Goal: Task Accomplishment & Management: Use online tool/utility

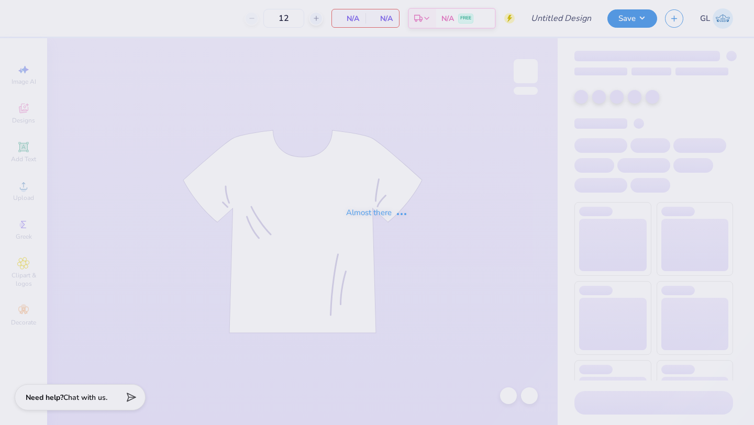
type input "Cabot Hat"
type input "24"
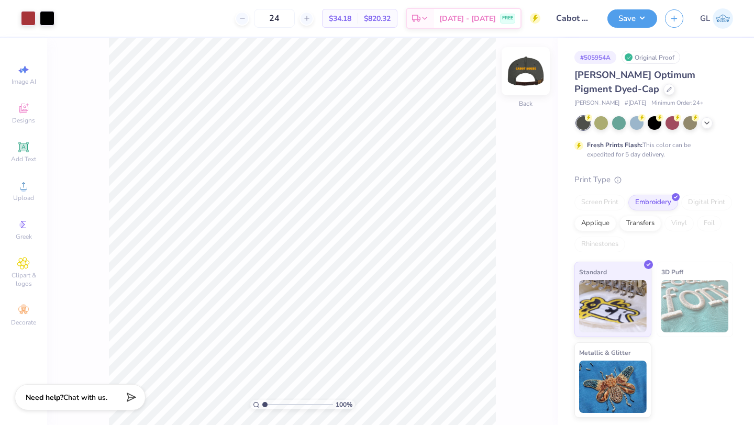
click at [521, 72] on img at bounding box center [526, 71] width 42 height 42
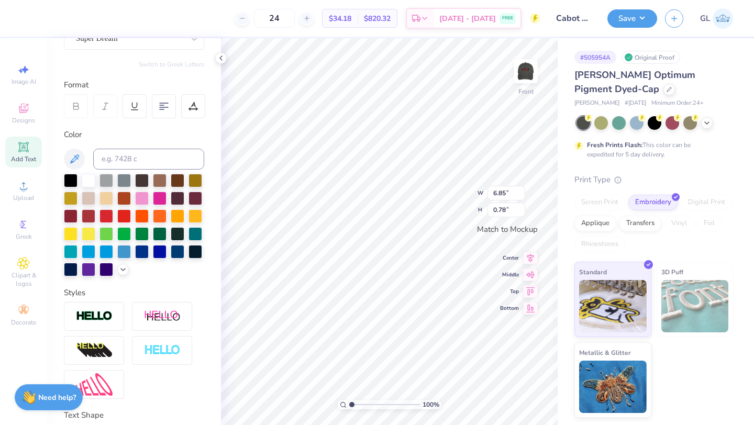
scroll to position [183, 0]
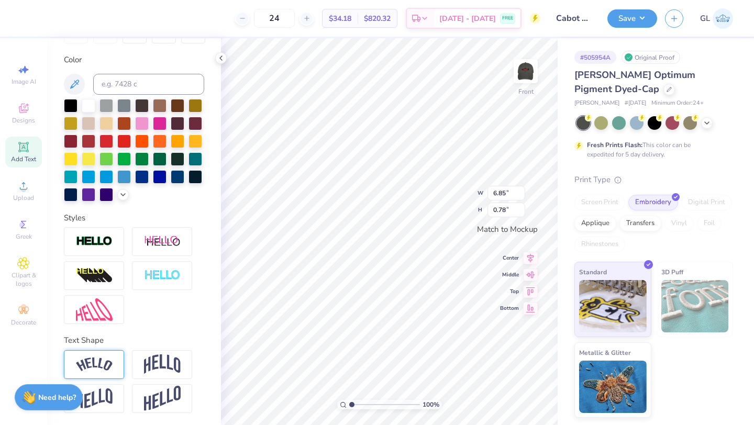
click at [95, 363] on img at bounding box center [94, 365] width 37 height 14
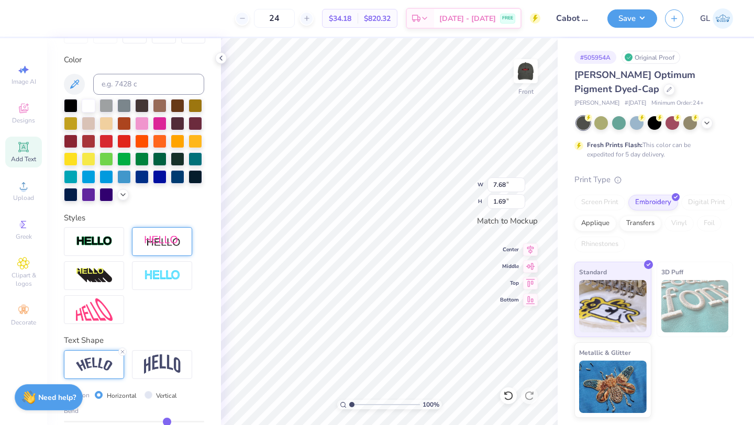
scroll to position [0, 0]
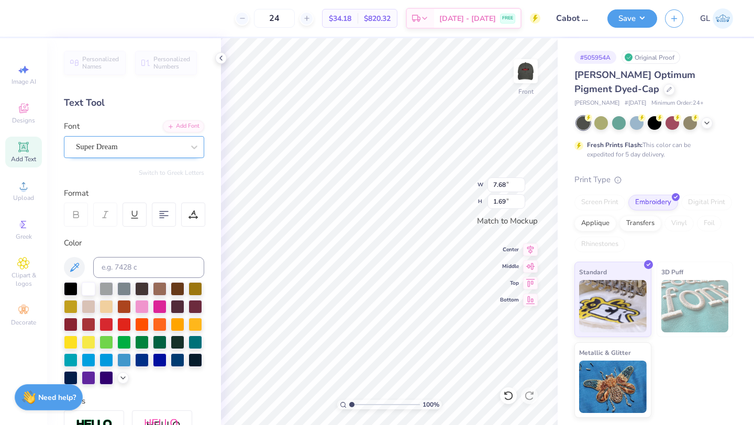
click at [149, 147] on div "Super Dream" at bounding box center [130, 147] width 110 height 16
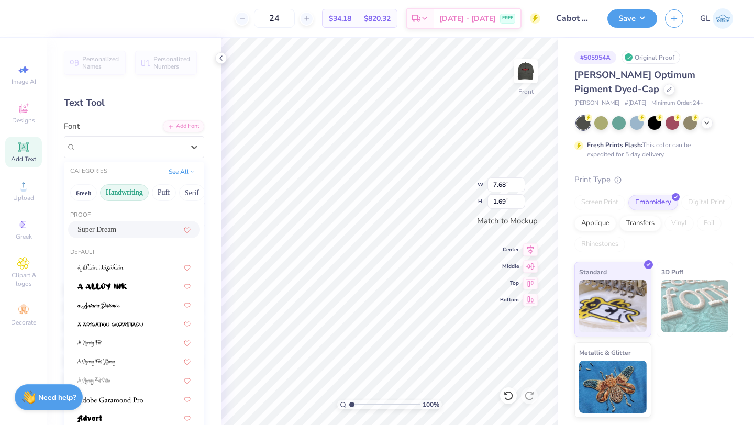
click at [129, 194] on button "Handwriting" at bounding box center [124, 192] width 49 height 17
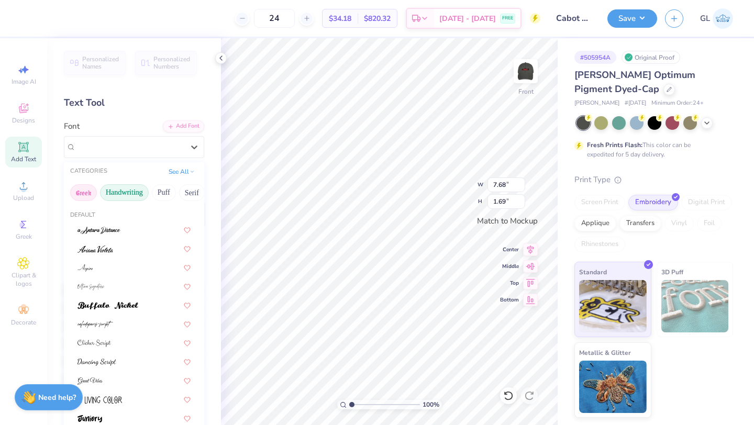
click at [88, 193] on button "Greek" at bounding box center [83, 192] width 27 height 17
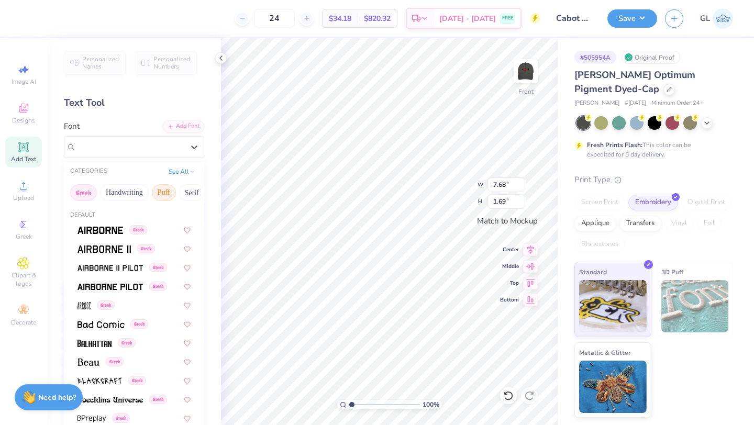
click at [162, 192] on button "Puff" at bounding box center [164, 192] width 24 height 17
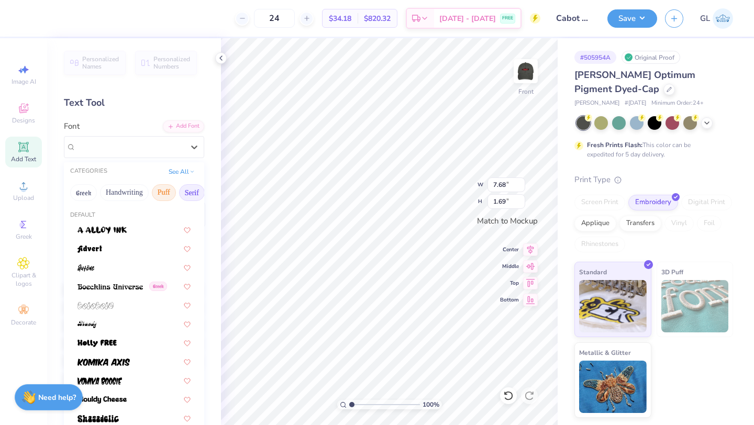
click at [192, 191] on button "Serif" at bounding box center [192, 192] width 26 height 17
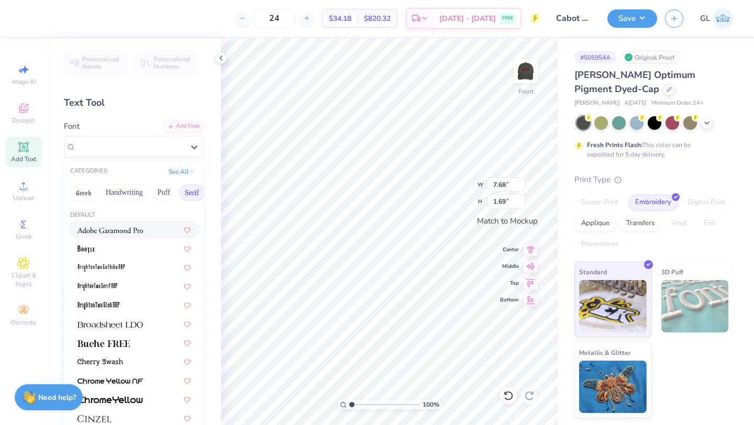
click at [118, 232] on img at bounding box center [110, 230] width 65 height 7
click at [167, 152] on div "Adobe Garamond Pro" at bounding box center [130, 147] width 110 height 16
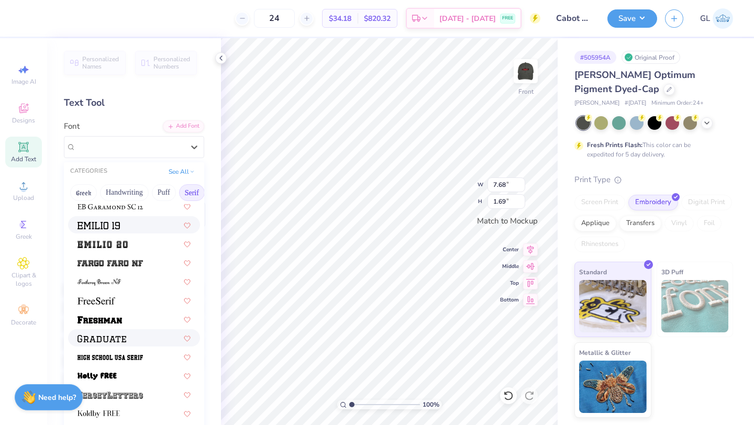
scroll to position [805, 0]
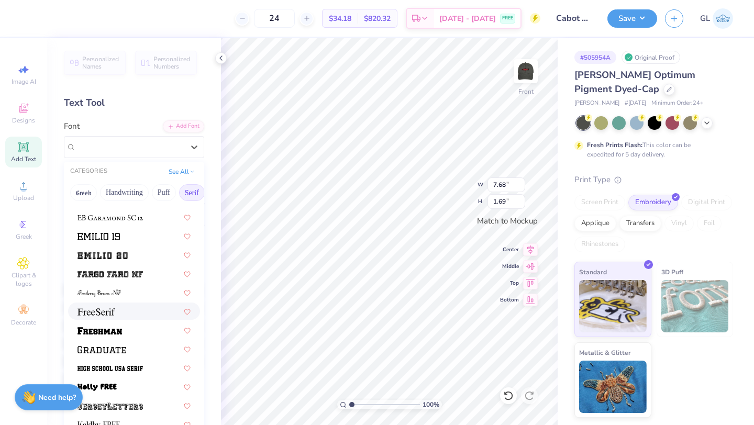
click at [100, 307] on span at bounding box center [97, 311] width 38 height 11
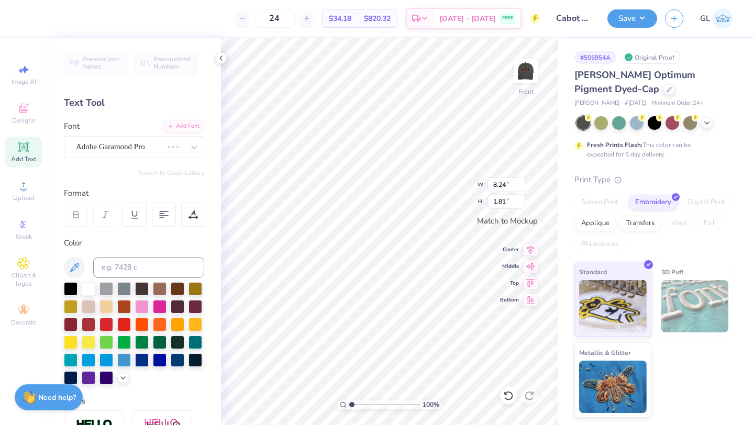
scroll to position [0, 0]
type input "7.97"
type input "1.73"
type input "8.24"
type input "1.81"
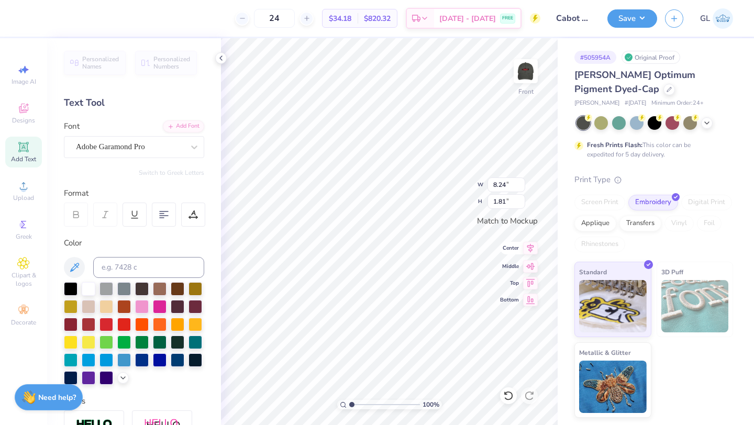
type input "8.16"
type input "1.79"
click at [519, 188] on input "8.15" at bounding box center [507, 185] width 38 height 15
click at [519, 188] on input "8.14" at bounding box center [507, 185] width 38 height 15
click at [519, 188] on input "8.13" at bounding box center [507, 185] width 38 height 15
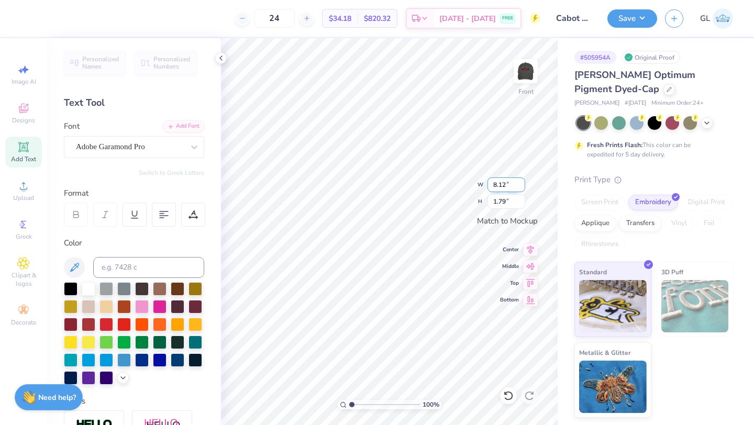
click at [520, 189] on input "8.12" at bounding box center [507, 185] width 38 height 15
click at [520, 189] on input "8.11" at bounding box center [507, 185] width 38 height 15
click at [520, 189] on input "8.1" at bounding box center [507, 185] width 38 height 15
click at [520, 189] on input "8.09" at bounding box center [507, 185] width 38 height 15
type input "8.08"
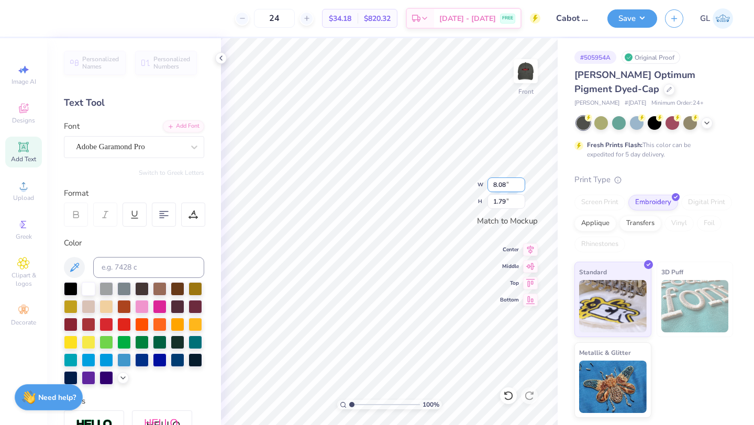
click at [520, 189] on input "8.08" at bounding box center [507, 185] width 38 height 15
type input "1.77"
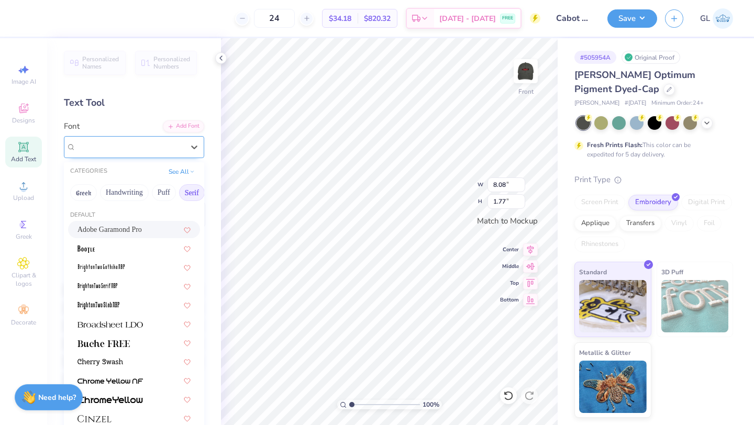
click at [123, 157] on div "Adobe Garamond Pro" at bounding box center [134, 147] width 140 height 22
click at [180, 168] on button "See All" at bounding box center [182, 171] width 32 height 10
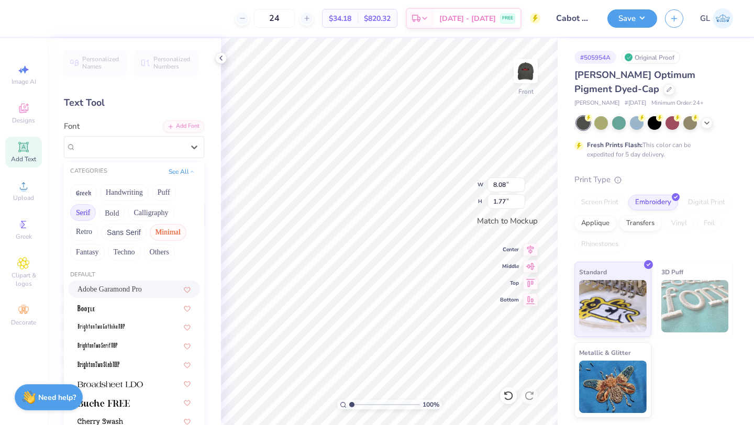
click at [159, 232] on button "Minimal" at bounding box center [168, 232] width 37 height 17
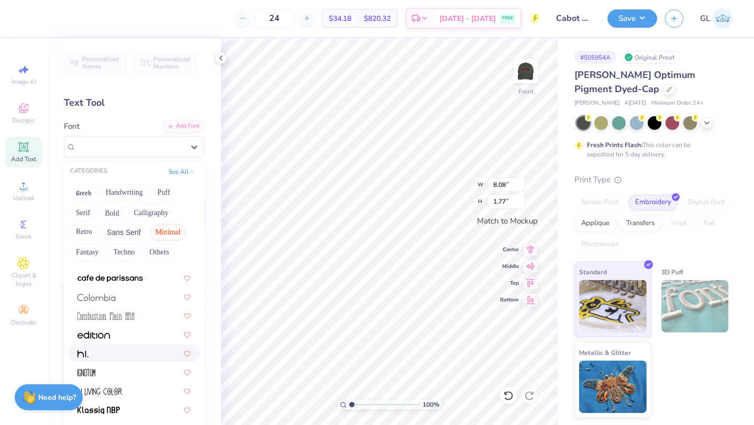
scroll to position [122, 0]
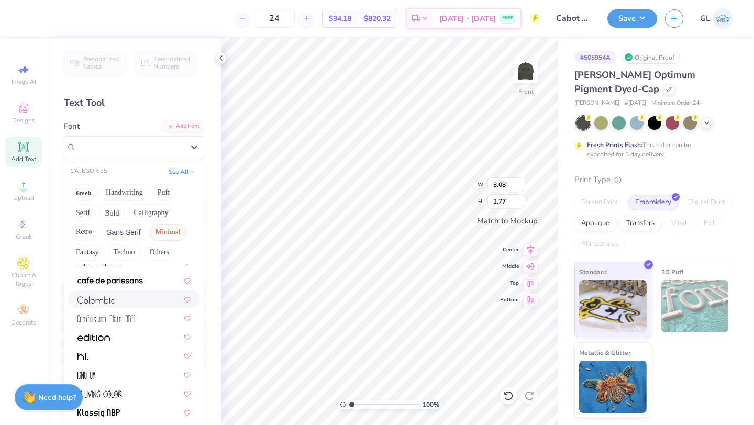
click at [120, 303] on div at bounding box center [134, 299] width 113 height 11
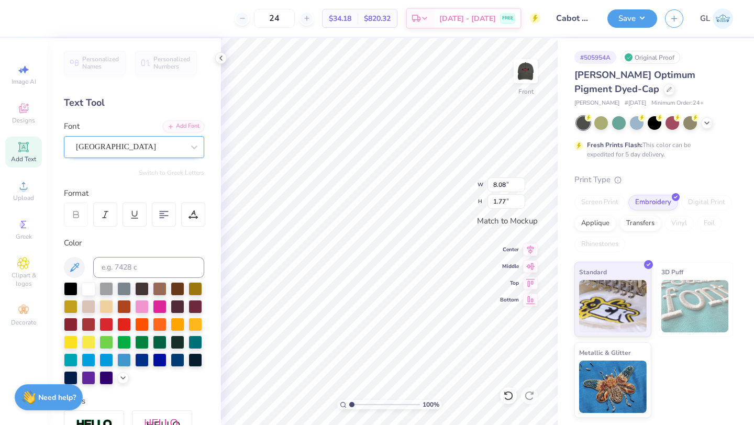
click at [147, 148] on div "Colombia" at bounding box center [130, 147] width 110 height 16
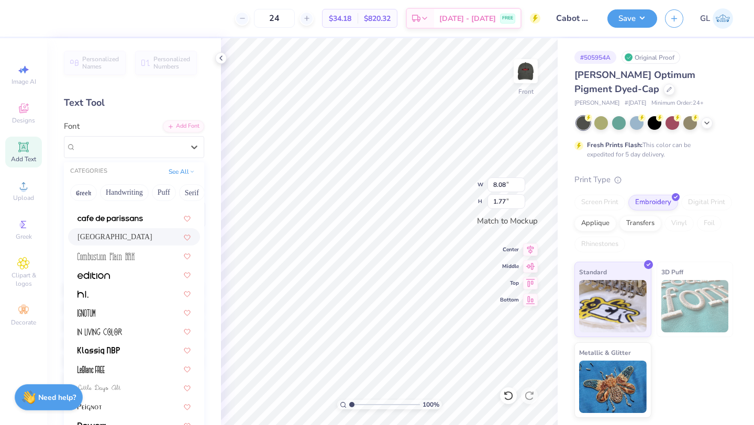
scroll to position [200, 0]
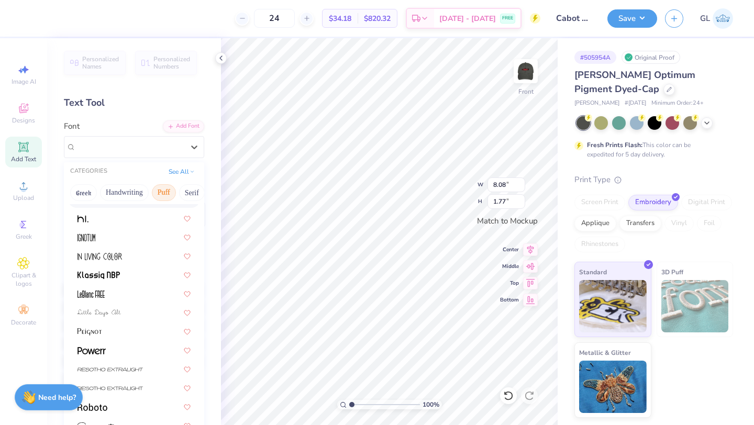
click at [160, 196] on button "Puff" at bounding box center [164, 192] width 24 height 17
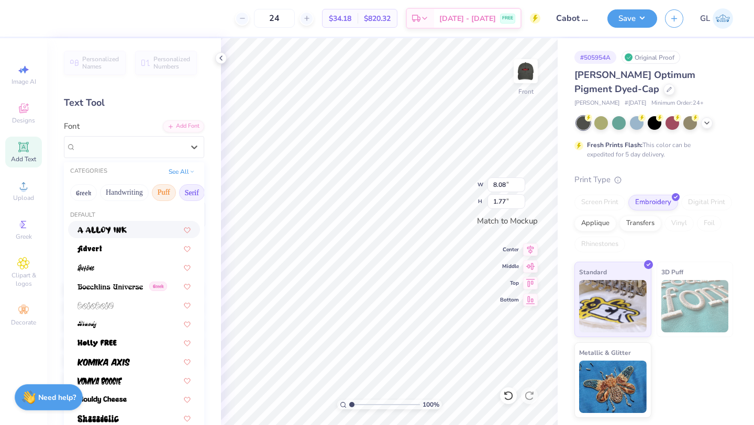
click at [186, 190] on button "Serif" at bounding box center [192, 192] width 26 height 17
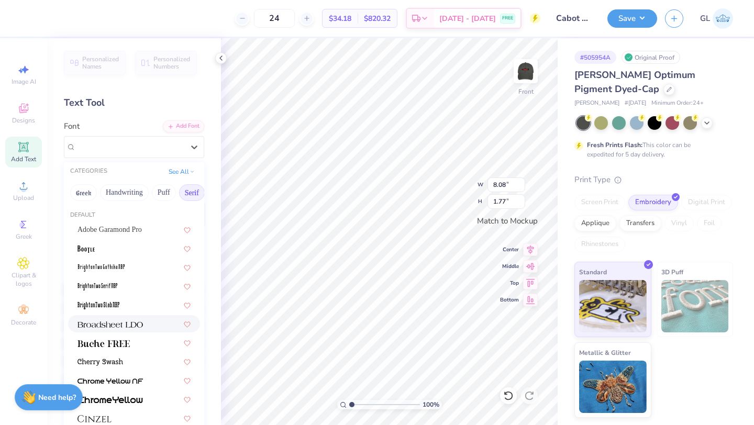
scroll to position [58, 0]
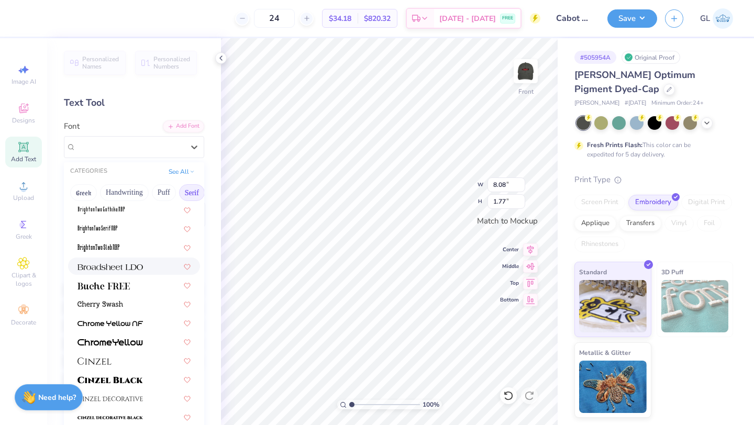
click at [113, 268] on img at bounding box center [110, 266] width 65 height 7
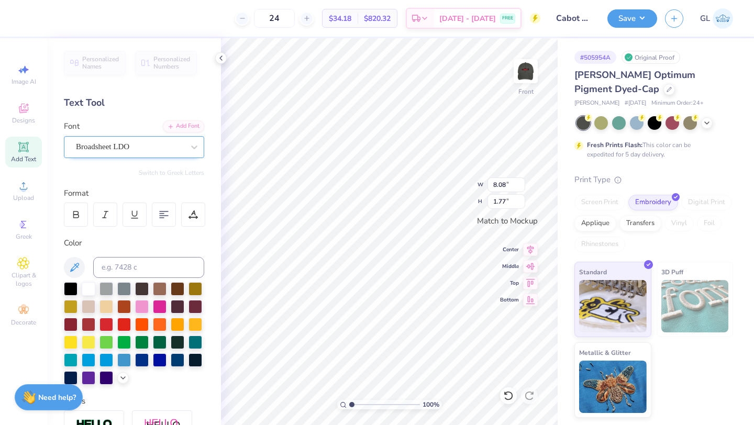
click at [154, 146] on div "Broadsheet LDO" at bounding box center [130, 147] width 110 height 16
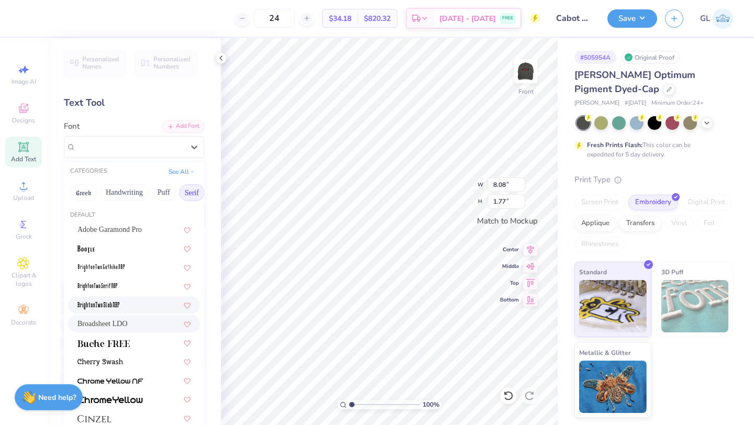
scroll to position [423, 0]
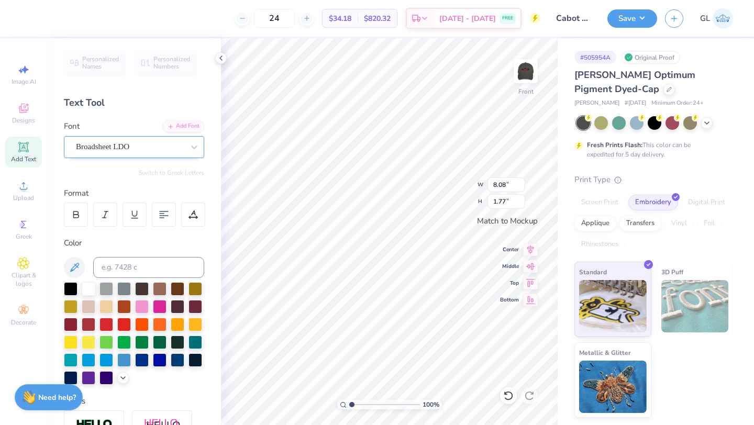
click at [155, 153] on div at bounding box center [130, 147] width 108 height 14
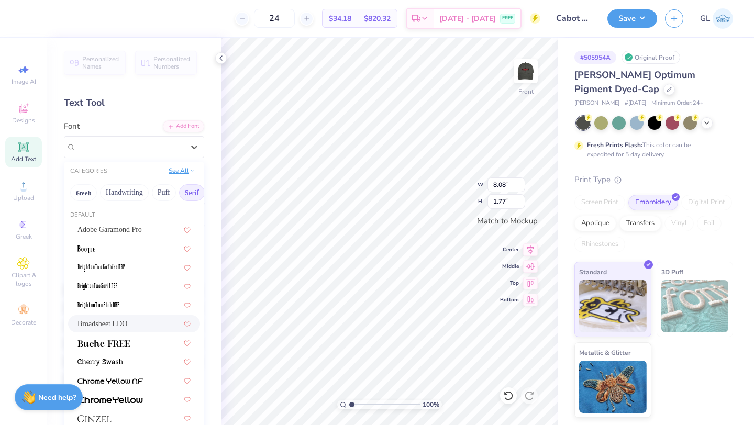
click at [185, 169] on button "See All" at bounding box center [182, 171] width 32 height 10
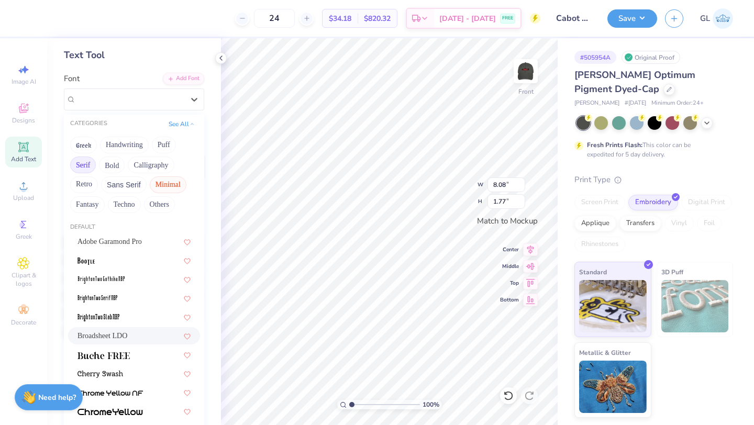
scroll to position [58, 0]
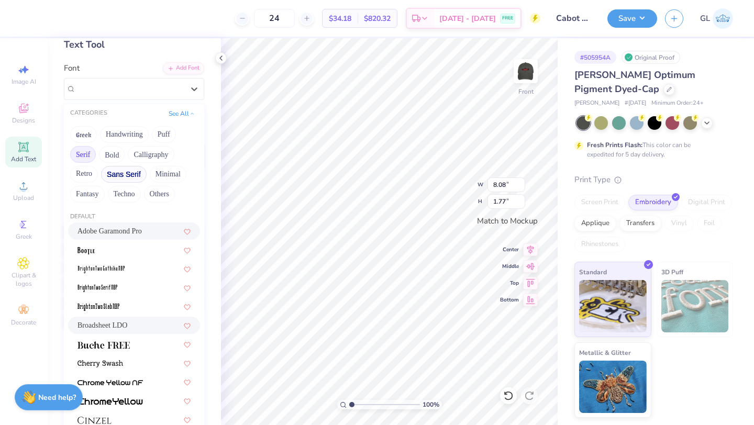
click at [114, 174] on button "Sans Serif" at bounding box center [124, 174] width 46 height 17
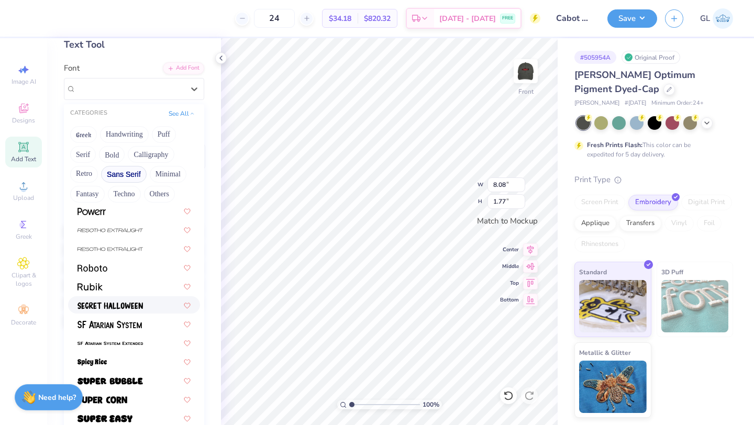
scroll to position [1101, 0]
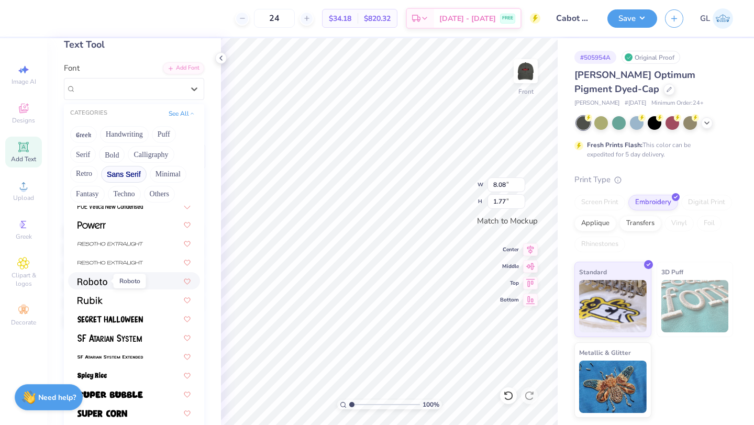
click at [103, 282] on img at bounding box center [93, 281] width 30 height 7
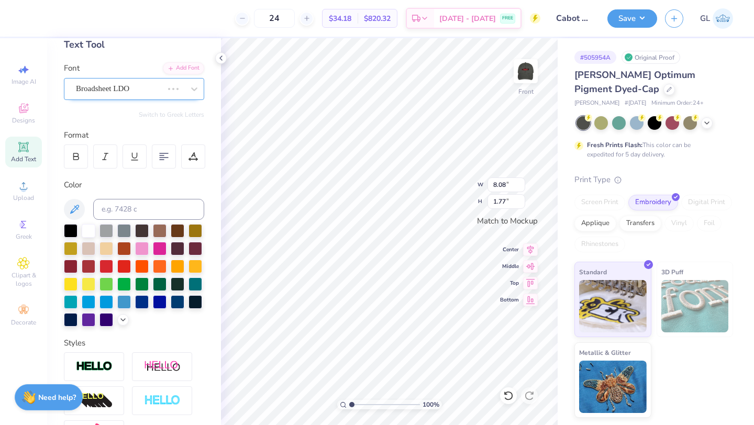
click at [161, 83] on div "Broadsheet LDO" at bounding box center [119, 89] width 89 height 16
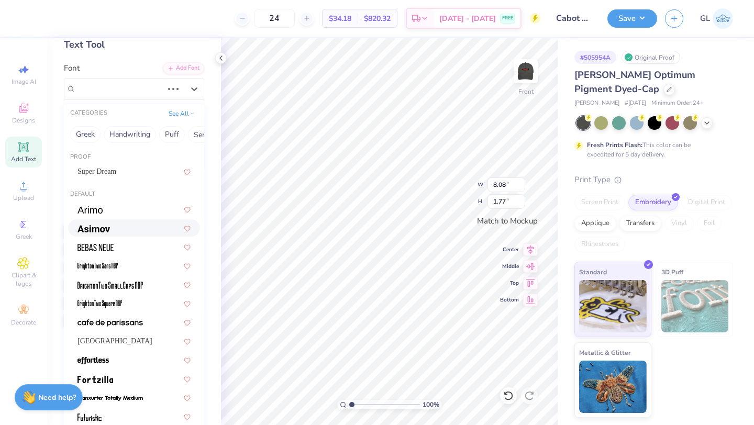
scroll to position [23, 0]
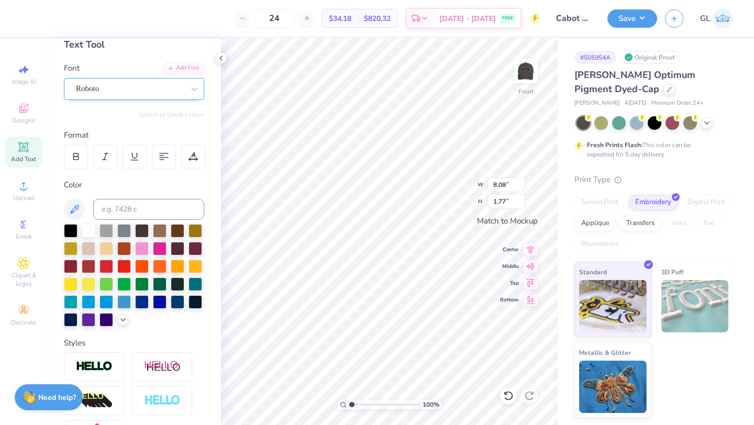
click at [140, 89] on div "Roboto" at bounding box center [130, 89] width 110 height 16
click at [161, 157] on icon at bounding box center [163, 156] width 9 height 9
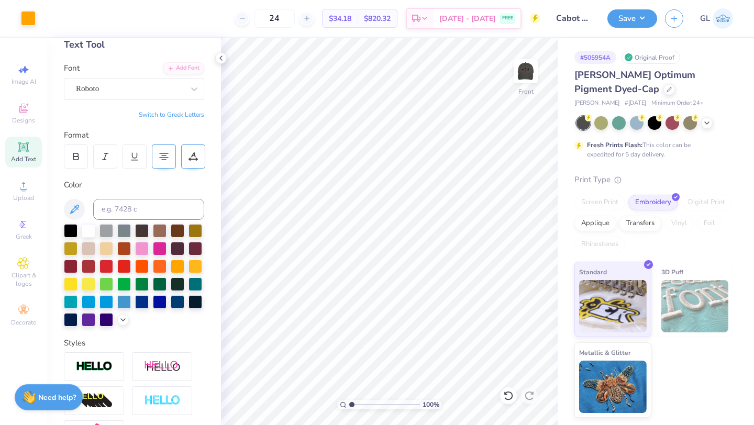
click at [197, 156] on icon at bounding box center [193, 156] width 9 height 9
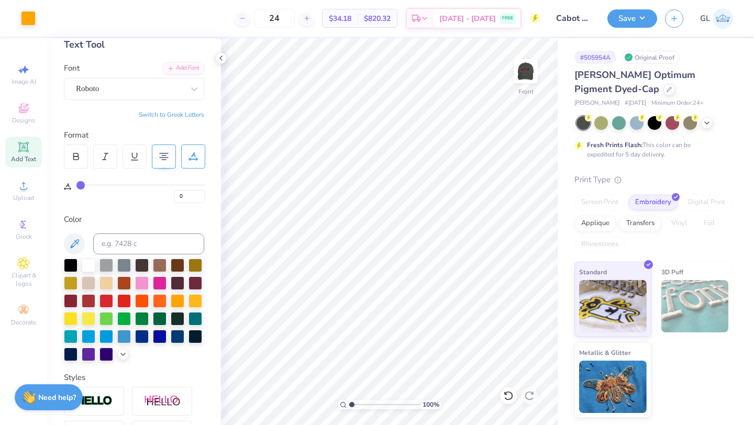
type input "1"
type input "7"
type input "16"
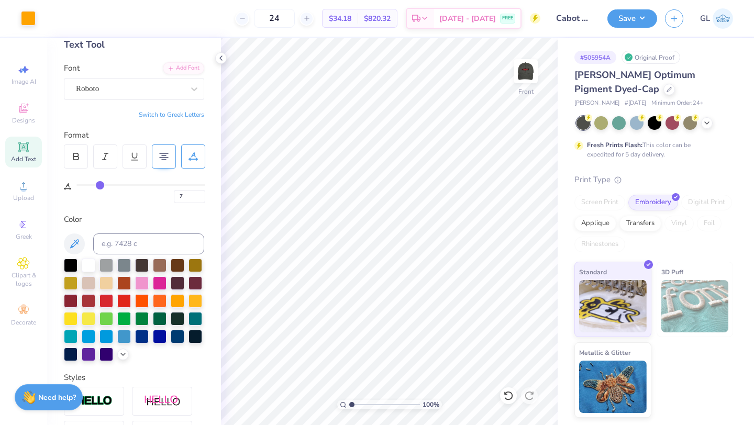
type input "16"
type input "24"
type input "33"
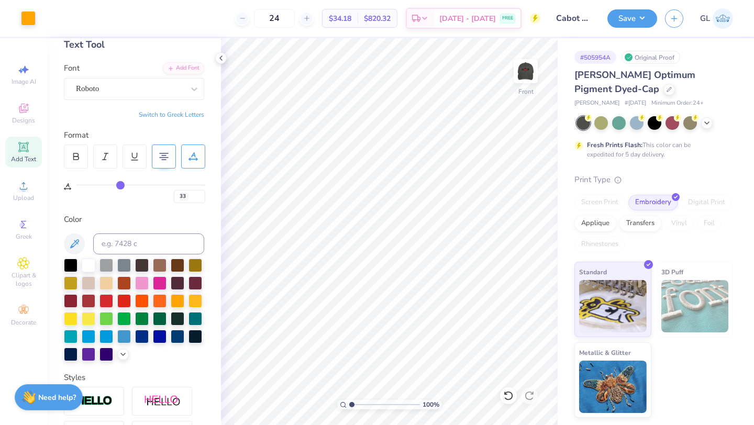
type input "40"
type input "43"
type input "46"
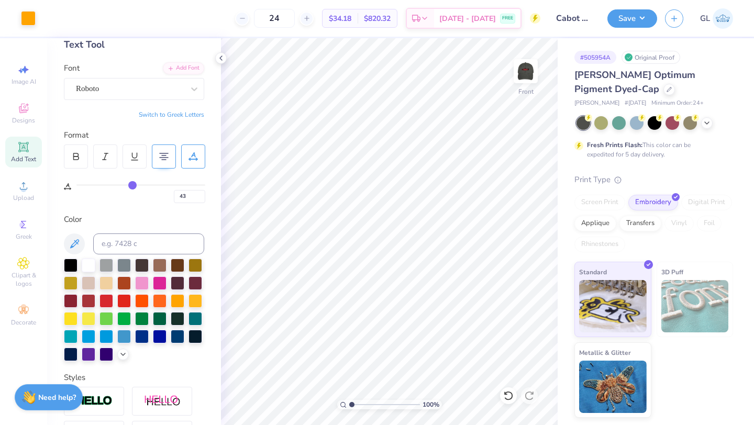
type input "46"
type input "47"
type input "48"
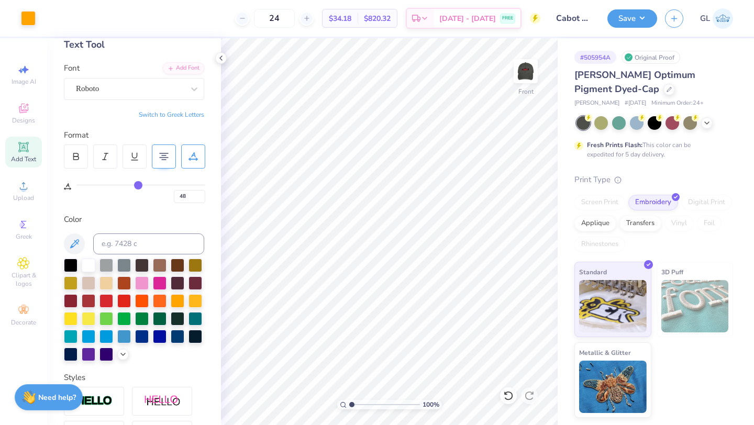
type input "49"
type input "50"
type input "51"
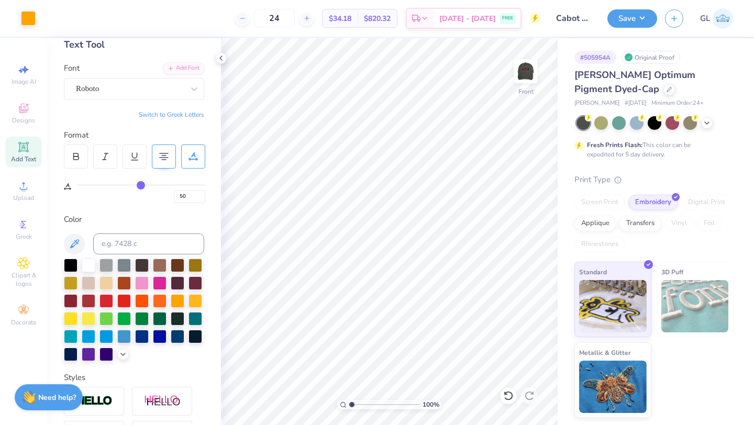
type input "51"
type input "52"
type input "53"
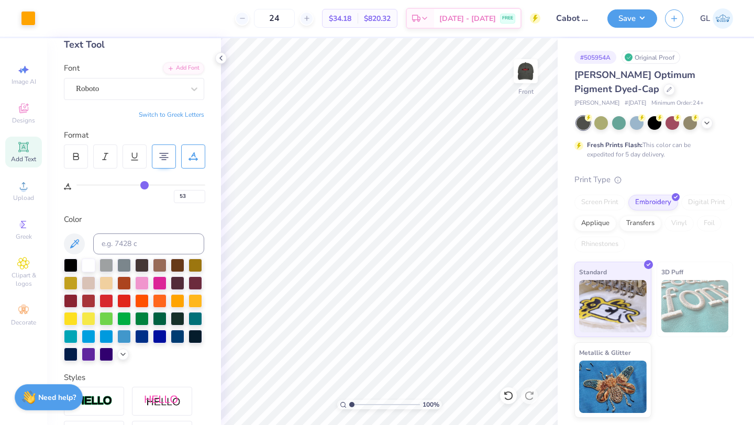
type input "54"
type input "55"
type input "56"
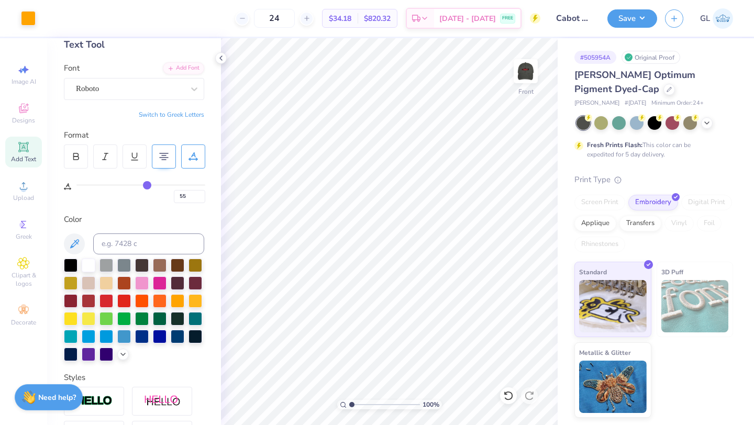
type input "56"
drag, startPoint x: 79, startPoint y: 183, endPoint x: 147, endPoint y: 184, distance: 68.1
click at [147, 184] on input "range" at bounding box center [140, 185] width 129 height 2
type input "55"
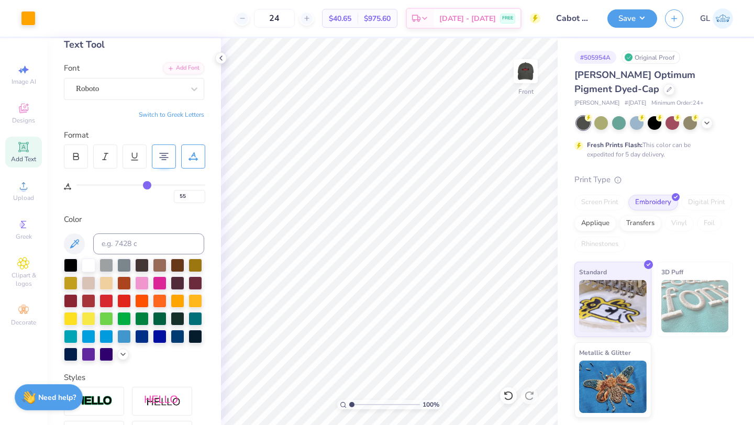
type input "54"
type input "50"
type input "42"
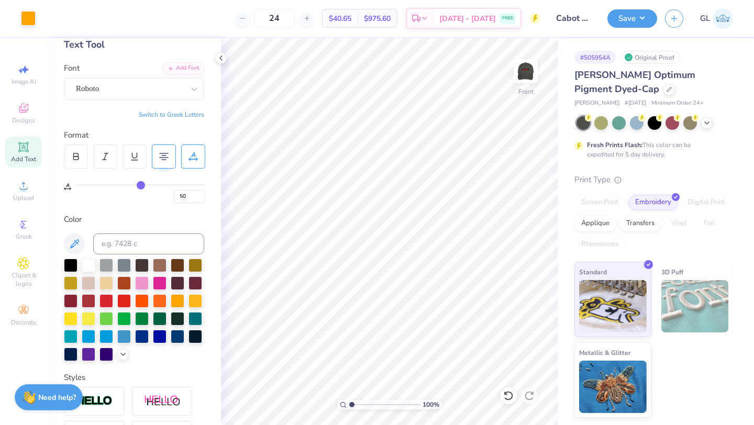
type input "42"
type input "32"
type input "20"
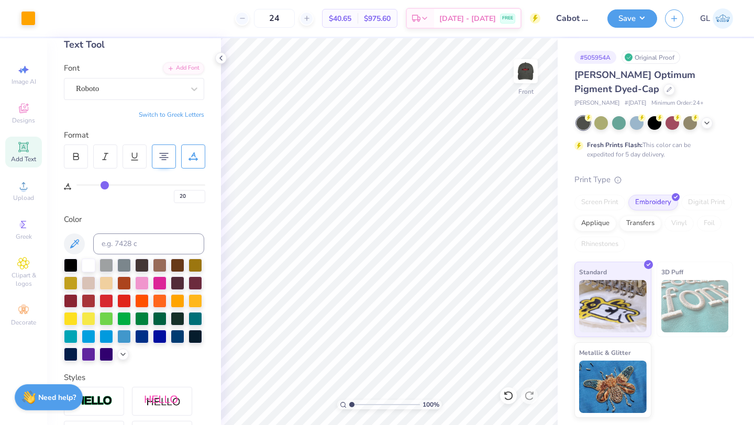
type input "13"
type input "0"
drag, startPoint x: 147, startPoint y: 183, endPoint x: 60, endPoint y: 178, distance: 87.6
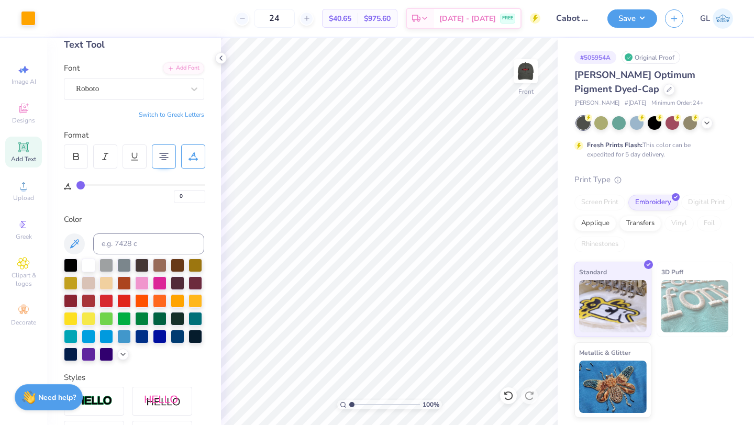
type input "0"
click at [76, 184] on input "range" at bounding box center [140, 185] width 129 height 2
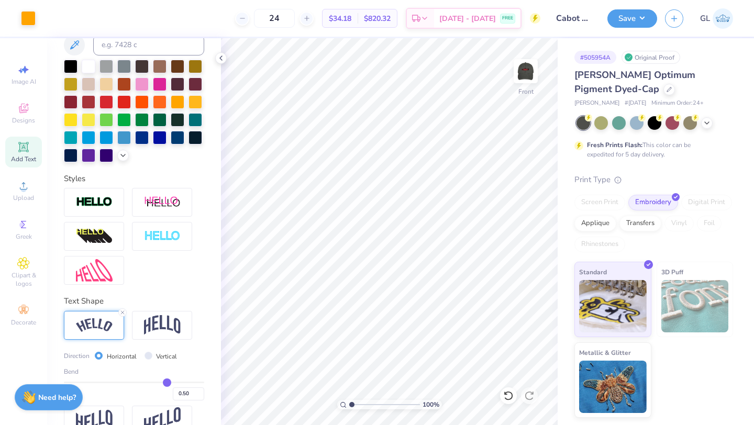
scroll to position [279, 0]
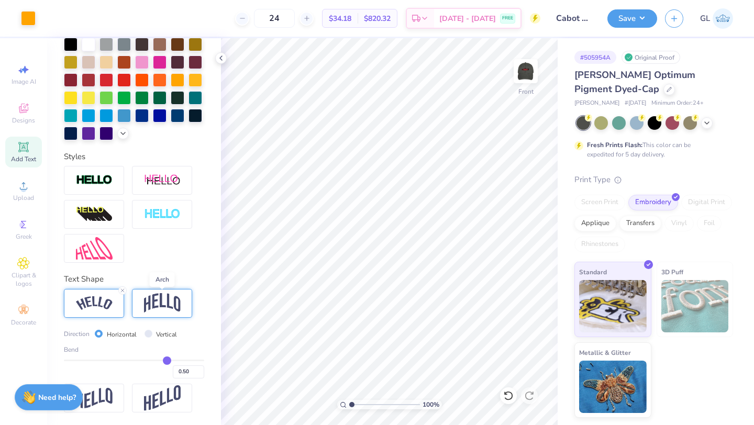
click at [164, 309] on img at bounding box center [162, 303] width 37 height 20
click at [92, 306] on img at bounding box center [94, 303] width 37 height 14
type input "0.52"
type input "0.51"
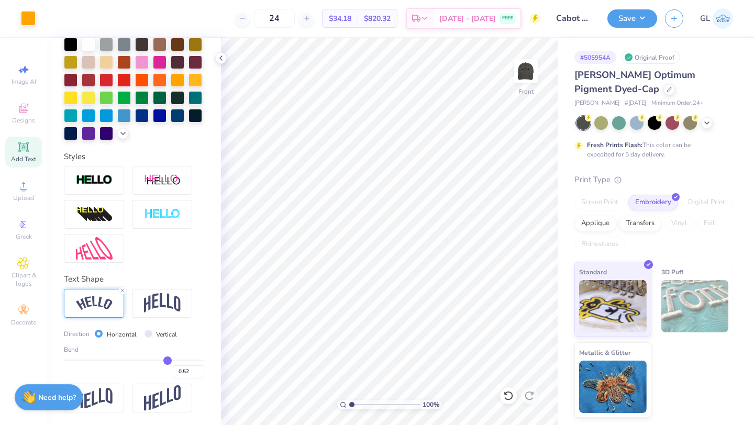
type input "0.51"
type input "0.5"
type input "0.50"
type input "0.48"
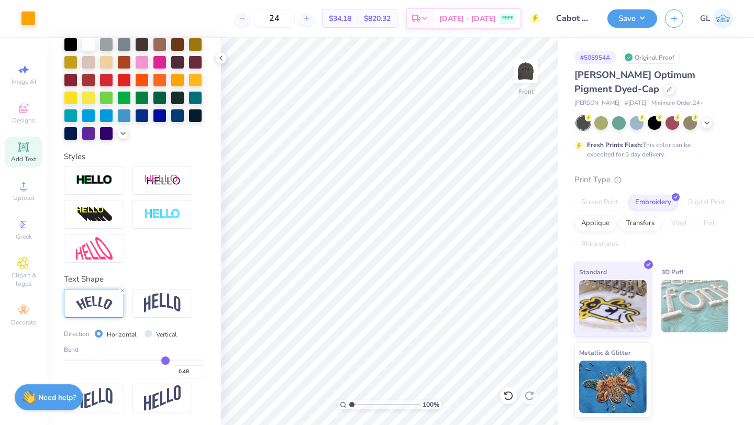
type input "0.44"
type input "0.42"
type input "0.41"
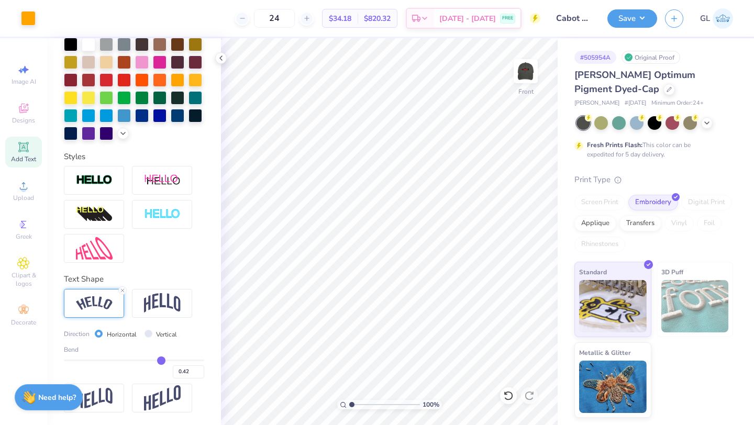
type input "0.41"
type input "0.39"
type input "0.38"
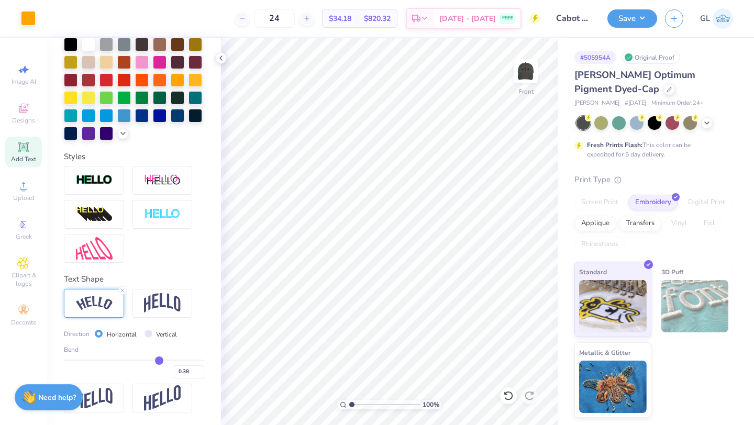
type input "0.37"
type input "0.36"
type input "0.35"
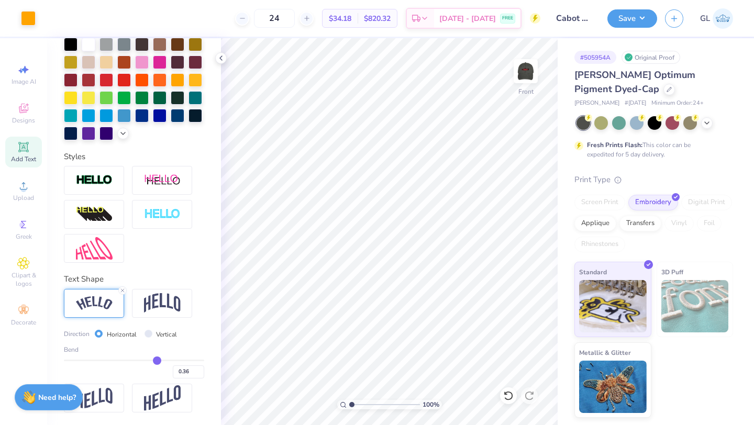
type input "0.35"
type input "0.34"
type input "0.33"
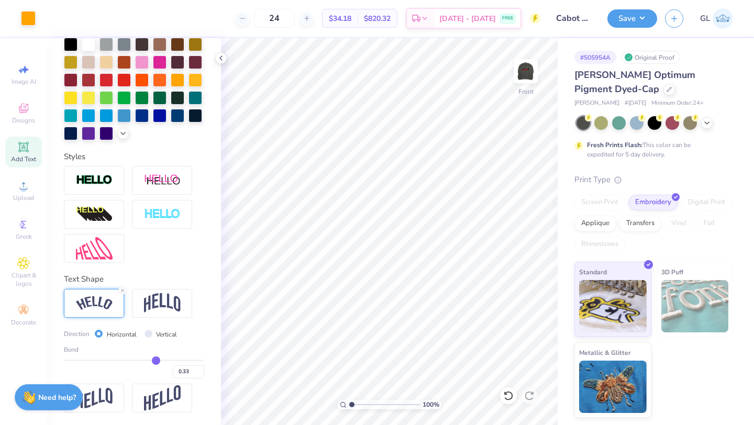
type input "0.32"
type input "0.31"
drag, startPoint x: 168, startPoint y: 360, endPoint x: 155, endPoint y: 358, distance: 13.7
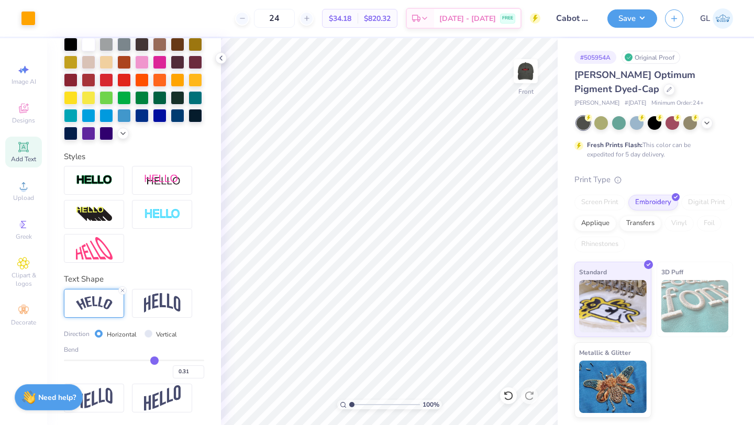
click at [155, 360] on input "range" at bounding box center [134, 361] width 140 height 2
type input "0.33"
type input "0.34"
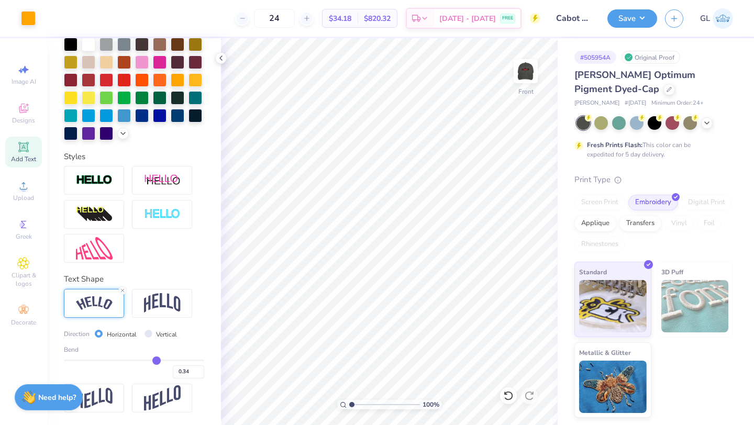
type input "0.38"
type input "0.43"
type input "0.48"
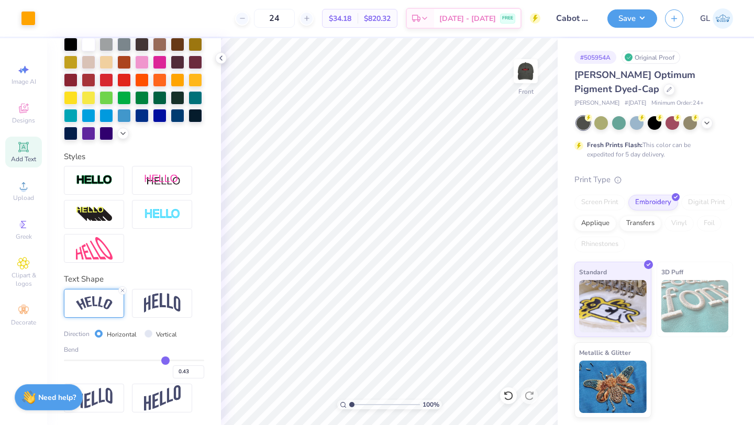
type input "0.48"
type input "0.53"
type input "0.57"
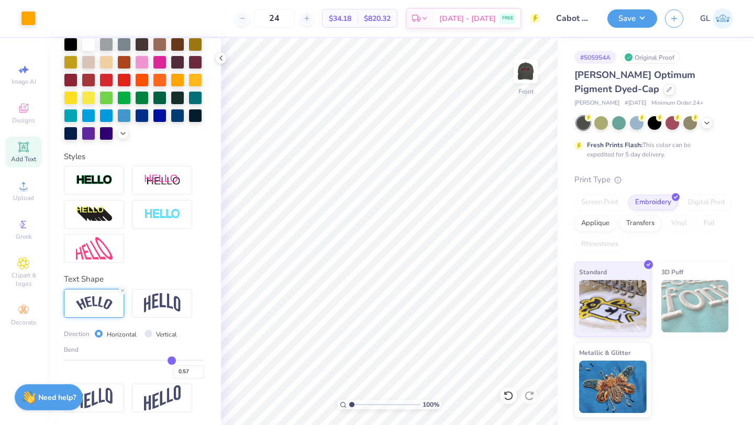
type input "0.59"
type input "0.61"
type input "0.62"
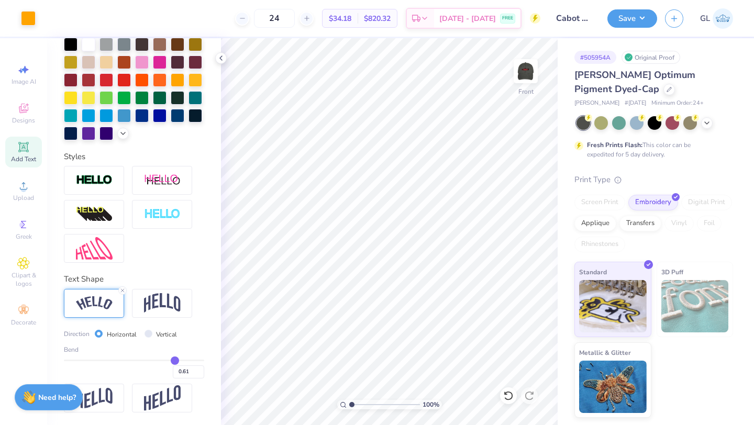
type input "0.62"
type input "0.63"
type input "0.64"
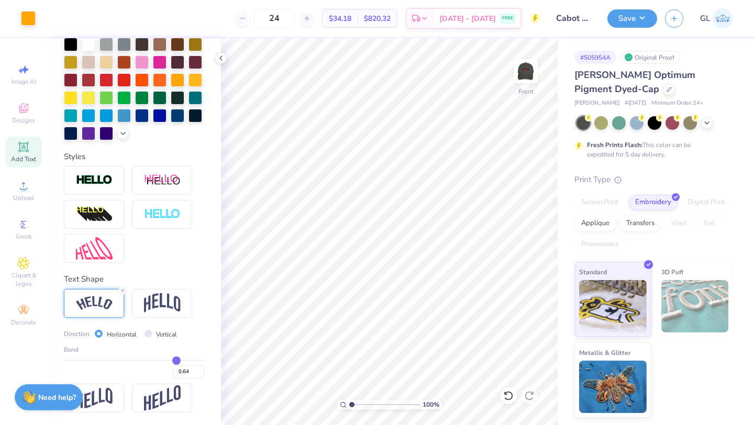
drag, startPoint x: 156, startPoint y: 357, endPoint x: 177, endPoint y: 358, distance: 21.0
click at [177, 360] on input "range" at bounding box center [134, 361] width 140 height 2
type input "0.63"
type input "0.62"
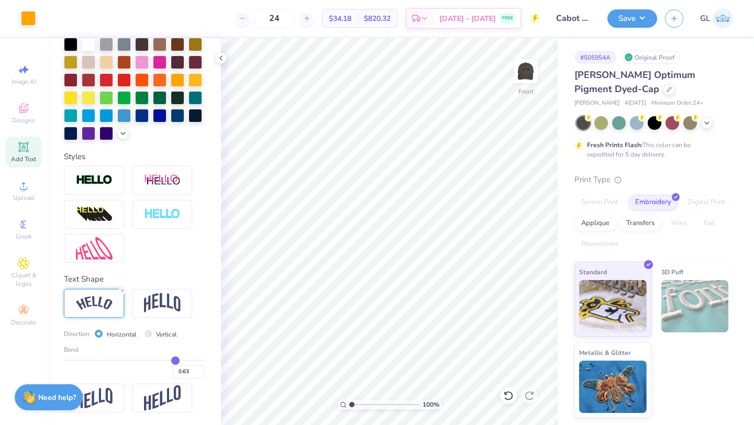
type input "0.62"
type input "0.59"
type input "0.55"
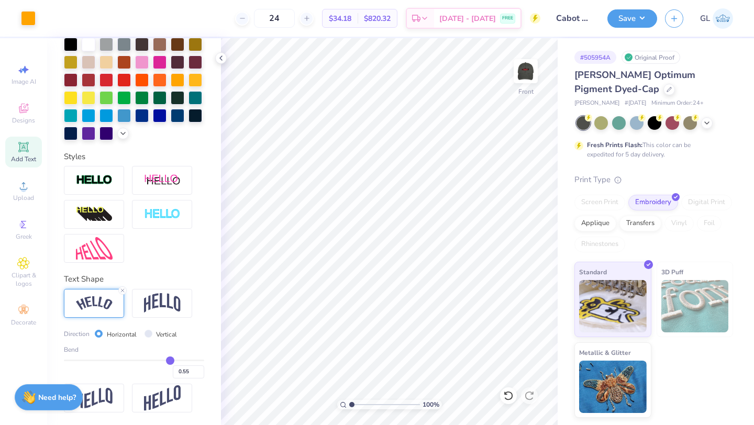
type input "0.53"
type input "0.51"
type input "0.5"
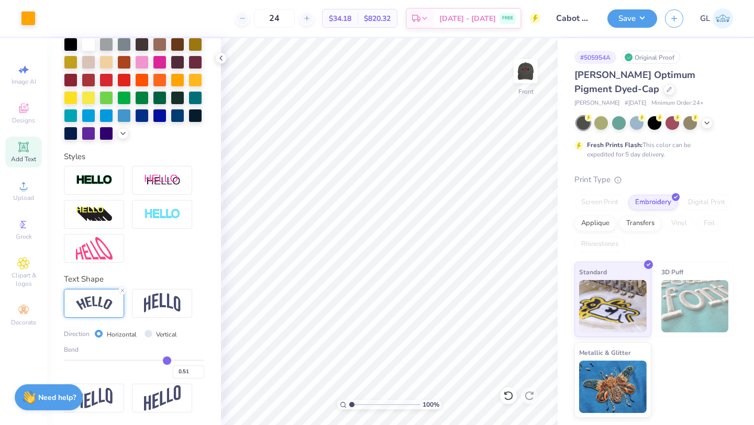
type input "0.50"
type input "0.49"
drag, startPoint x: 177, startPoint y: 358, endPoint x: 166, endPoint y: 358, distance: 10.5
type input "0.49"
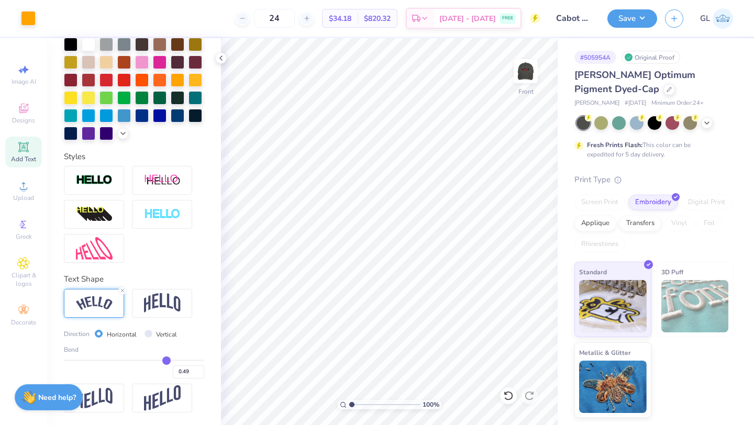
click at [166, 360] on input "range" at bounding box center [134, 361] width 140 height 2
click at [157, 243] on div at bounding box center [134, 214] width 140 height 97
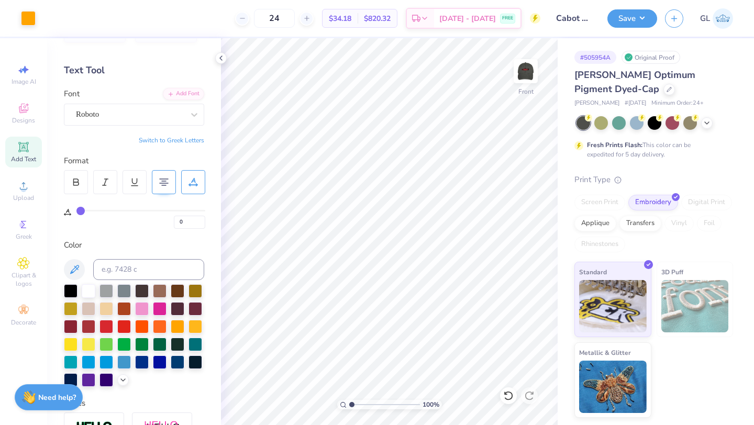
scroll to position [0, 0]
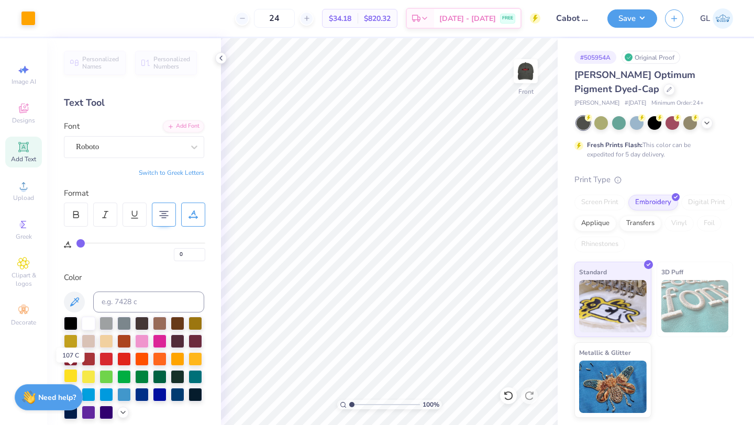
click at [73, 375] on div at bounding box center [71, 376] width 14 height 14
click at [82, 378] on div at bounding box center [89, 376] width 14 height 14
click at [194, 359] on div at bounding box center [196, 358] width 14 height 14
click at [184, 358] on div at bounding box center [178, 358] width 14 height 14
click at [193, 357] on div at bounding box center [196, 358] width 14 height 14
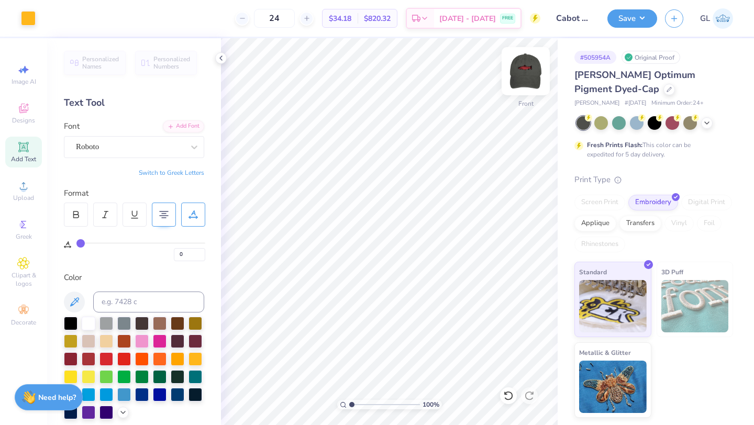
click at [532, 74] on img at bounding box center [526, 71] width 42 height 42
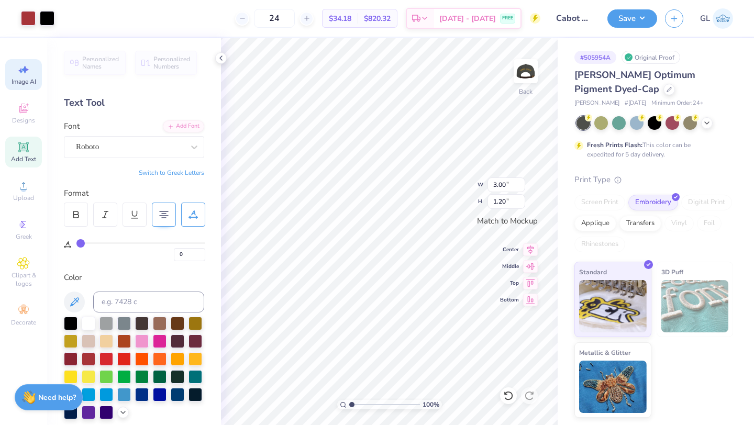
click at [29, 76] on div "Image AI" at bounding box center [23, 74] width 37 height 31
select select "4"
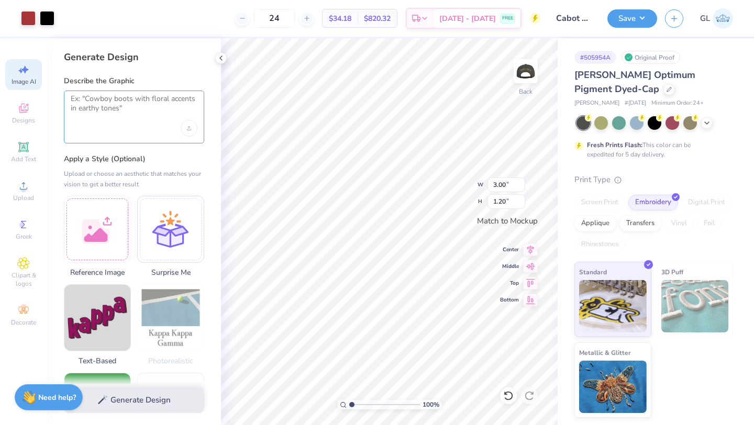
click at [109, 117] on textarea at bounding box center [134, 107] width 127 height 26
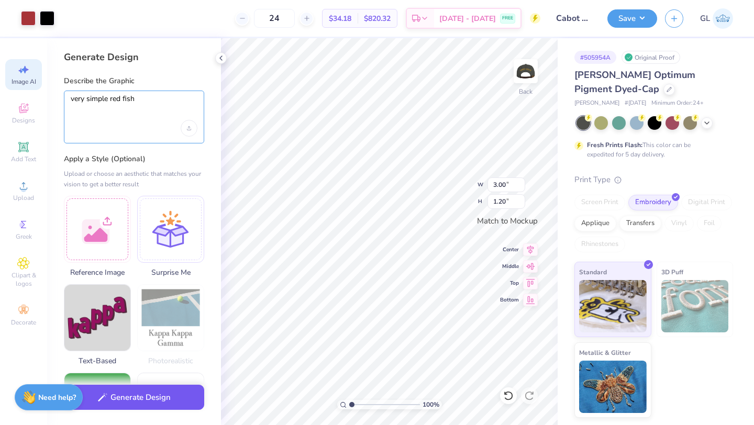
type textarea "very simple red fish"
click at [118, 399] on button "Generate Design" at bounding box center [134, 398] width 140 height 26
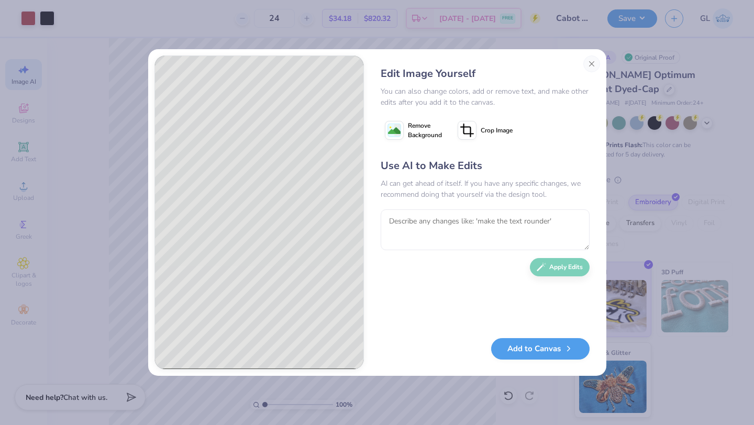
click at [434, 97] on div "You can also change colors, add or remove text, and make other edits after you …" at bounding box center [485, 97] width 209 height 22
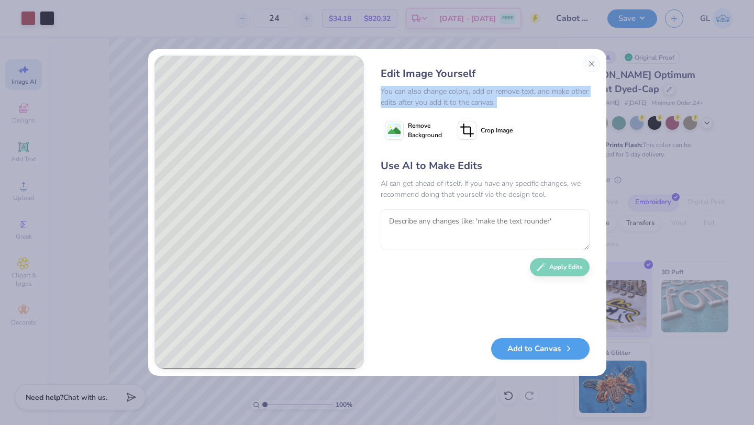
click at [434, 97] on div "You can also change colors, add or remove text, and make other edits after you …" at bounding box center [485, 97] width 209 height 22
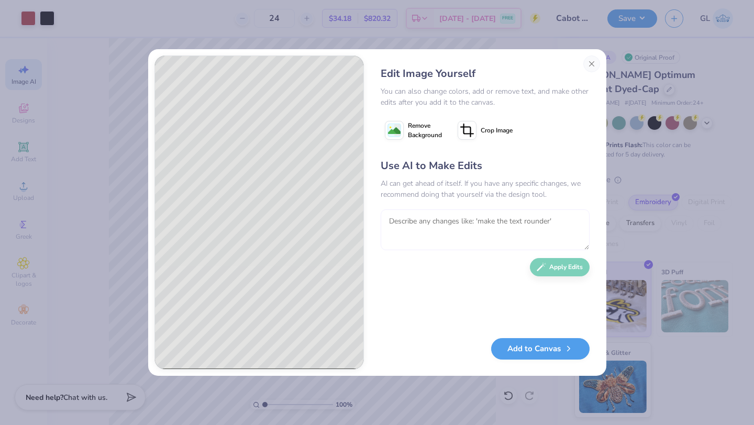
click at [488, 222] on textarea at bounding box center [485, 230] width 209 height 41
click at [534, 348] on button "Add to Canvas" at bounding box center [540, 346] width 98 height 21
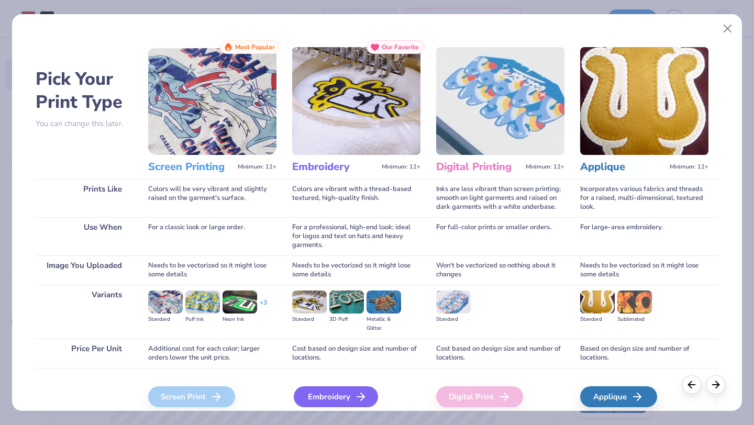
click at [330, 400] on div "Embroidery" at bounding box center [336, 397] width 84 height 21
click at [328, 390] on div "Embroidery" at bounding box center [336, 397] width 84 height 21
click at [345, 203] on div "Colors are vibrant with a thread-based textured, high-quality finish." at bounding box center [356, 198] width 128 height 38
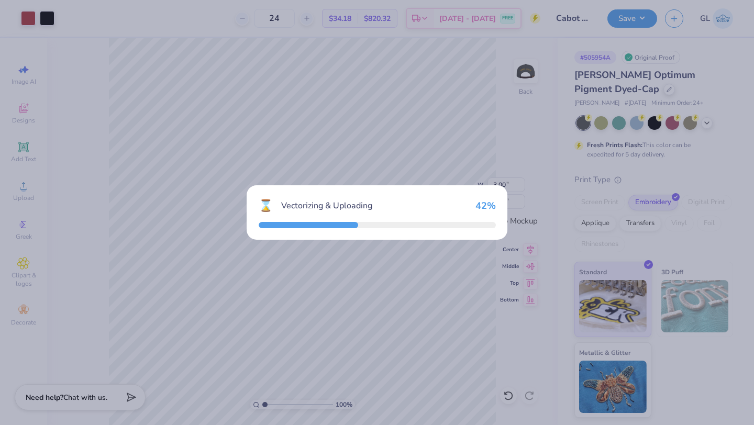
type input "2.74"
type input "1.98"
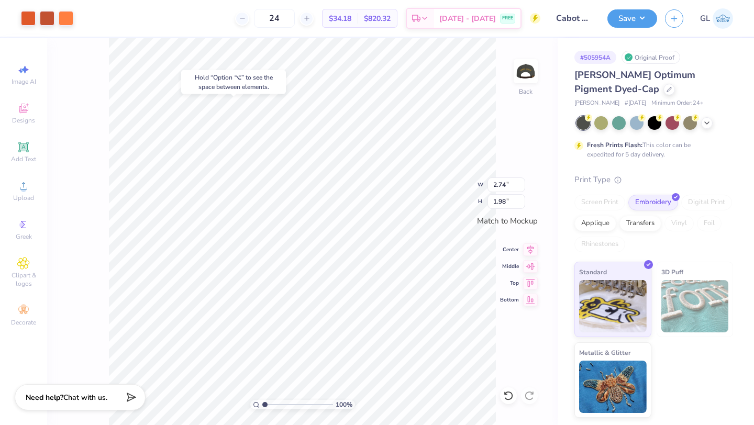
type input "3.00"
type input "1.20"
type input "2.08"
type input "1.51"
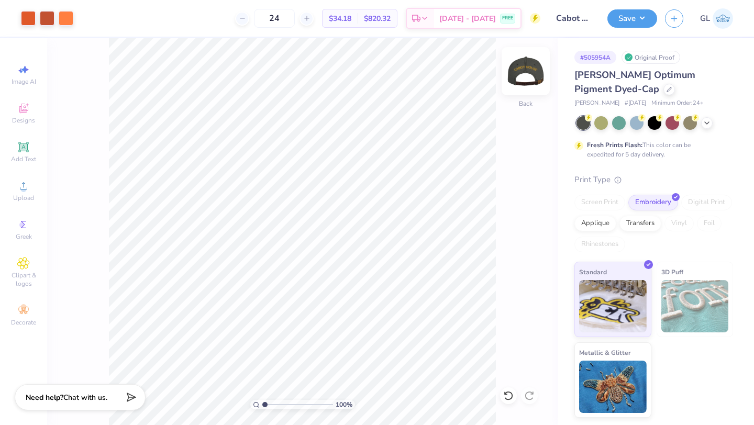
click at [527, 72] on img at bounding box center [526, 71] width 42 height 42
click at [531, 72] on img at bounding box center [526, 71] width 42 height 42
click at [532, 72] on img at bounding box center [526, 71] width 42 height 42
click at [528, 71] on img at bounding box center [526, 71] width 42 height 42
click at [24, 72] on icon at bounding box center [23, 69] width 13 height 13
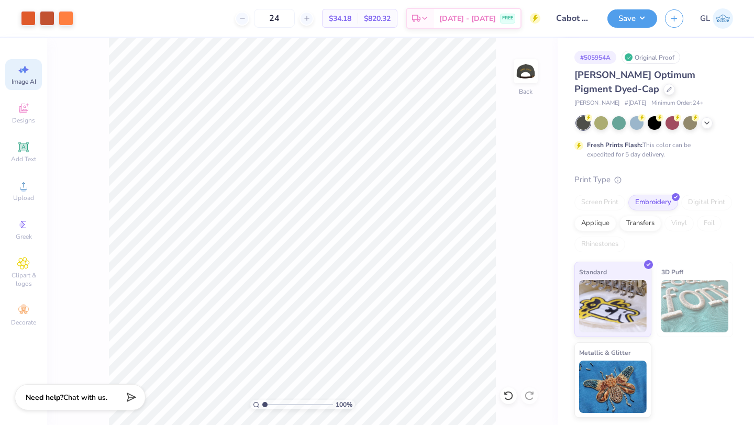
select select "4"
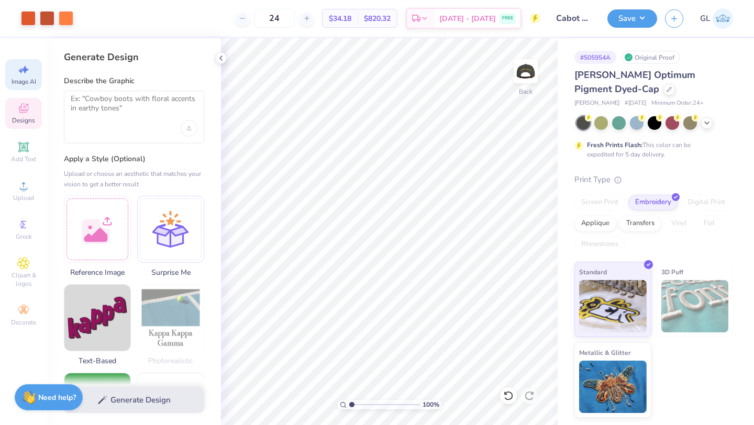
click at [26, 112] on icon at bounding box center [23, 108] width 13 height 13
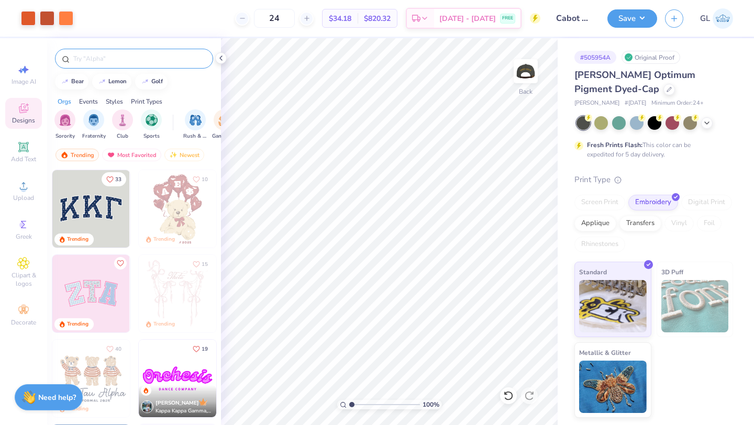
click at [113, 59] on input "text" at bounding box center [139, 58] width 134 height 10
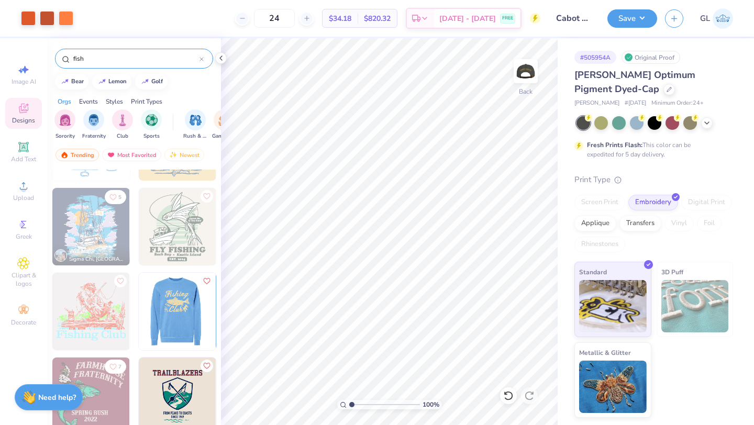
scroll to position [1022, 0]
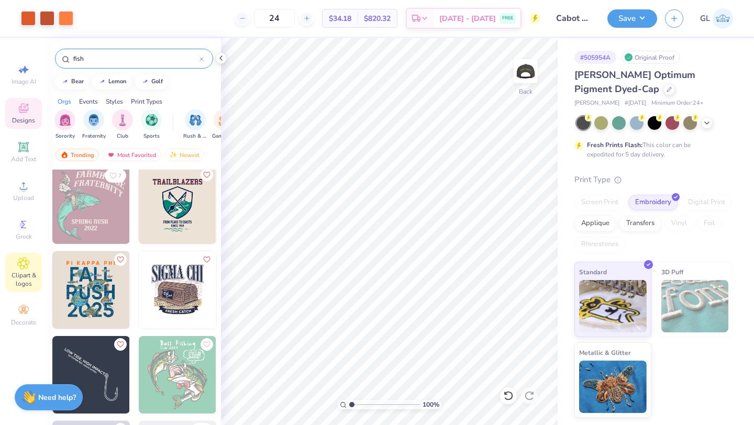
type input "fish"
click at [19, 272] on span "Clipart & logos" at bounding box center [23, 279] width 37 height 17
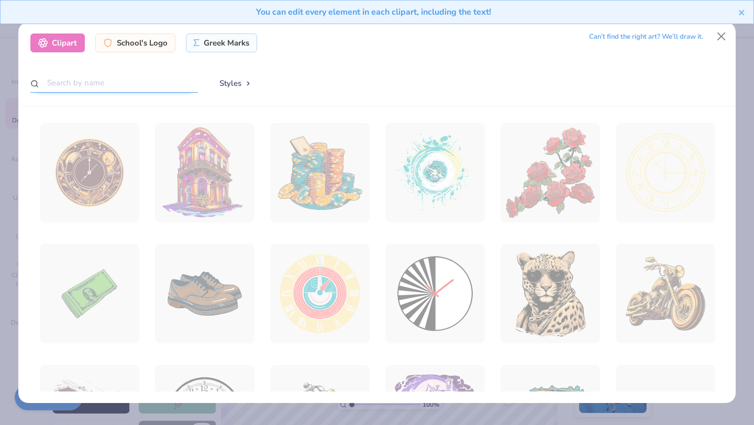
click at [126, 82] on input "text" at bounding box center [114, 82] width 168 height 19
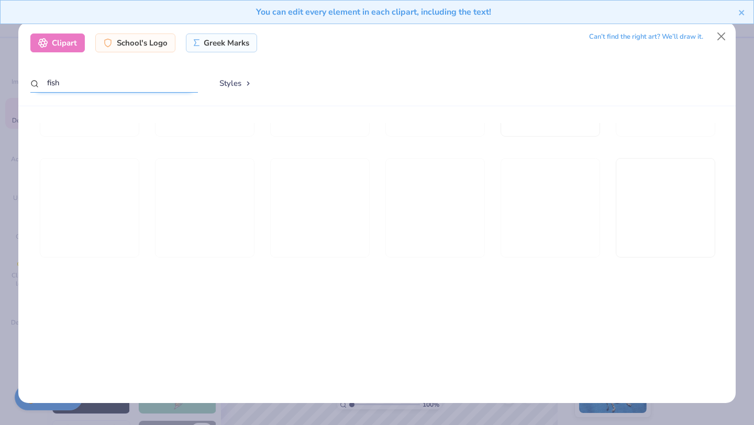
scroll to position [1882, 0]
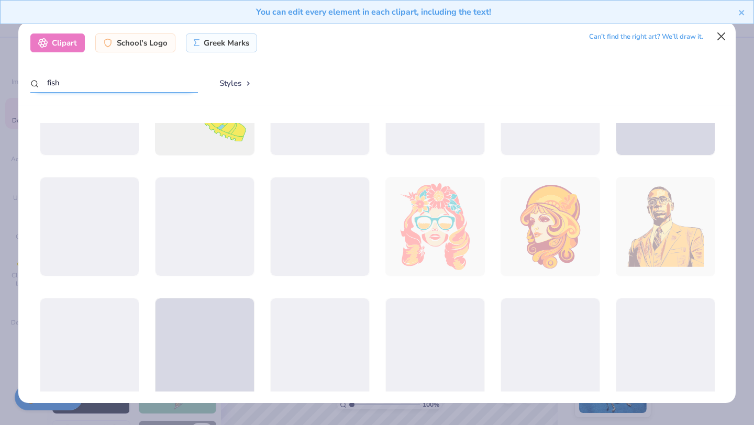
type input "fish"
click at [721, 33] on button "Close" at bounding box center [722, 36] width 20 height 20
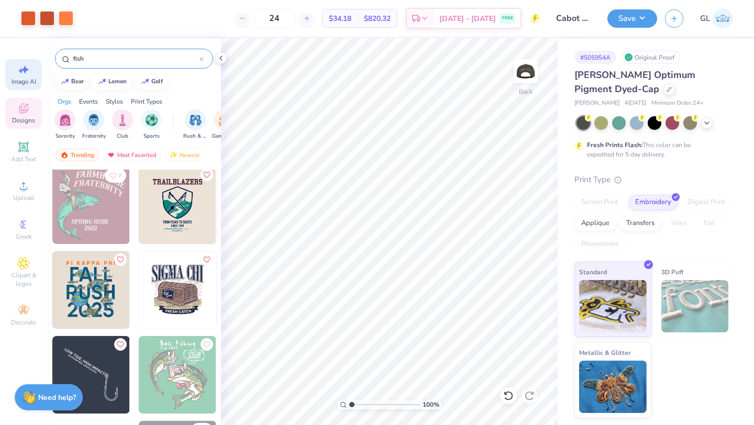
click at [30, 78] on span "Image AI" at bounding box center [24, 82] width 25 height 8
select select "4"
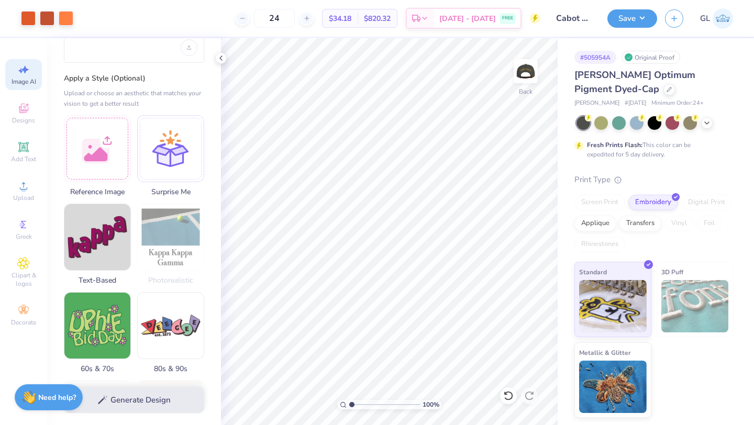
scroll to position [82, 0]
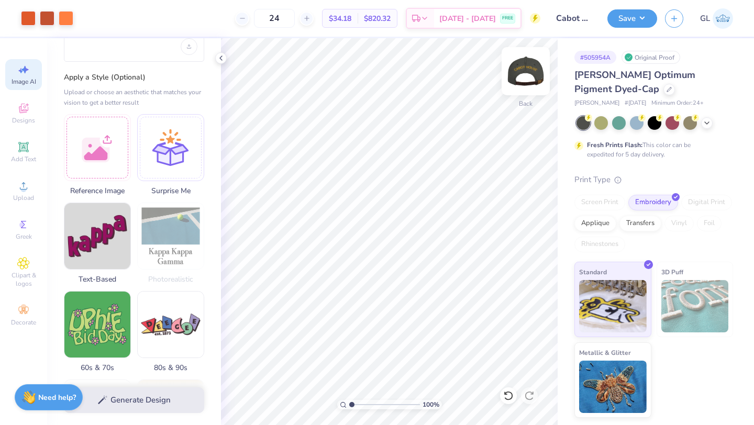
click at [533, 72] on img at bounding box center [526, 71] width 42 height 42
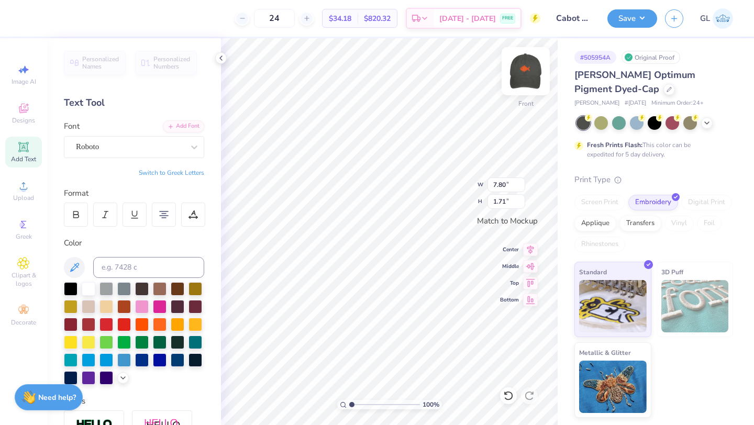
scroll to position [0, 0]
click at [489, 205] on div "100 % Front W 7.80 7.80 " H 1.71 1.71 " Match to Mockup Center Middle Top Bottom" at bounding box center [389, 231] width 337 height 387
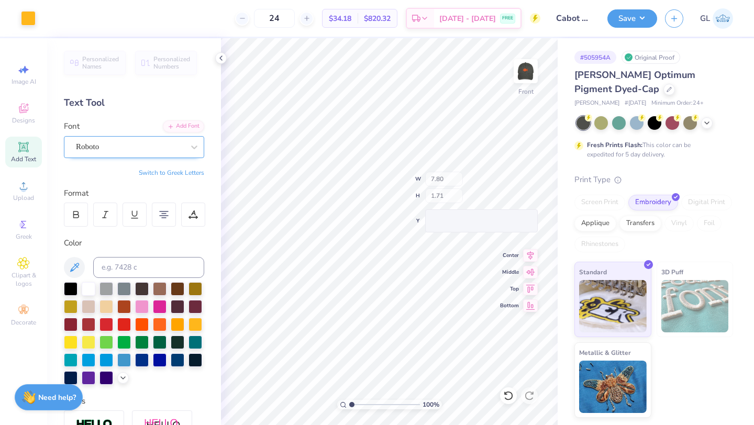
click at [170, 148] on div "Roboto" at bounding box center [130, 147] width 110 height 16
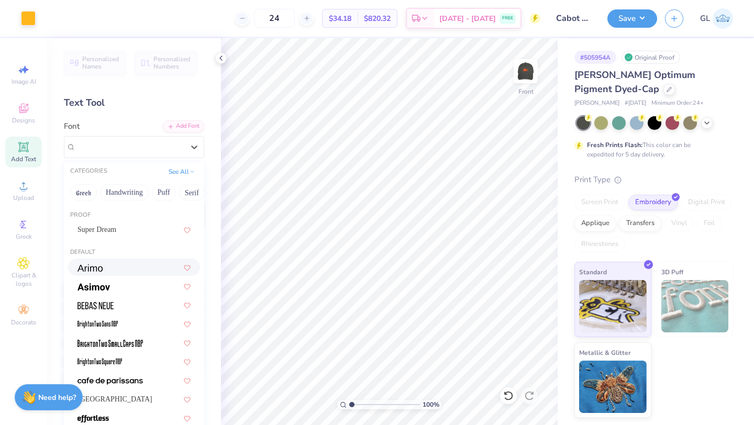
click at [113, 270] on div at bounding box center [134, 267] width 113 height 11
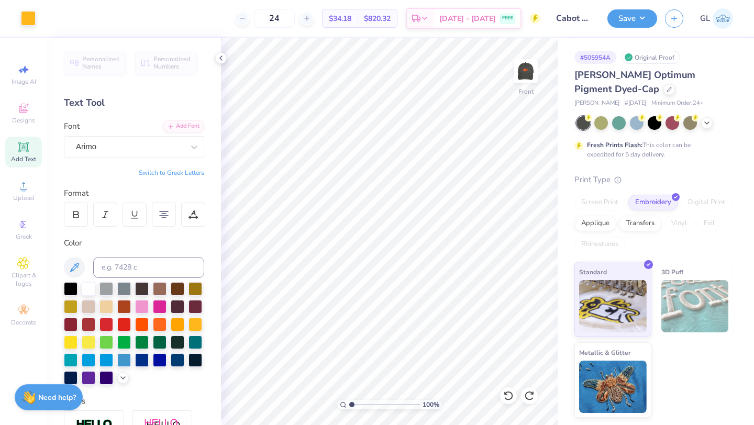
click at [125, 159] on div "Personalized Names Personalized Numbers Text Tool Add Font Font Arimo Switch to…" at bounding box center [134, 231] width 174 height 387
click at [122, 146] on div "Arimo" at bounding box center [130, 147] width 110 height 16
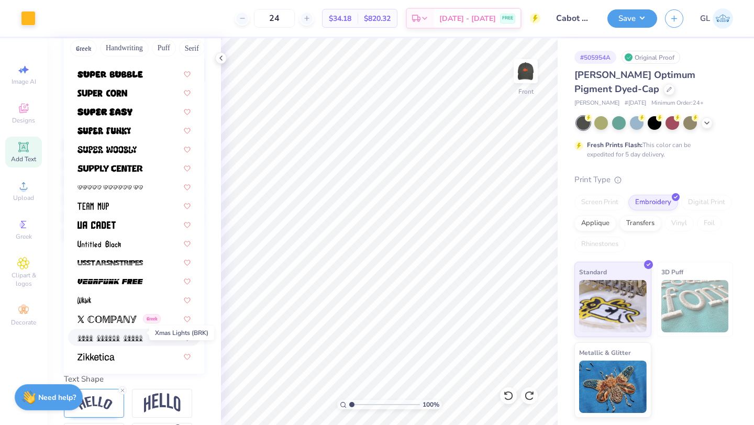
scroll to position [150, 0]
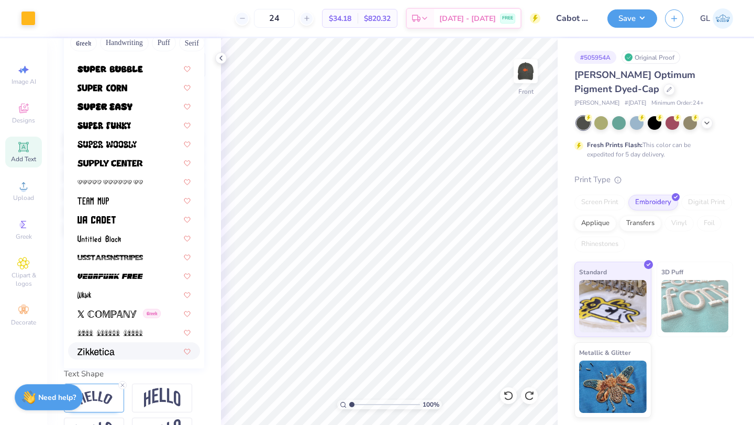
click at [105, 356] on span at bounding box center [96, 351] width 37 height 11
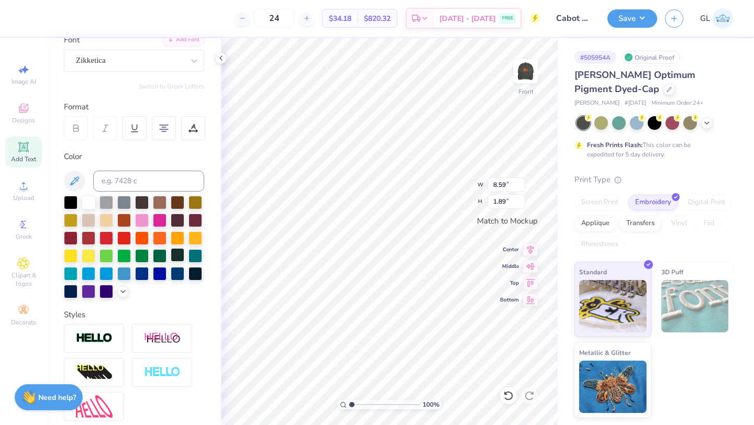
scroll to position [0, 0]
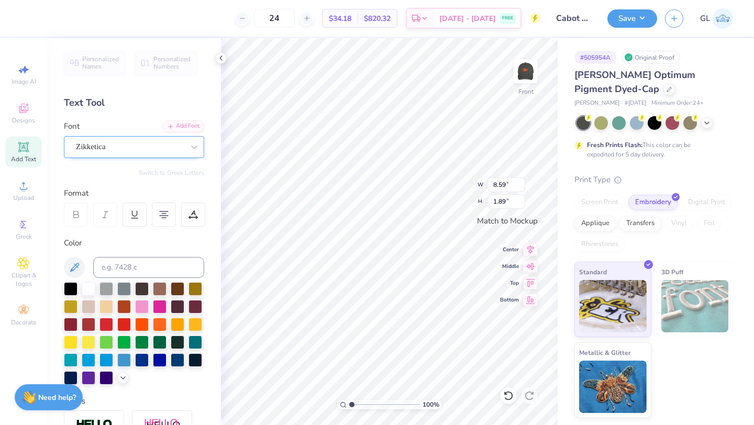
click at [142, 147] on div "Zikketica" at bounding box center [130, 147] width 110 height 16
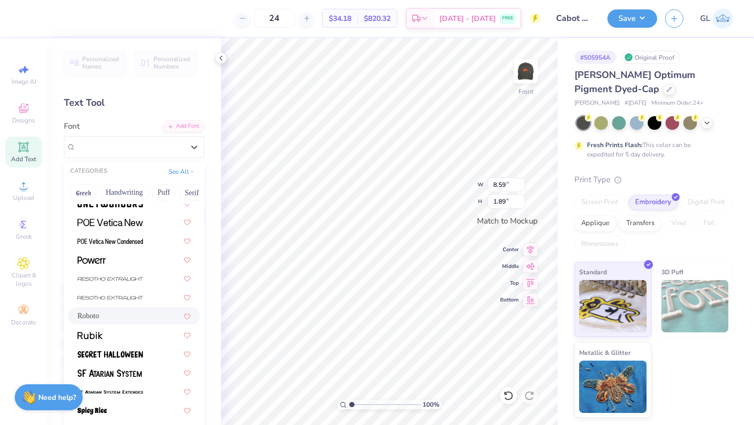
scroll to position [1053, 0]
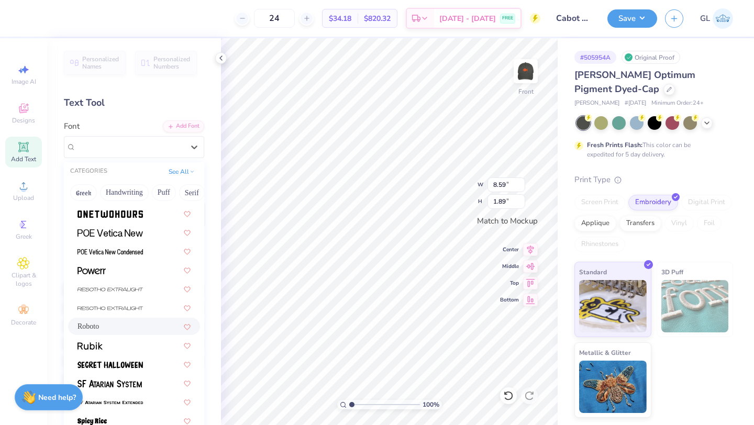
click at [119, 331] on div "Roboto" at bounding box center [134, 326] width 113 height 11
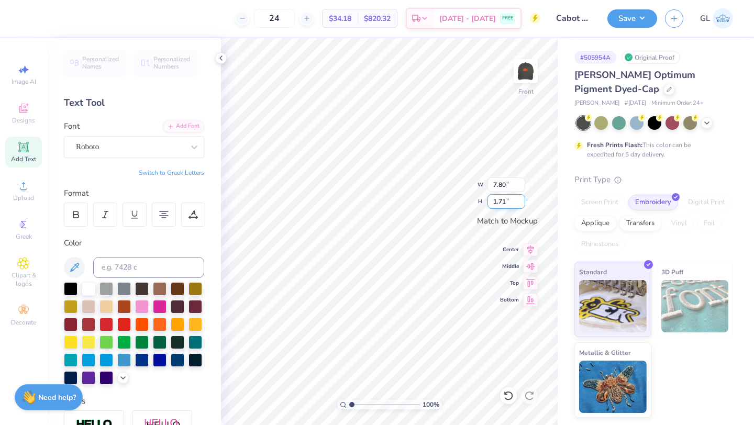
type input "6.60"
type input "1.45"
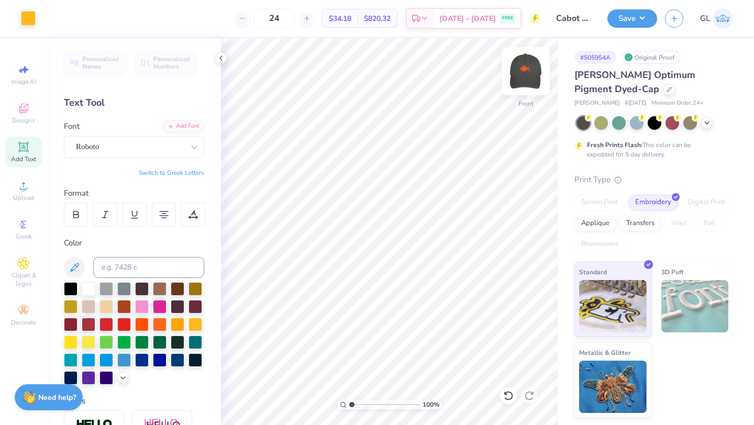
click at [526, 64] on img at bounding box center [526, 71] width 42 height 42
click at [526, 64] on img at bounding box center [525, 71] width 21 height 21
click at [628, 18] on button "Save" at bounding box center [633, 17] width 50 height 18
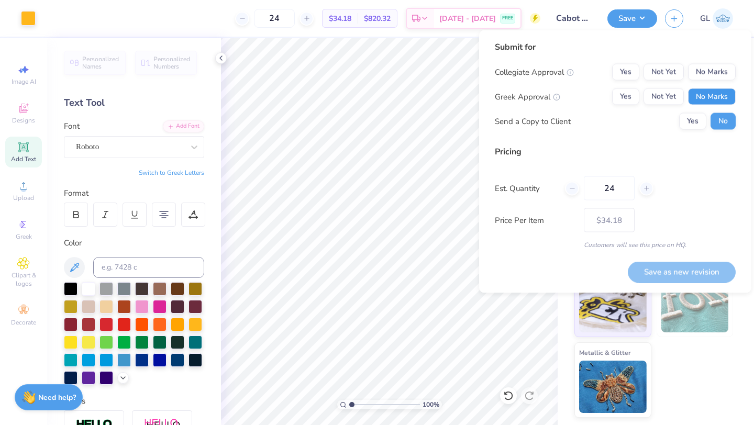
click at [697, 97] on button "No Marks" at bounding box center [712, 97] width 48 height 17
click at [701, 72] on button "No Marks" at bounding box center [712, 72] width 48 height 17
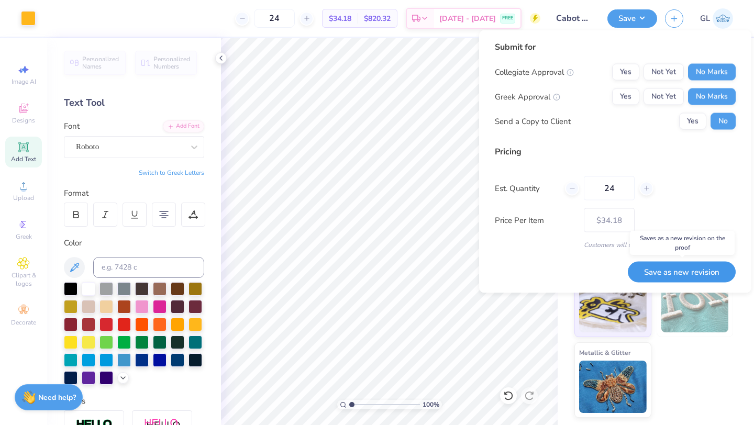
click at [637, 272] on button "Save as new revision" at bounding box center [682, 271] width 108 height 21
type input "$34.18"
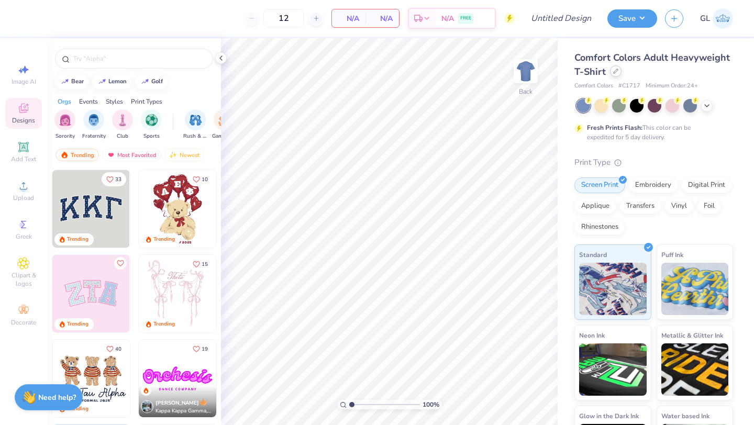
click at [615, 73] on icon at bounding box center [615, 71] width 5 height 5
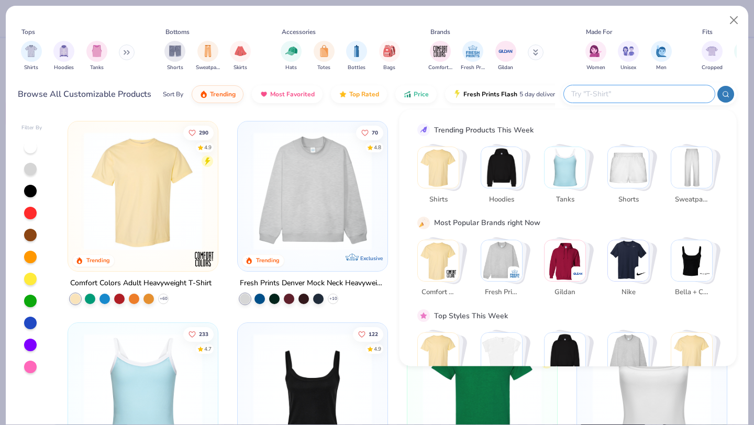
click at [641, 91] on input "text" at bounding box center [638, 94] width 137 height 12
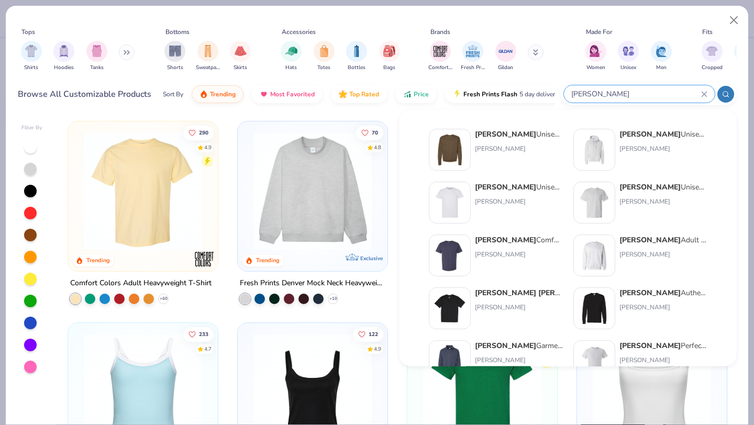
type input "hanes"
click at [602, 259] on img at bounding box center [594, 255] width 32 height 32
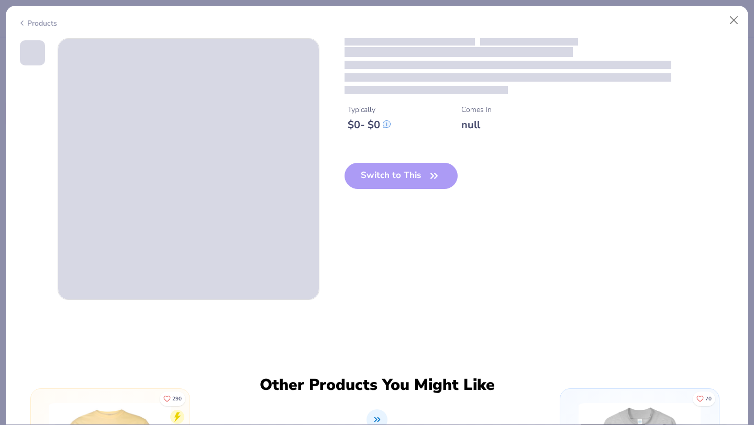
click at [371, 178] on div "Switch to This" at bounding box center [402, 184] width 114 height 43
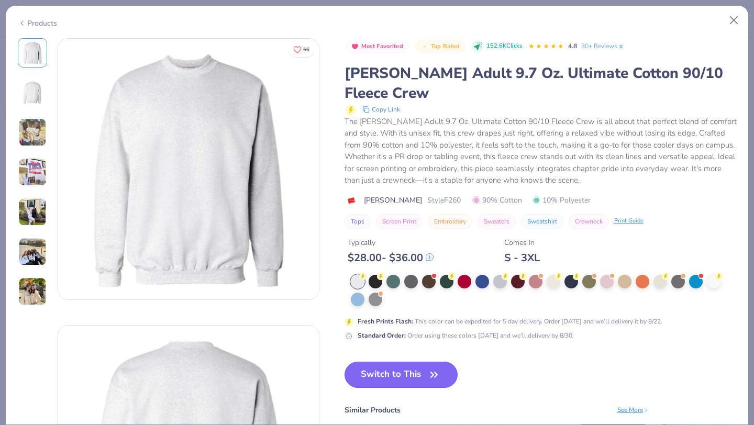
click at [385, 362] on button "Switch to This" at bounding box center [402, 375] width 114 height 26
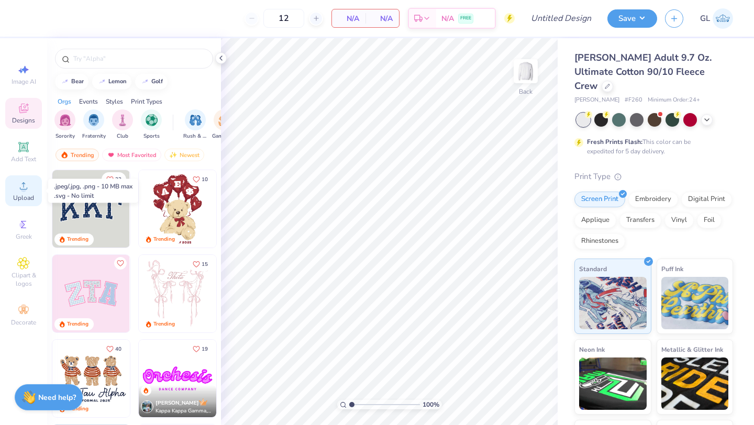
click at [24, 198] on span "Upload" at bounding box center [23, 198] width 21 height 8
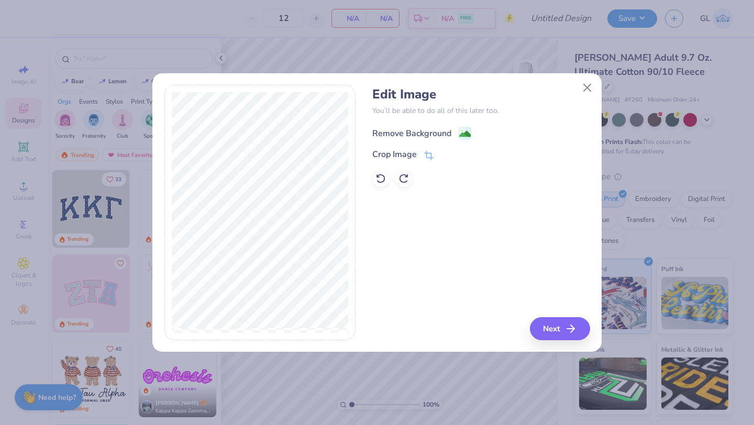
click at [399, 129] on div "Remove Background" at bounding box center [411, 133] width 79 height 13
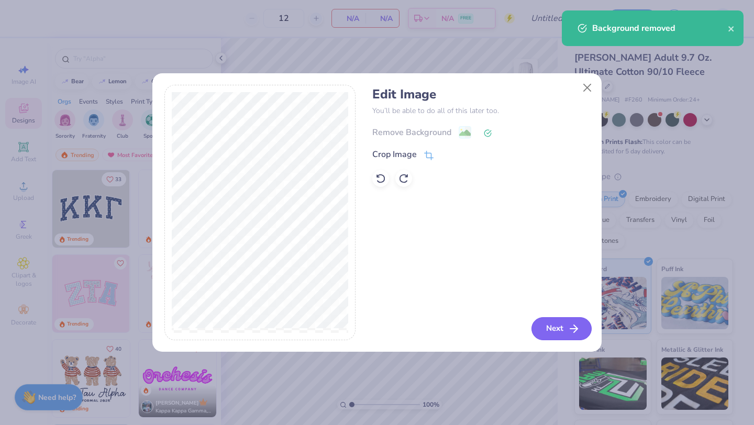
click at [556, 333] on button "Next" at bounding box center [562, 328] width 60 height 23
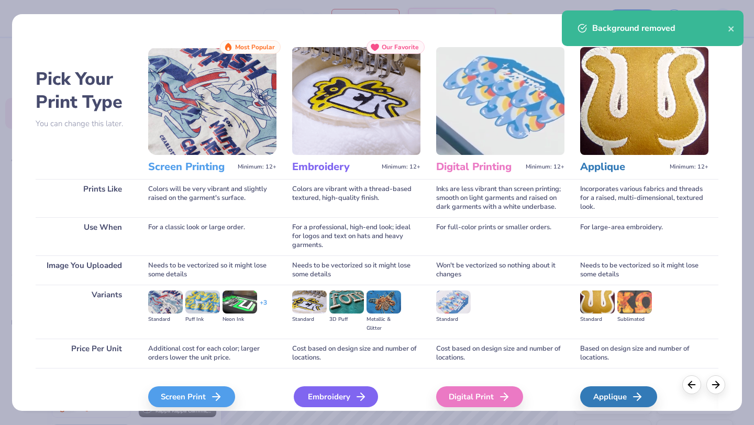
click at [327, 396] on div "Embroidery" at bounding box center [336, 397] width 84 height 21
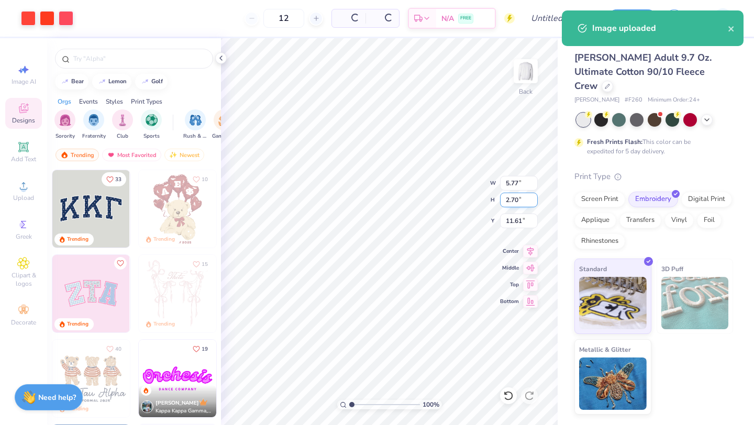
type input "5.77"
type input "2.70"
type input "11.61"
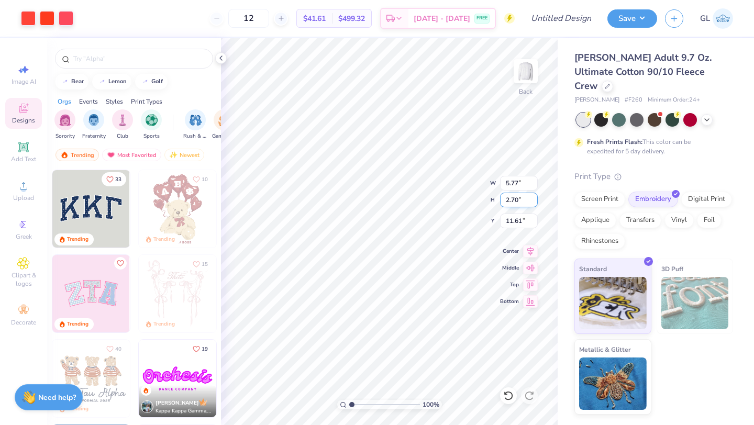
type input "5.80"
type input "2.70"
type input "3.71"
type input "1.73"
type input "2.53"
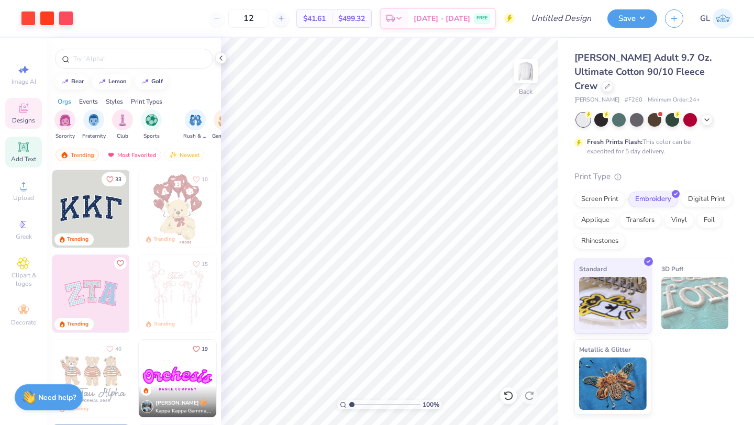
click at [27, 159] on span "Add Text" at bounding box center [23, 159] width 25 height 8
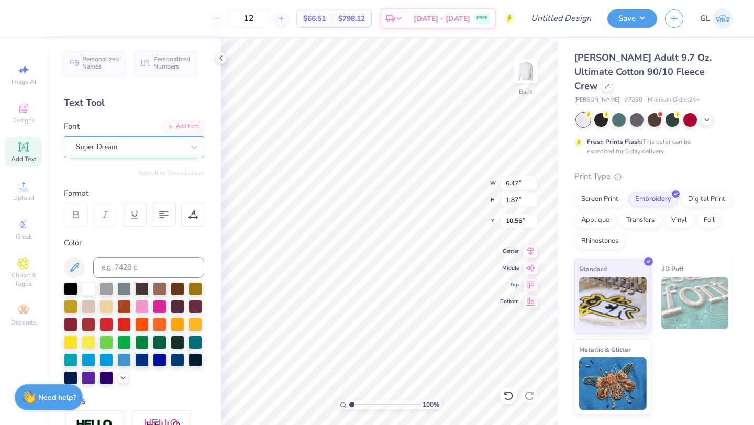
type textarea "CABOT"
click at [83, 344] on div at bounding box center [89, 342] width 14 height 14
click at [69, 342] on div at bounding box center [71, 342] width 14 height 14
click at [104, 152] on div "Super Dream" at bounding box center [130, 147] width 110 height 16
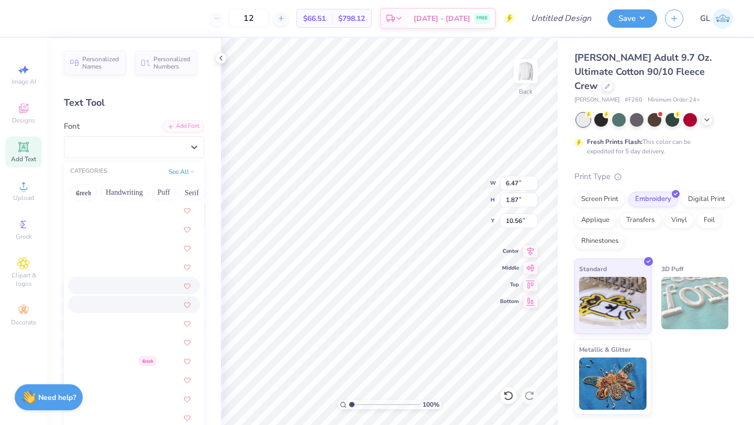
scroll to position [2273, 0]
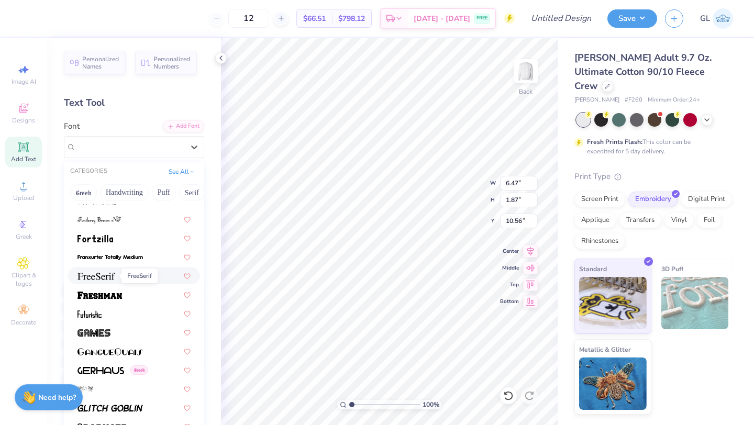
click at [109, 275] on img at bounding box center [97, 276] width 38 height 7
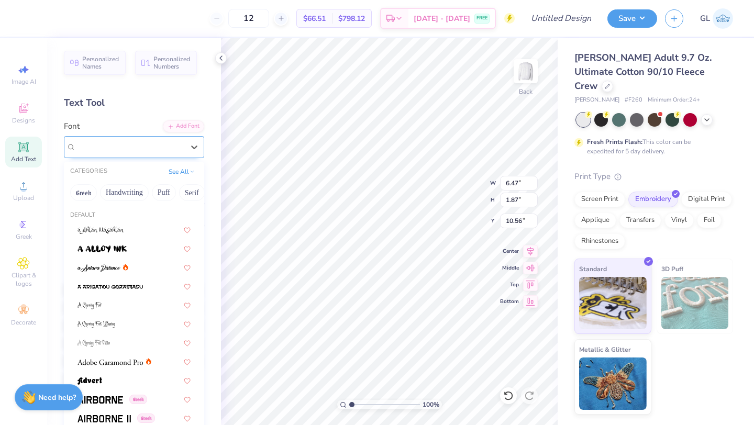
click at [118, 145] on div "FreeSerif" at bounding box center [130, 147] width 110 height 16
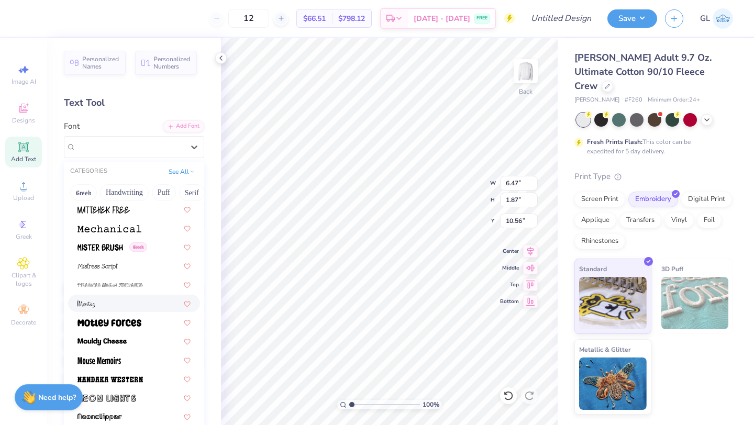
scroll to position [3791, 0]
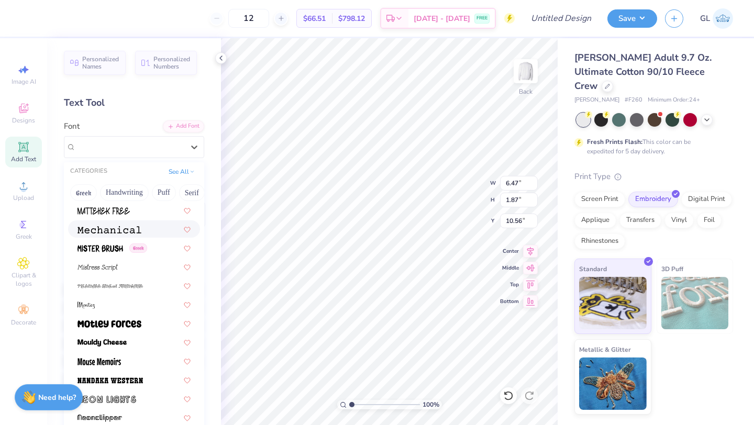
click at [115, 229] on img at bounding box center [110, 229] width 64 height 7
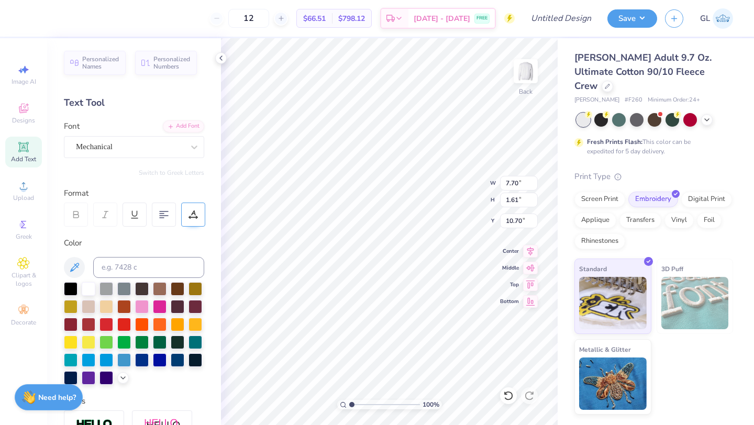
type input "4.62"
type input "0.96"
type input "4.80"
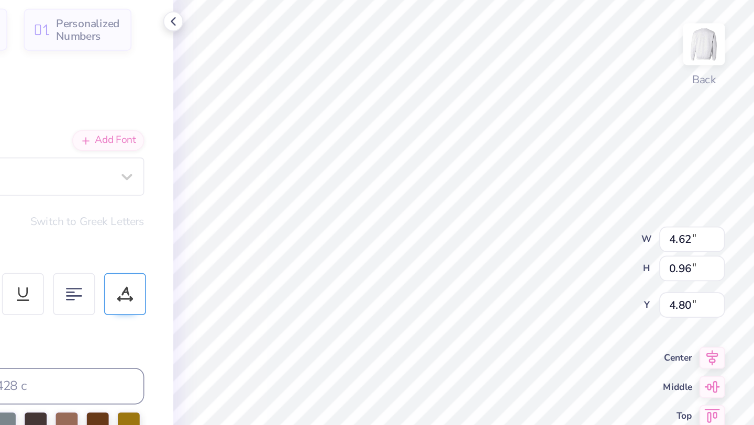
type input "3.87"
type input "0.81"
type input "4.87"
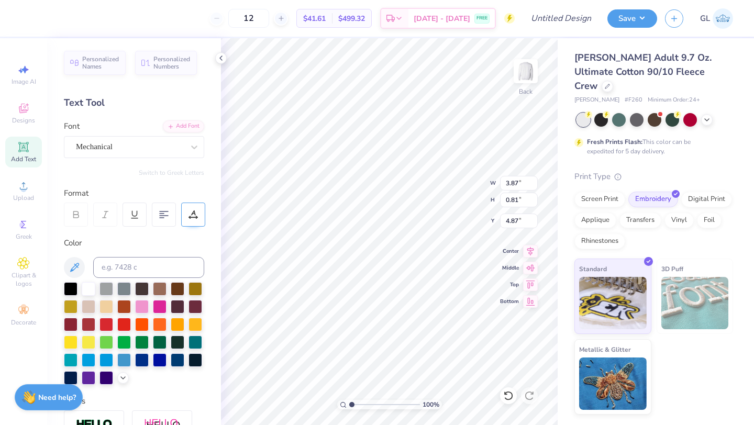
scroll to position [0, 0]
click at [160, 145] on div "Mechanical" at bounding box center [130, 147] width 110 height 16
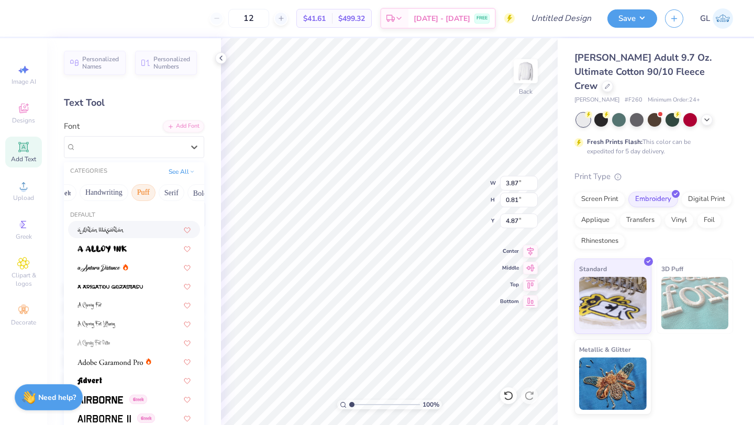
scroll to position [0, 22]
click at [169, 190] on button "Serif" at bounding box center [170, 192] width 26 height 17
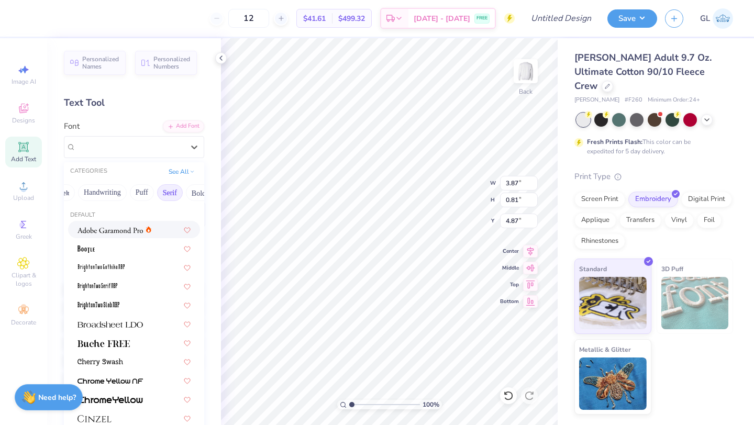
click at [126, 228] on img at bounding box center [110, 230] width 65 height 7
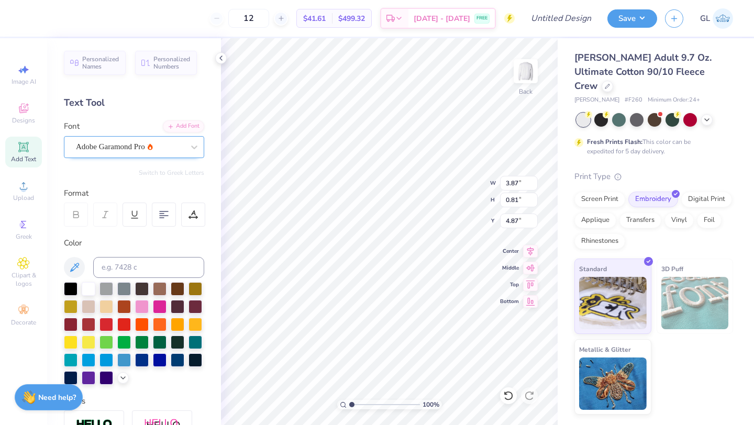
click at [178, 152] on div "Adobe Garamond Pro" at bounding box center [130, 147] width 110 height 16
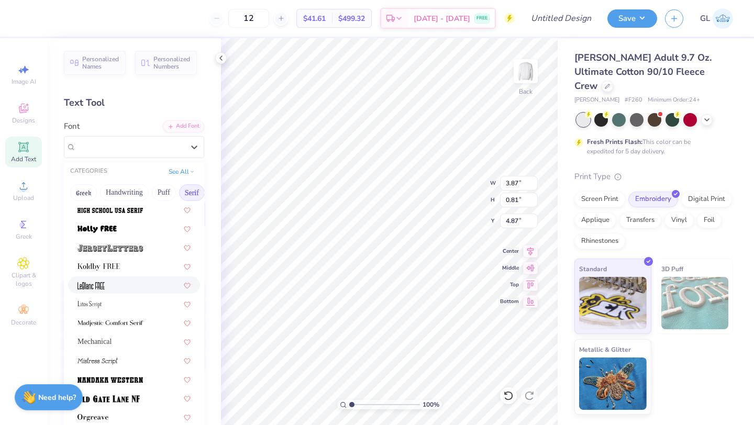
scroll to position [885, 0]
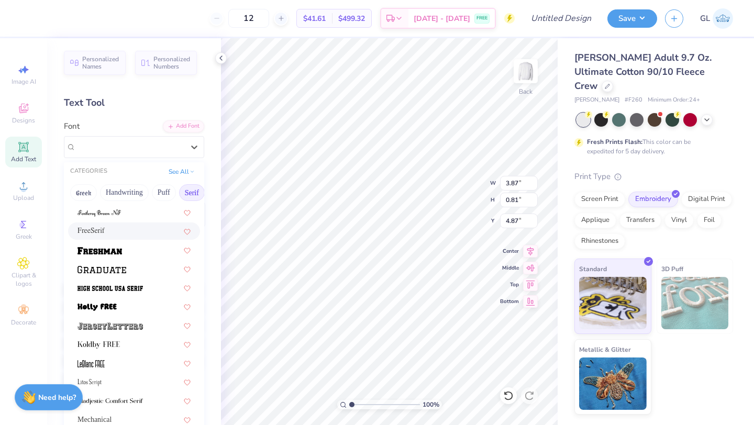
click at [124, 237] on div "FreeSerif" at bounding box center [134, 231] width 132 height 17
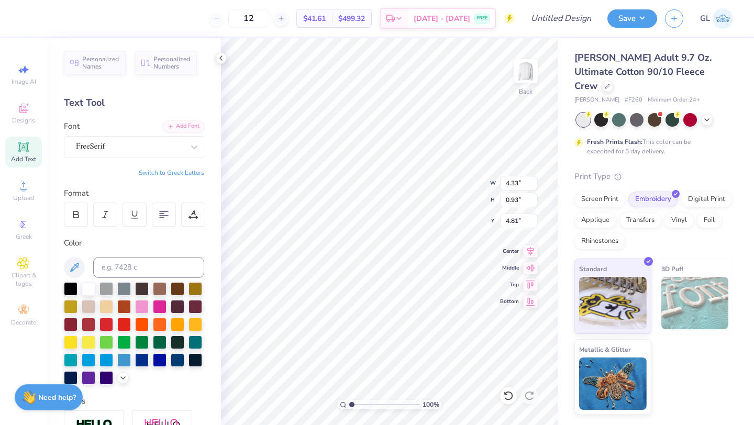
scroll to position [0, 0]
click at [144, 288] on div at bounding box center [142, 288] width 14 height 14
click at [70, 290] on div at bounding box center [71, 288] width 14 height 14
click at [174, 152] on div "FreeSerif" at bounding box center [130, 147] width 110 height 16
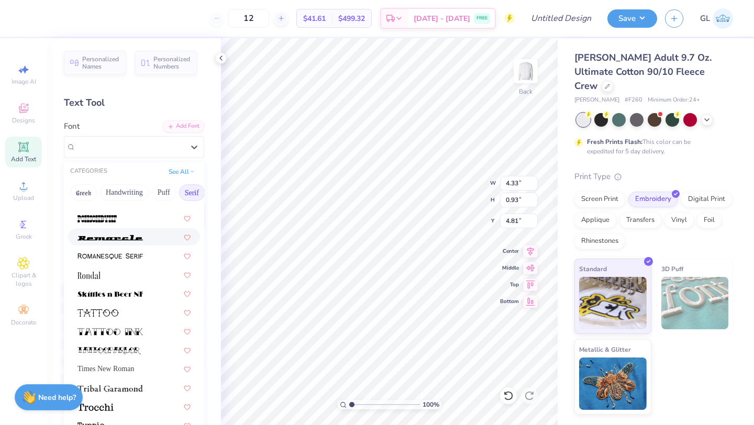
scroll to position [183, 0]
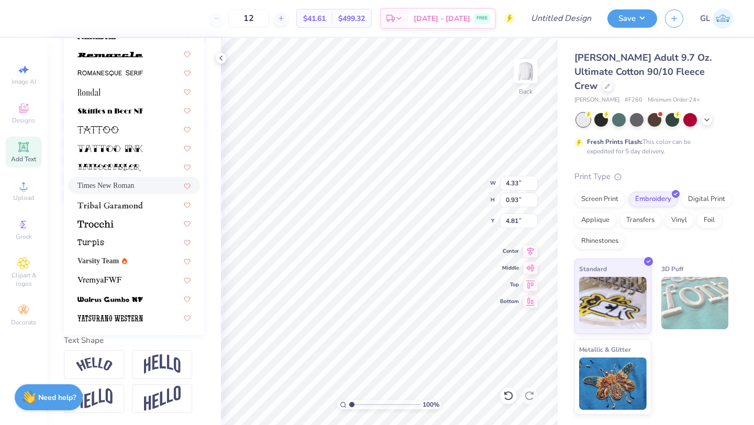
click at [136, 184] on div "Times New Roman" at bounding box center [134, 185] width 113 height 11
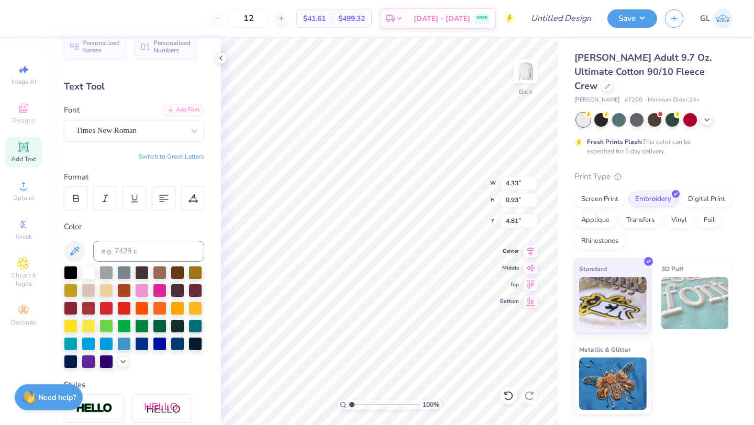
scroll to position [0, 0]
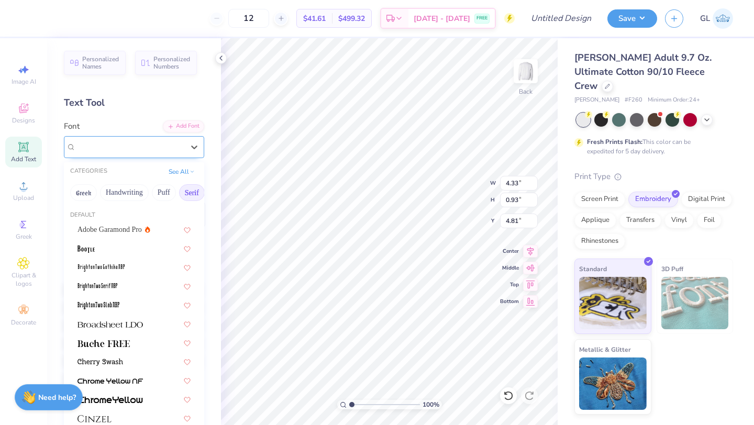
click at [132, 152] on div "Times New Roman" at bounding box center [130, 147] width 110 height 16
click at [166, 199] on button "Puff" at bounding box center [164, 192] width 24 height 17
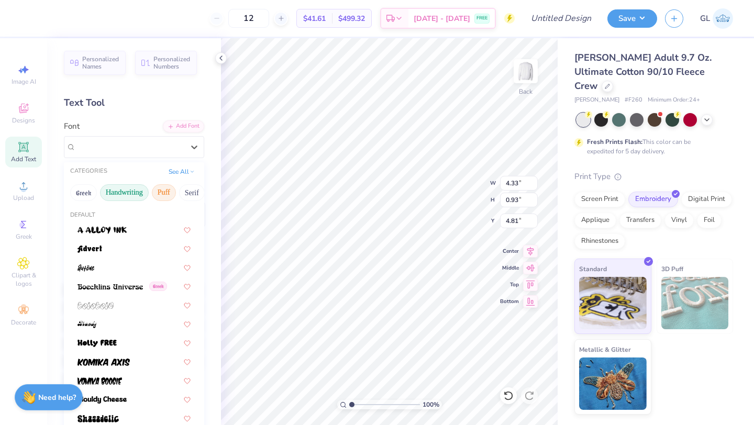
click at [136, 192] on button "Handwriting" at bounding box center [124, 192] width 49 height 17
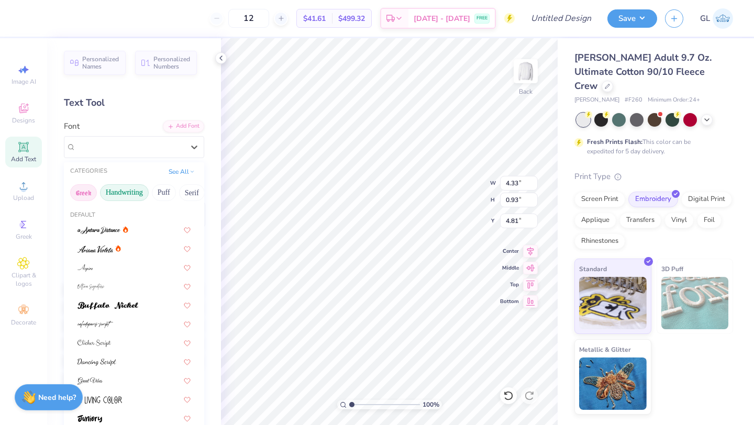
click at [87, 190] on button "Greek" at bounding box center [83, 192] width 27 height 17
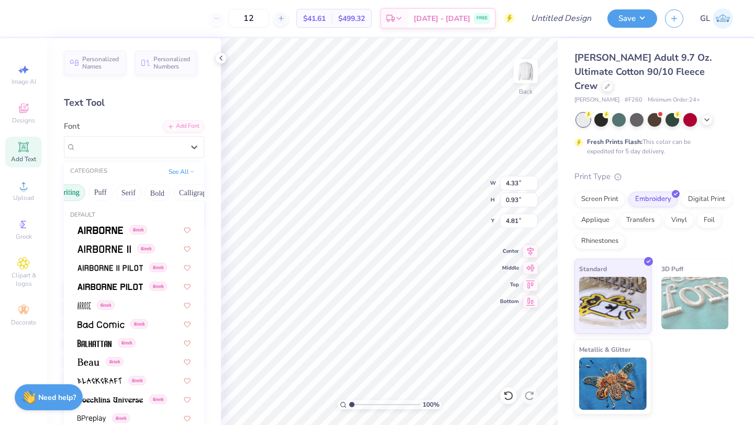
scroll to position [0, 100]
click at [126, 194] on button "Bold" at bounding box center [121, 192] width 26 height 17
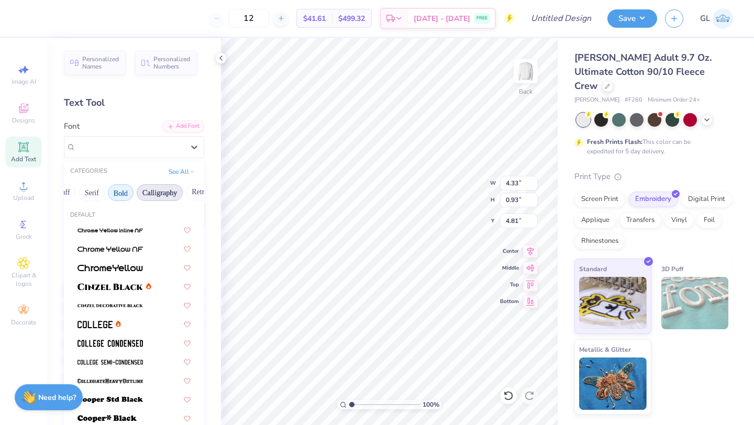
click at [156, 194] on button "Calligraphy" at bounding box center [160, 192] width 46 height 17
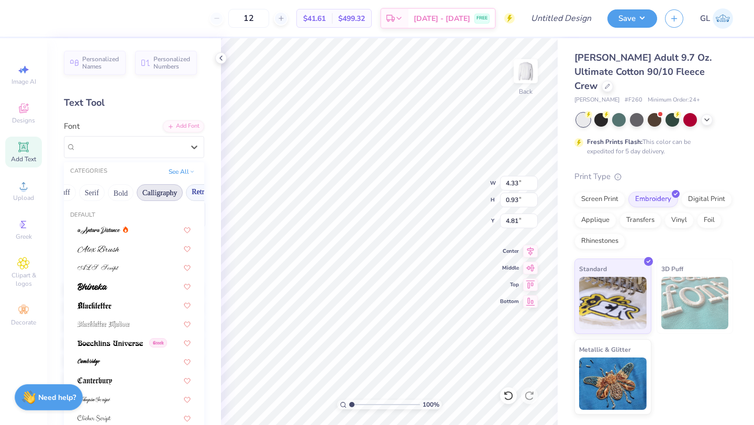
click at [193, 193] on button "Retro" at bounding box center [200, 192] width 28 height 17
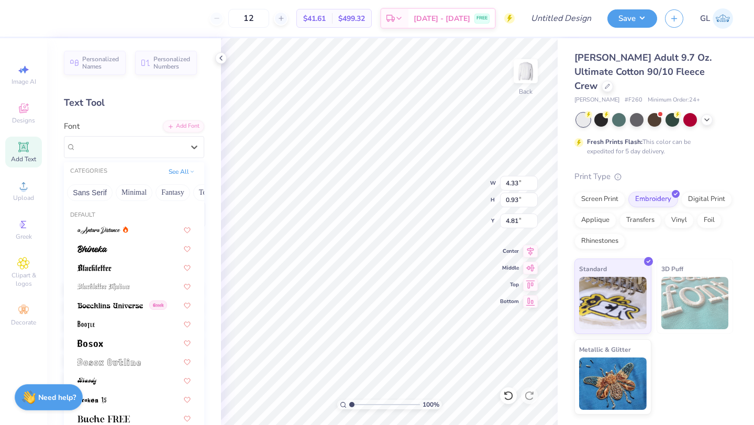
scroll to position [0, 287]
click at [98, 193] on button "Minimal" at bounding box center [97, 192] width 37 height 17
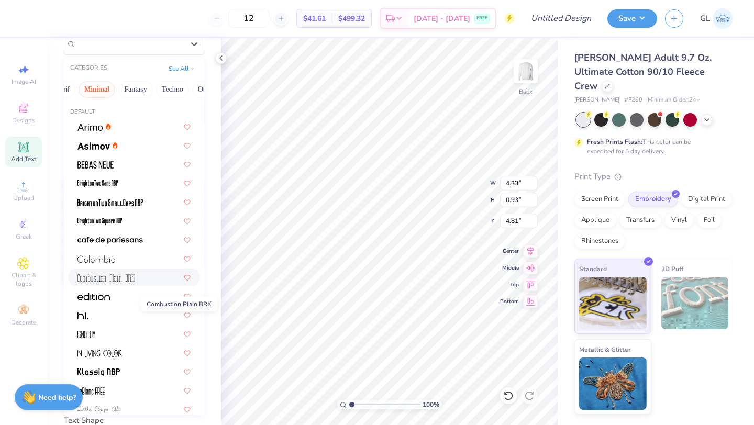
scroll to position [18, 0]
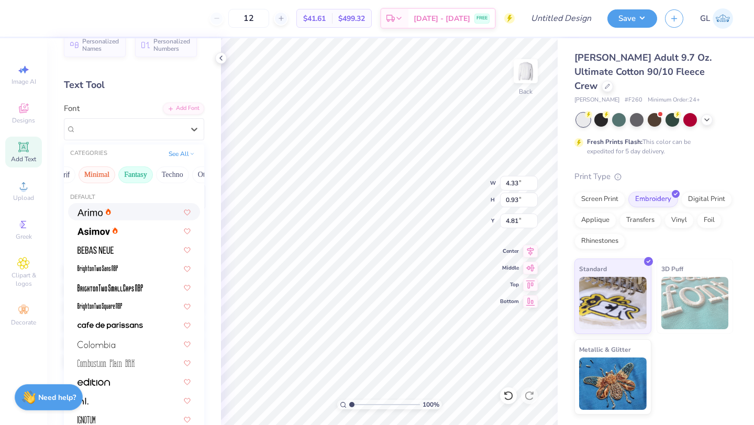
click at [142, 179] on button "Fantasy" at bounding box center [135, 175] width 35 height 17
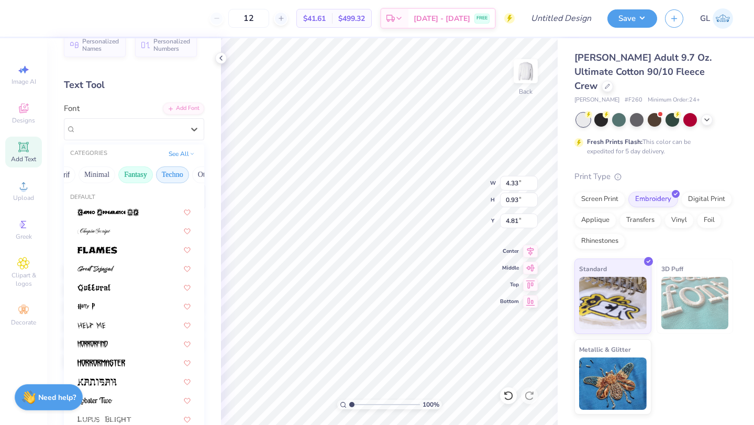
click at [162, 179] on button "Techno" at bounding box center [172, 175] width 33 height 17
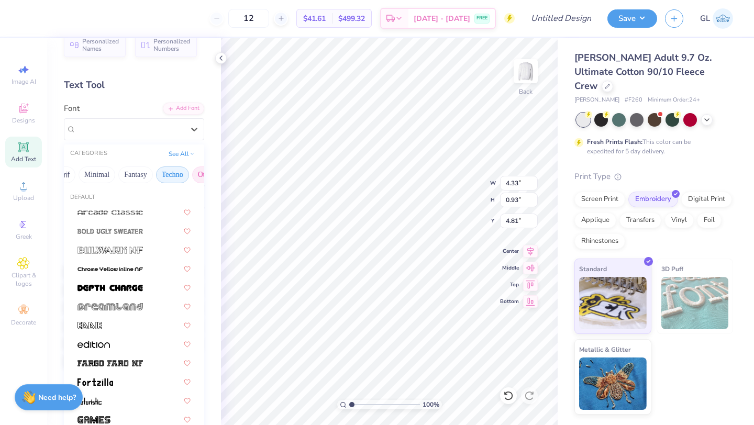
click at [192, 179] on button "Others" at bounding box center [207, 175] width 31 height 17
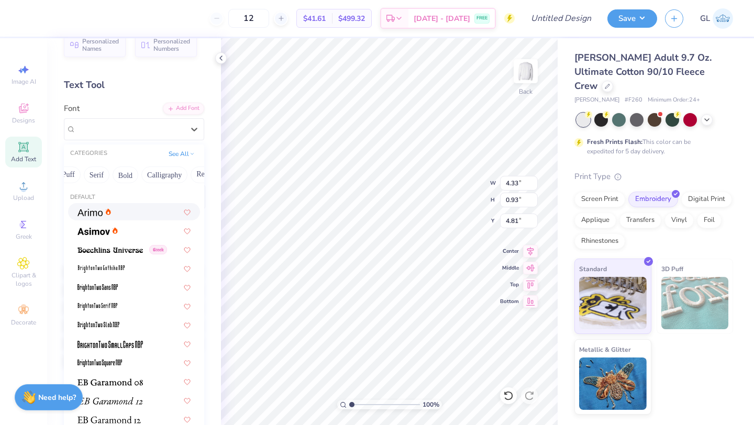
scroll to position [0, 0]
click at [131, 173] on button "Handwriting" at bounding box center [124, 175] width 49 height 17
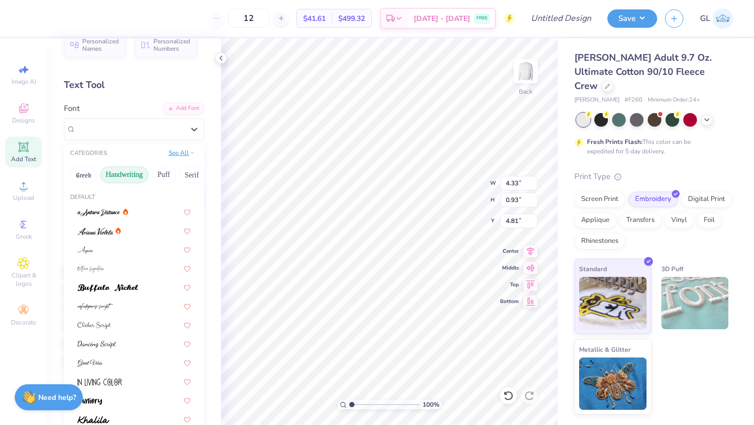
click at [181, 156] on button "See All" at bounding box center [182, 153] width 32 height 10
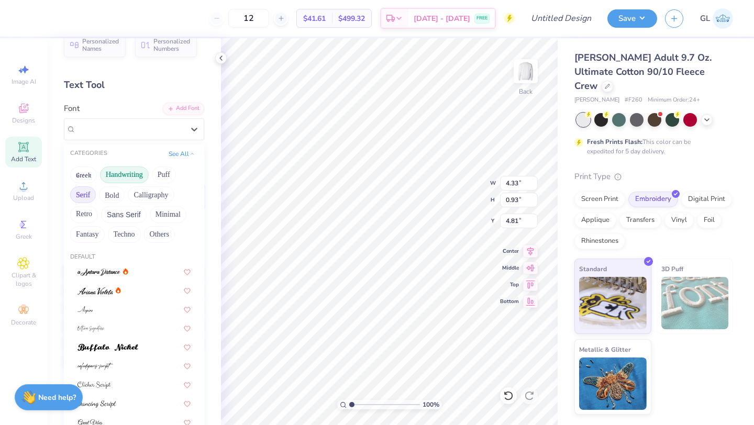
click at [87, 196] on button "Serif" at bounding box center [83, 194] width 26 height 17
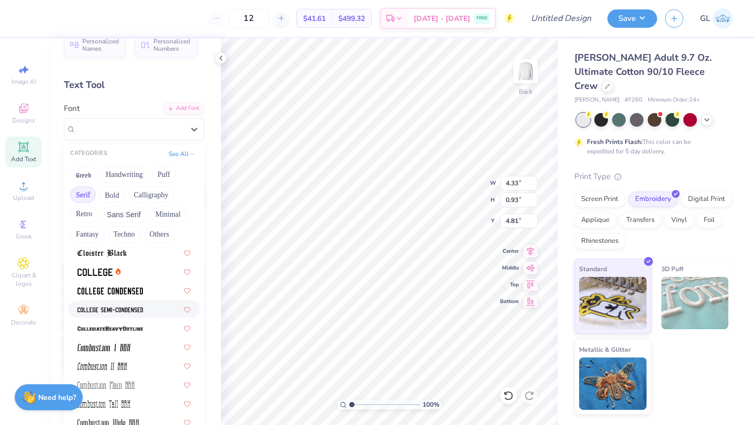
scroll to position [281, 0]
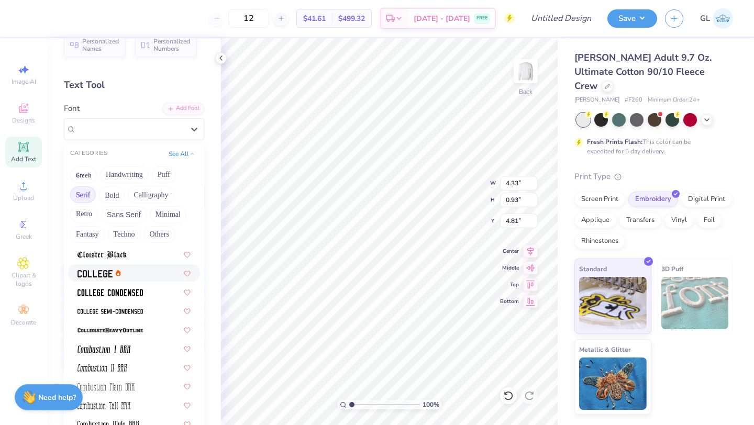
click at [102, 272] on img at bounding box center [95, 273] width 35 height 7
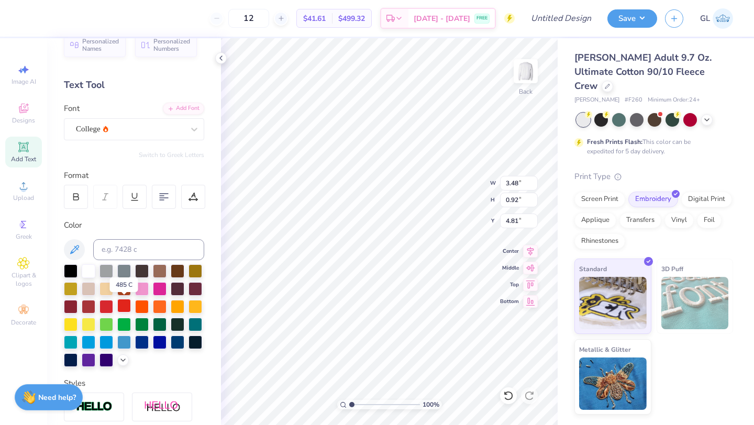
click at [119, 304] on div at bounding box center [124, 306] width 14 height 14
type input "4.89"
type input "2.73"
type input "0.72"
type input "5.71"
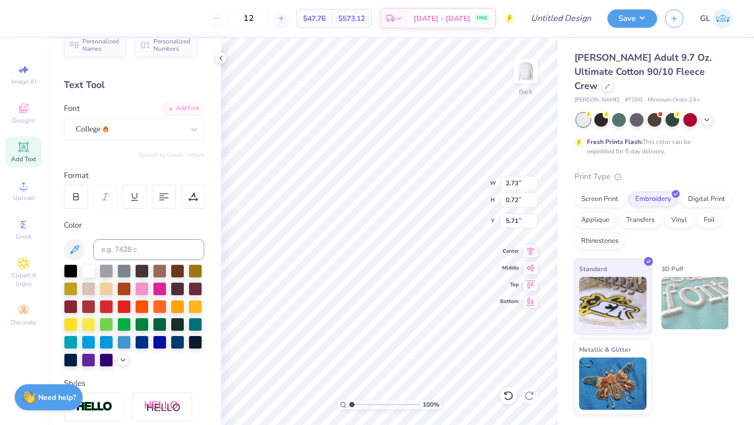
type input "3.71"
type input "1.73"
type input "3.34"
type input "2.40"
type input "2.73"
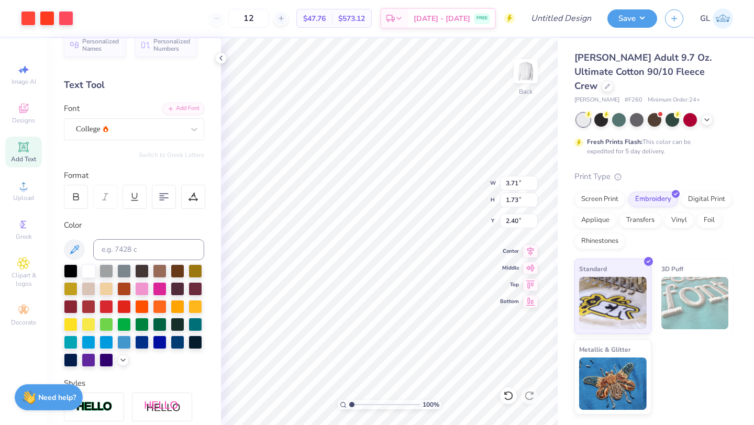
type input "0.72"
type input "4.74"
type input "5.01"
click at [173, 304] on div at bounding box center [178, 306] width 14 height 14
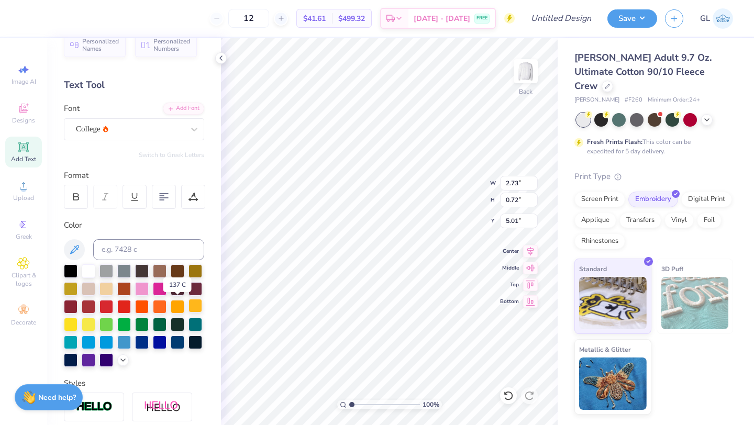
click at [193, 306] on div at bounding box center [196, 306] width 14 height 14
click at [85, 326] on div at bounding box center [89, 324] width 14 height 14
click at [74, 326] on div at bounding box center [71, 324] width 14 height 14
click at [78, 289] on div at bounding box center [71, 288] width 14 height 14
click at [126, 290] on div at bounding box center [124, 288] width 14 height 14
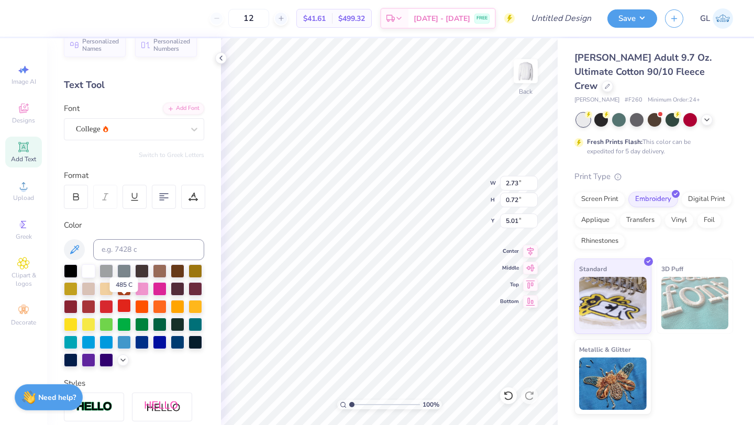
click at [123, 307] on div at bounding box center [124, 306] width 14 height 14
type input "4.84"
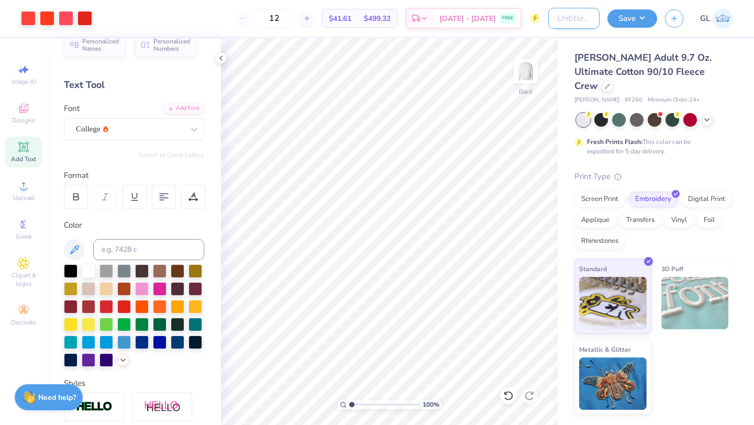
click at [564, 20] on input "Design Title" at bounding box center [573, 18] width 51 height 21
type input "Cabot Fish Crew"
click at [626, 14] on button "Save" at bounding box center [633, 17] width 50 height 18
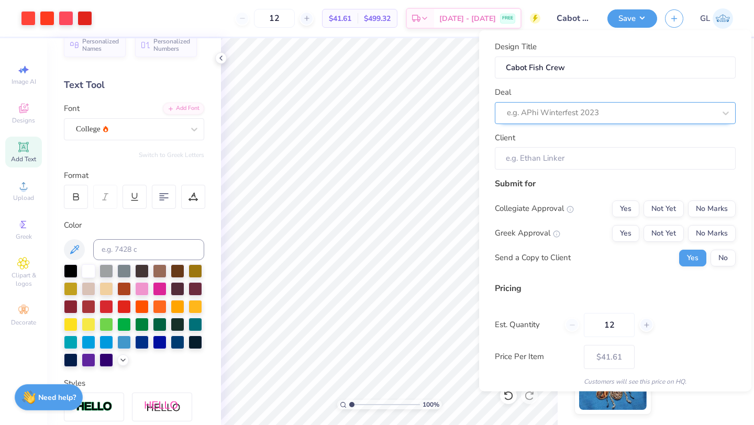
click at [540, 116] on div at bounding box center [611, 113] width 208 height 14
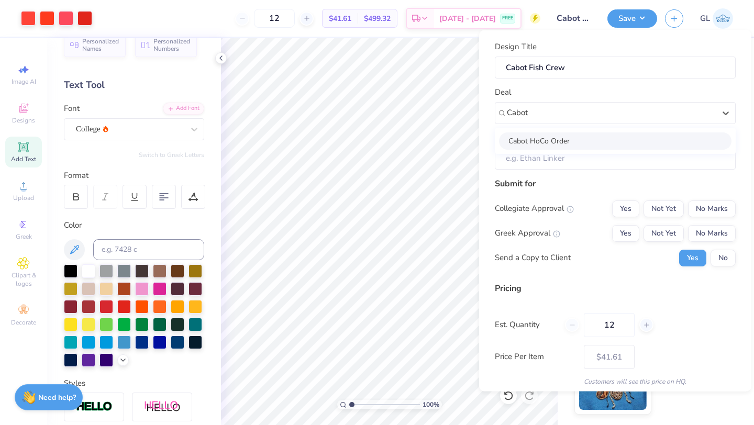
click at [547, 134] on div "Cabot HoCo Order" at bounding box center [615, 140] width 233 height 17
type input "Cabot"
type input "Grace Lang"
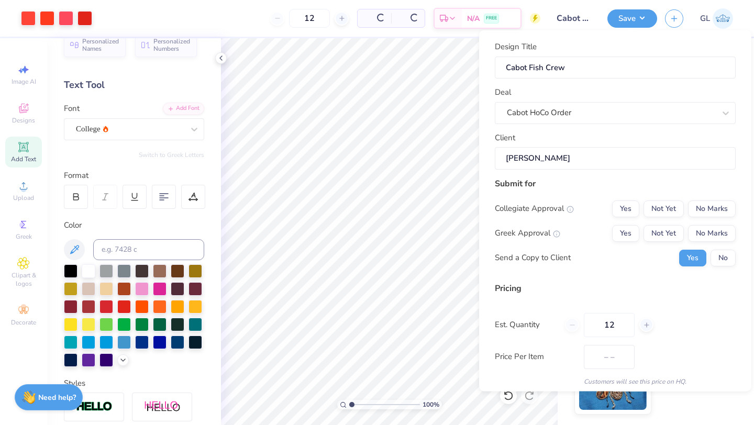
type input "$41.61"
click at [671, 211] on button "Not Yet" at bounding box center [664, 208] width 40 height 17
click at [666, 236] on button "Not Yet" at bounding box center [664, 233] width 40 height 17
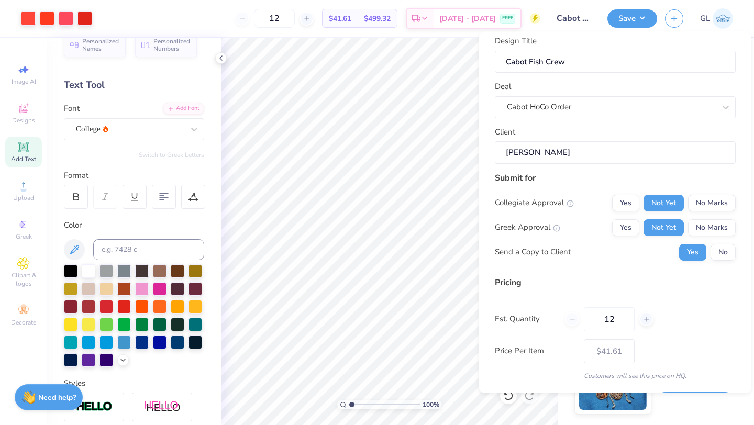
scroll to position [12, 0]
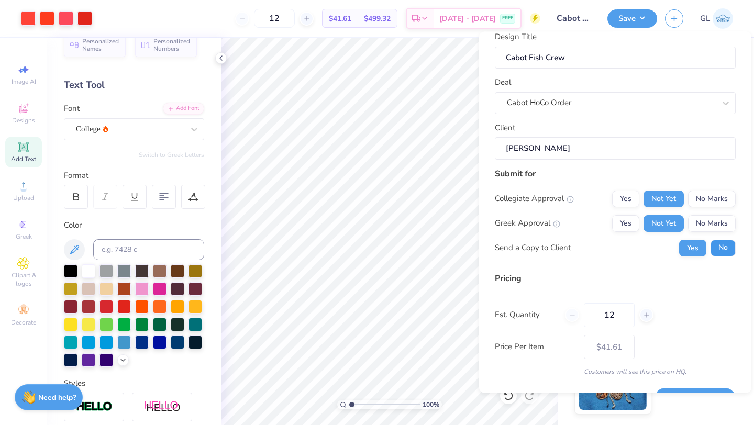
click at [717, 249] on button "No" at bounding box center [723, 247] width 25 height 17
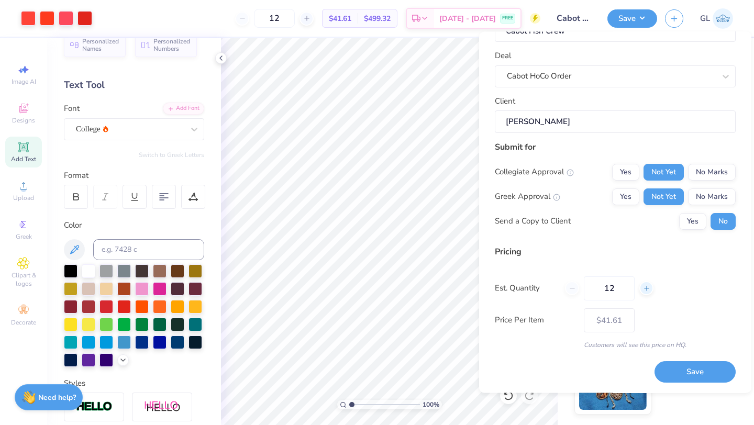
click at [649, 288] on icon at bounding box center [646, 288] width 7 height 7
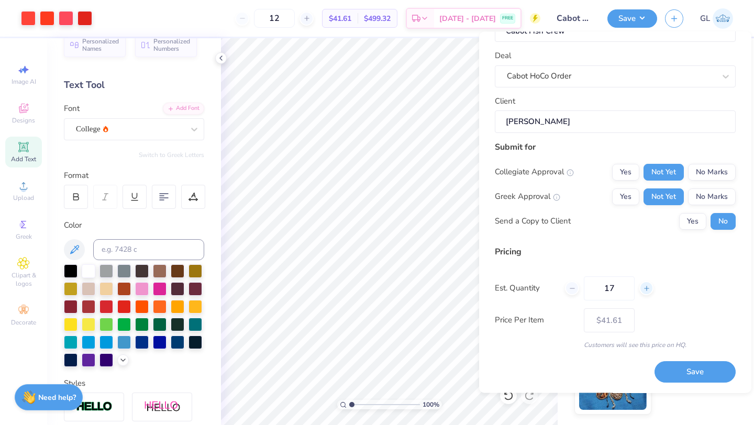
click at [649, 288] on icon at bounding box center [646, 288] width 7 height 7
type input "20"
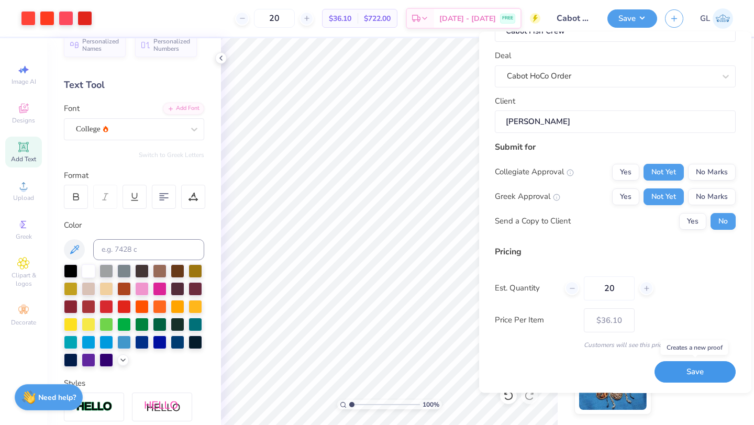
click at [671, 378] on button "Save" at bounding box center [695, 372] width 81 height 21
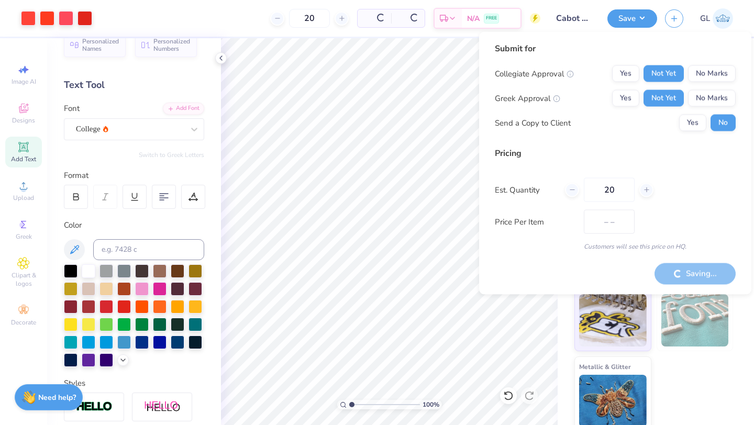
type input "$36.10"
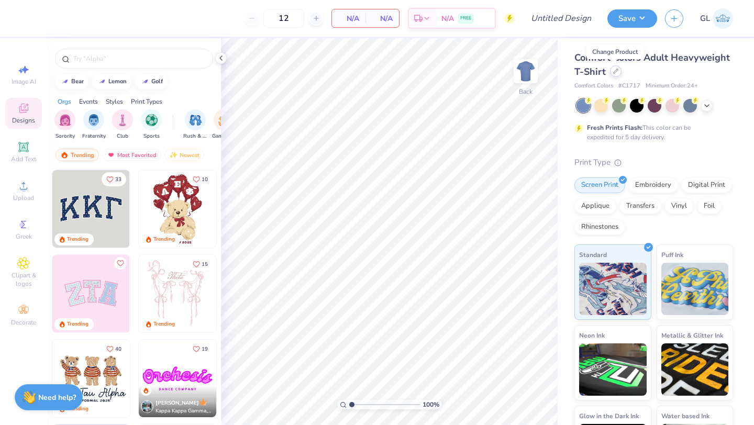
click at [617, 73] on icon at bounding box center [615, 71] width 5 height 5
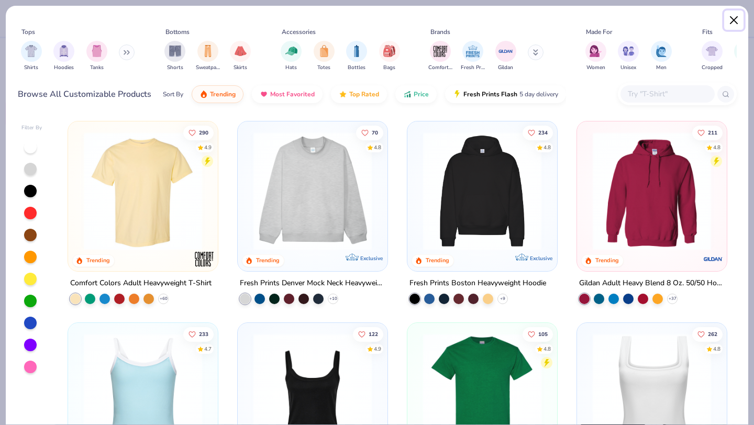
click at [740, 18] on button "Close" at bounding box center [734, 20] width 20 height 20
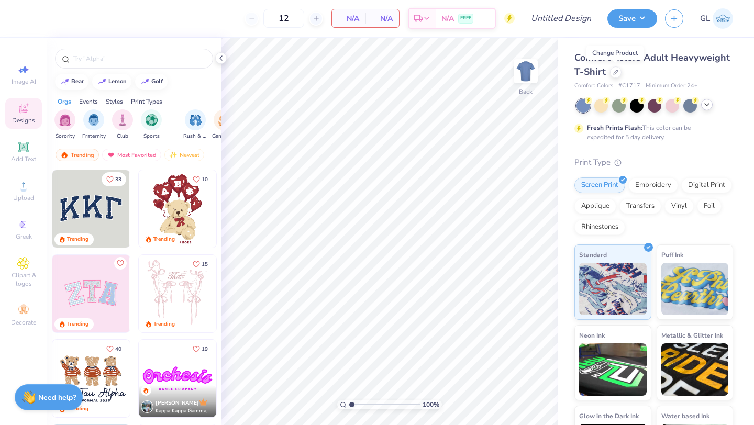
click at [706, 102] on icon at bounding box center [707, 105] width 8 height 8
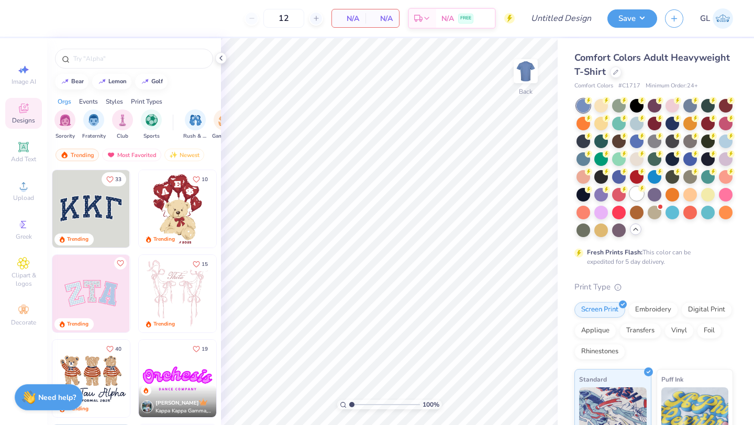
click at [640, 192] on div at bounding box center [637, 194] width 14 height 14
click at [614, 73] on icon at bounding box center [615, 71] width 5 height 5
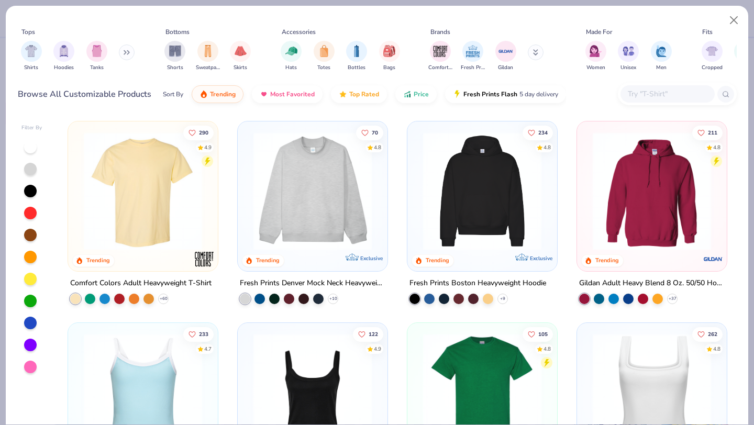
click at [680, 100] on input "text" at bounding box center [667, 94] width 81 height 12
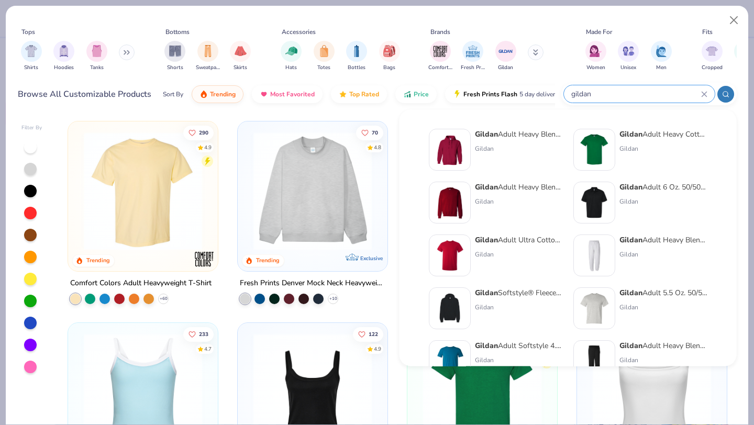
type input "gildan"
click at [597, 140] on img at bounding box center [594, 150] width 32 height 32
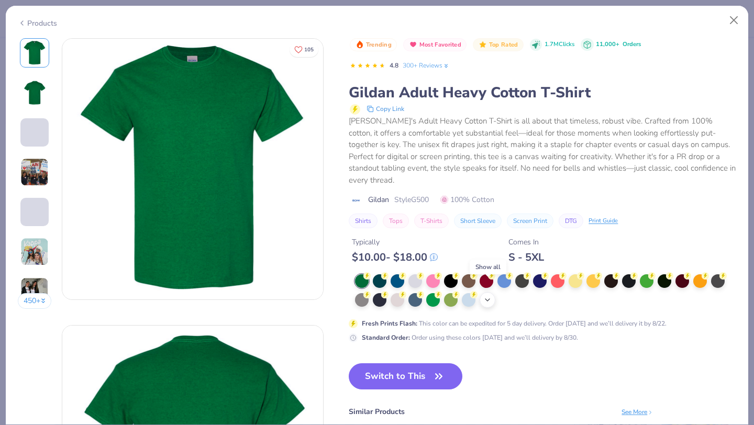
click at [487, 296] on icon at bounding box center [488, 300] width 8 height 8
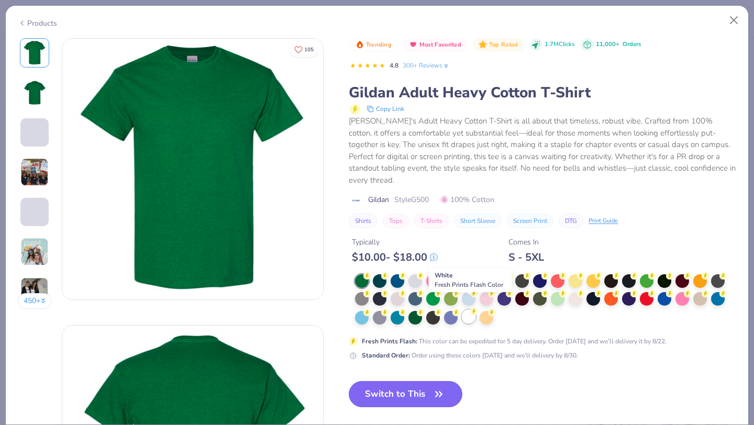
click at [467, 310] on div at bounding box center [469, 317] width 14 height 14
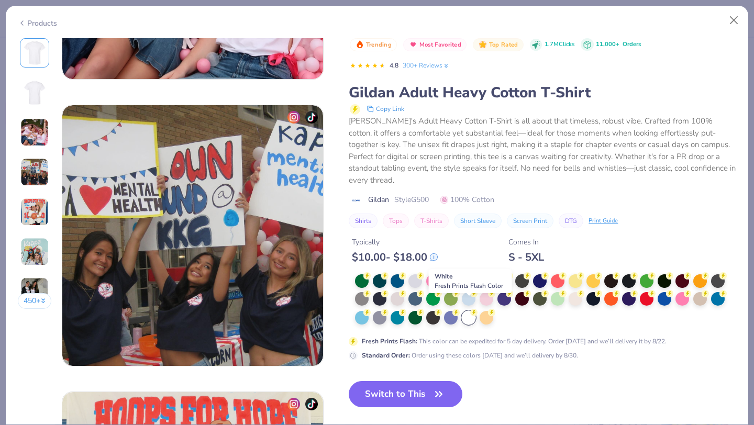
scroll to position [899, 0]
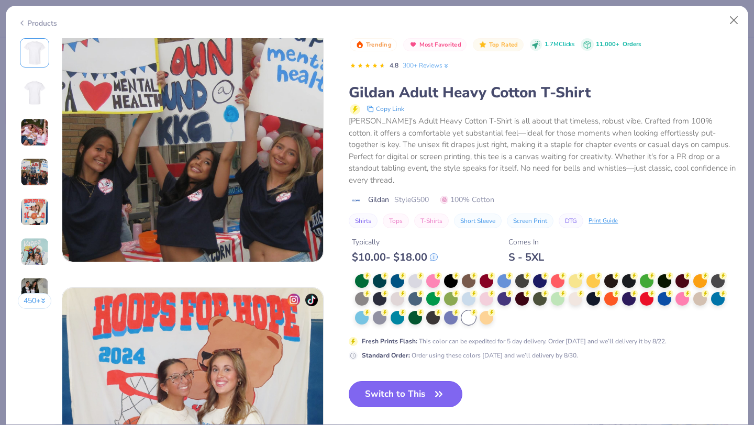
click at [409, 381] on button "Switch to This" at bounding box center [406, 394] width 114 height 26
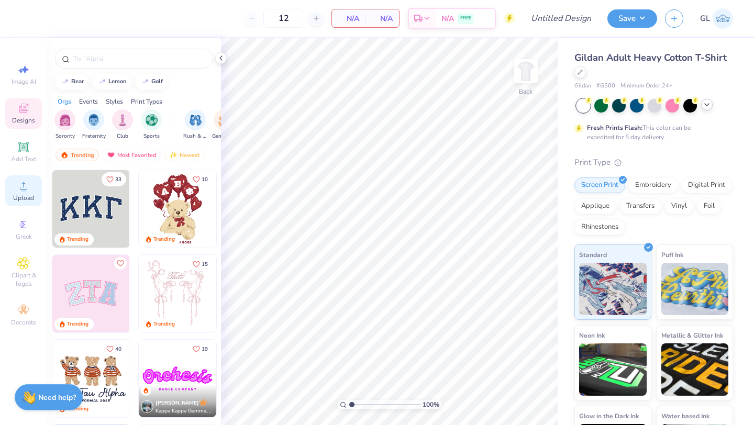
click at [25, 194] on span "Upload" at bounding box center [23, 198] width 21 height 8
click at [25, 193] on div "Upload" at bounding box center [23, 190] width 37 height 31
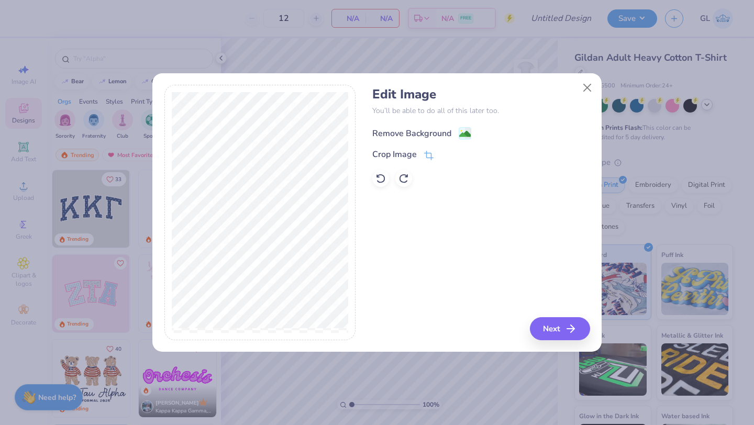
click at [408, 133] on div "Remove Background" at bounding box center [411, 133] width 79 height 13
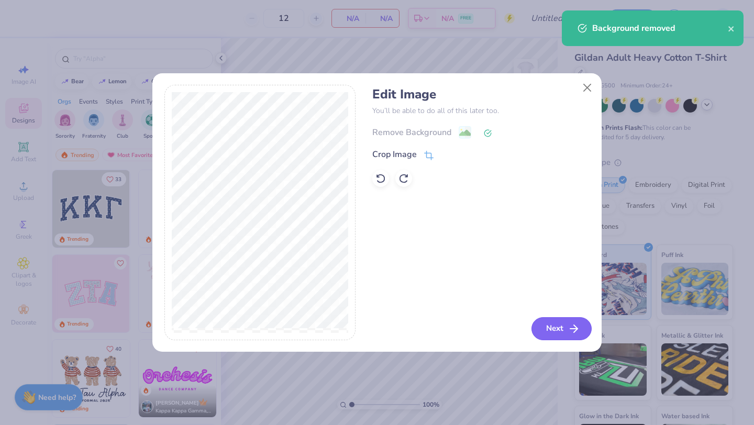
click at [562, 328] on button "Next" at bounding box center [562, 328] width 60 height 23
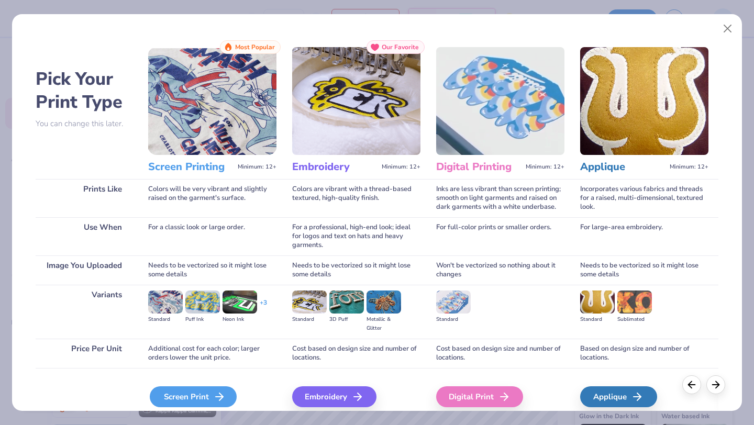
click at [169, 404] on div "Screen Print" at bounding box center [193, 397] width 87 height 21
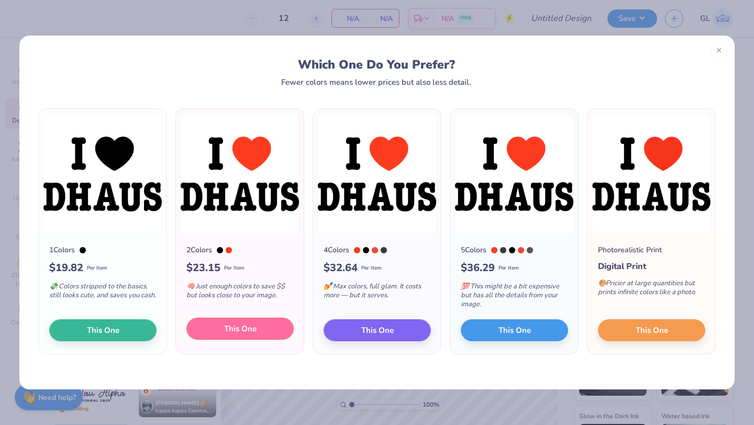
click at [199, 325] on button "This One" at bounding box center [239, 329] width 107 height 22
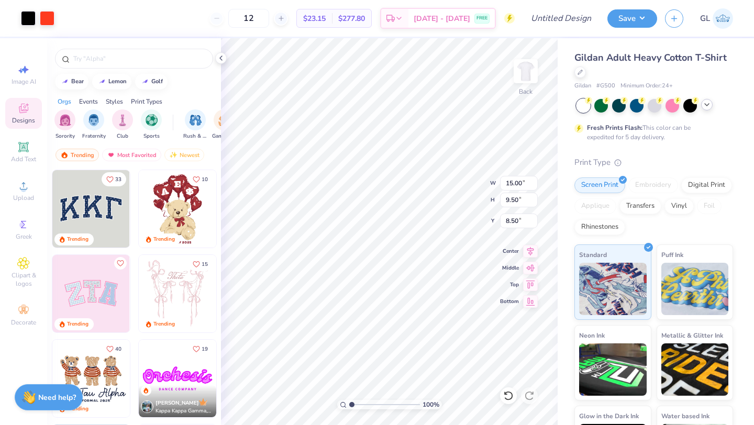
type input "2.06"
type input "11.37"
type input "7.20"
type input "3.65"
type input "3.00"
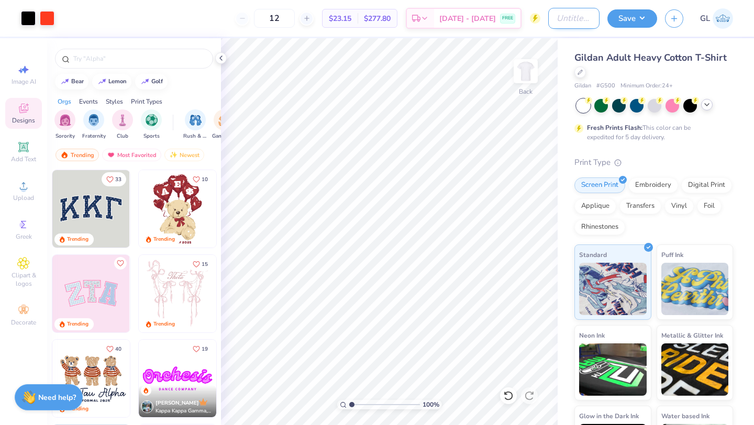
click at [563, 25] on input "Design Title" at bounding box center [573, 18] width 51 height 21
type input "Dunster T Shirt"
click at [636, 19] on button "Save" at bounding box center [633, 17] width 50 height 18
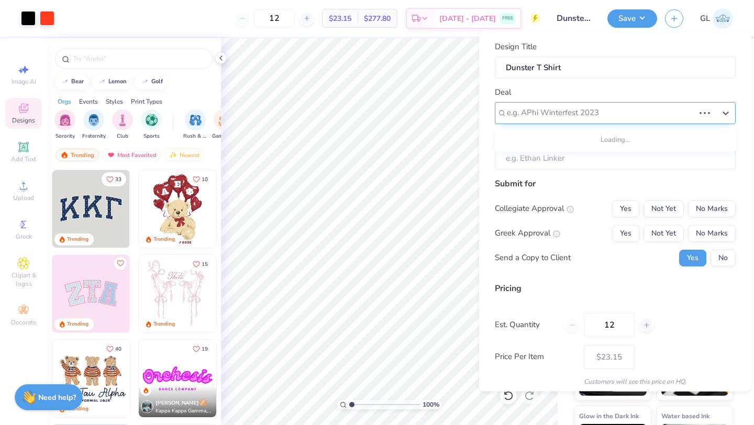
click at [575, 113] on div at bounding box center [601, 113] width 188 height 14
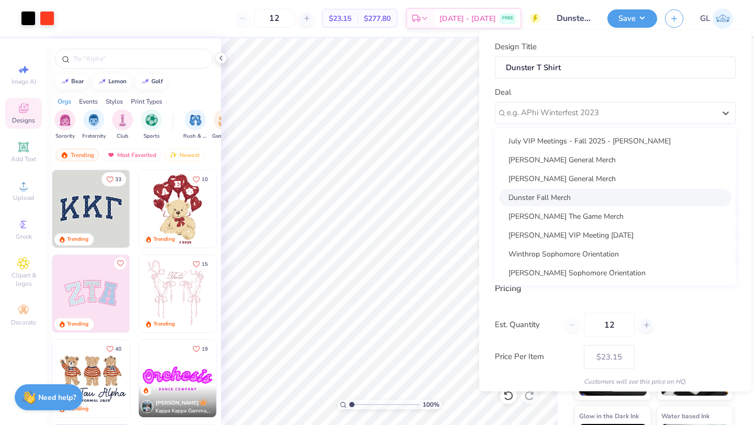
click at [543, 194] on div "Dunster Fall Merch" at bounding box center [615, 197] width 233 height 17
type input "Aidia Steen"
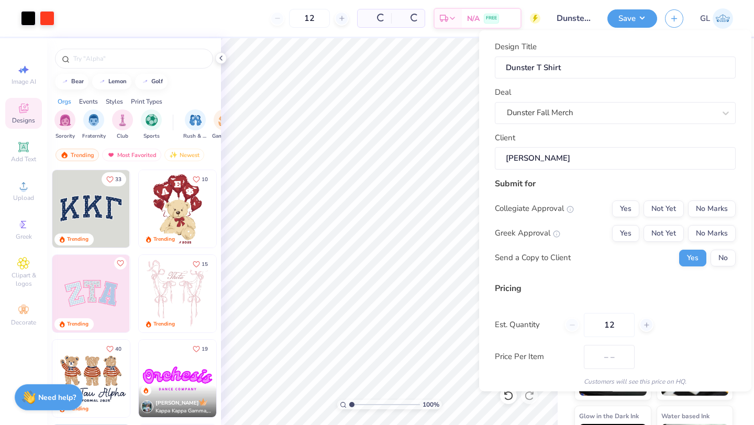
type input "$23.15"
click at [571, 161] on input "Aidia Steen" at bounding box center [615, 158] width 241 height 23
click at [676, 210] on button "Not Yet" at bounding box center [664, 208] width 40 height 17
click at [669, 235] on button "Not Yet" at bounding box center [664, 233] width 40 height 17
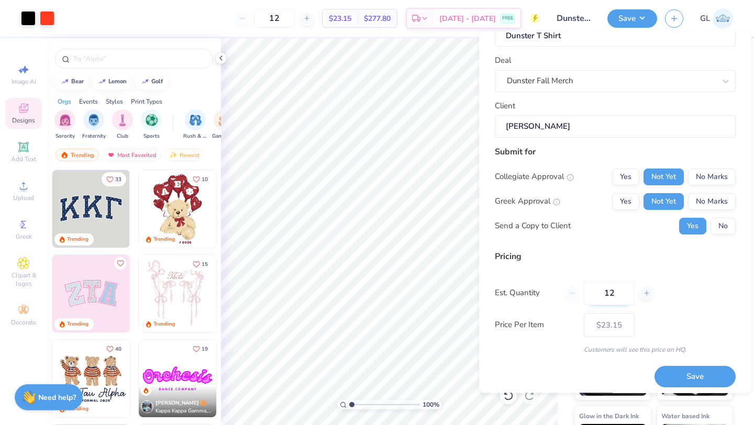
scroll to position [36, 0]
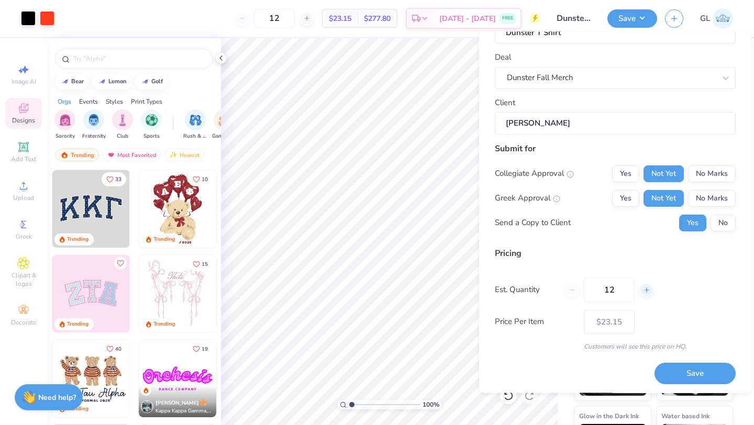
click at [644, 295] on div at bounding box center [647, 290] width 14 height 14
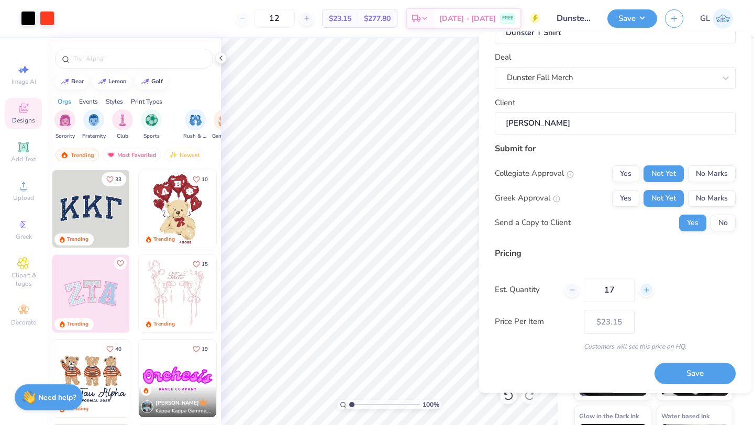
click at [644, 295] on div at bounding box center [647, 290] width 14 height 14
type input "20"
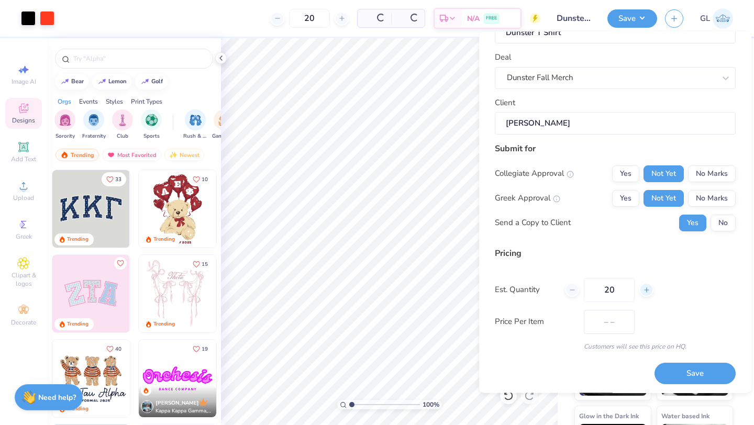
type input "$18.74"
click at [643, 296] on div at bounding box center [647, 290] width 14 height 14
click at [643, 295] on div at bounding box center [647, 290] width 14 height 14
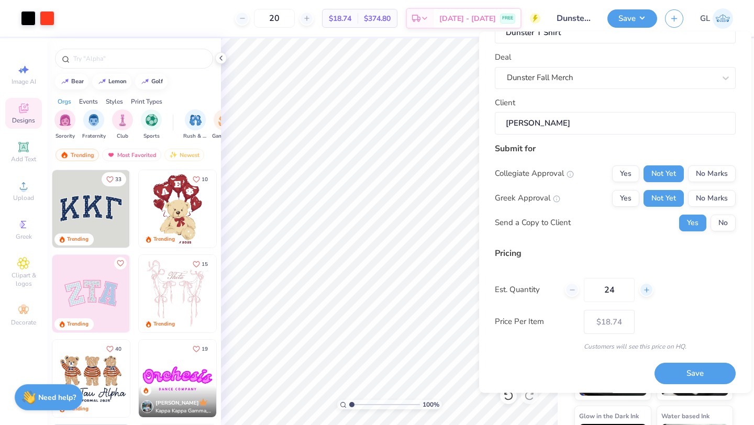
click at [643, 295] on div at bounding box center [647, 290] width 14 height 14
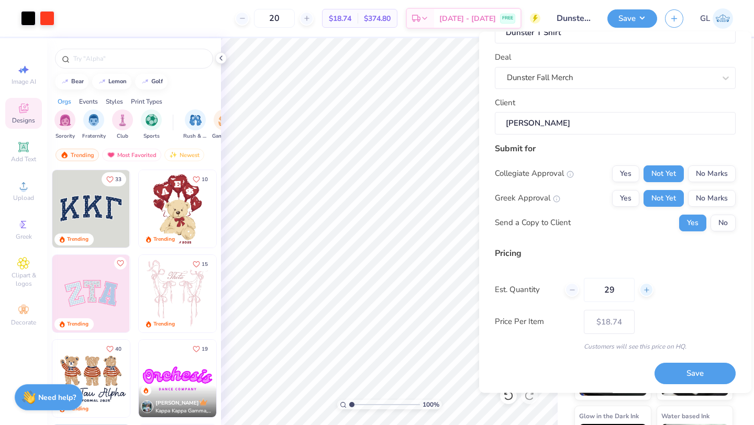
click at [643, 295] on div at bounding box center [647, 290] width 14 height 14
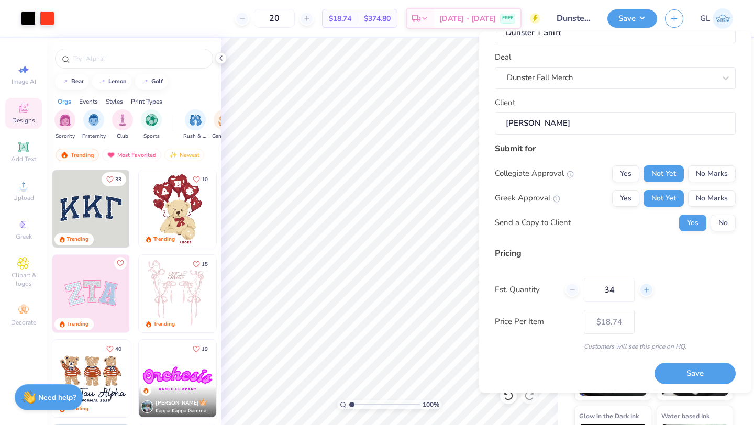
click at [643, 295] on div at bounding box center [647, 290] width 14 height 14
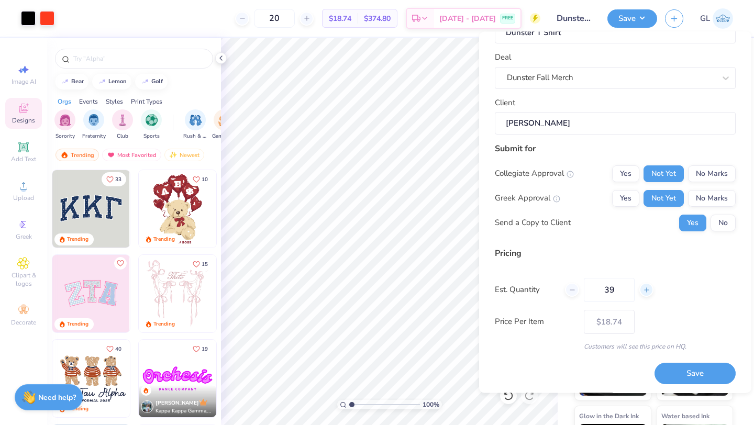
click at [643, 295] on div at bounding box center [647, 290] width 14 height 14
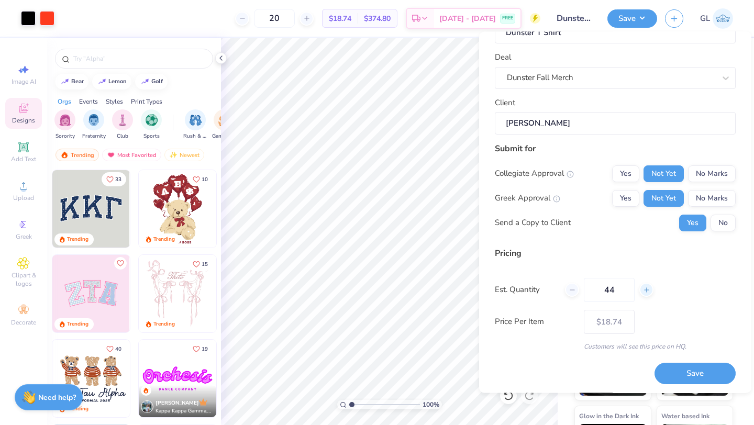
click at [643, 295] on div at bounding box center [647, 290] width 14 height 14
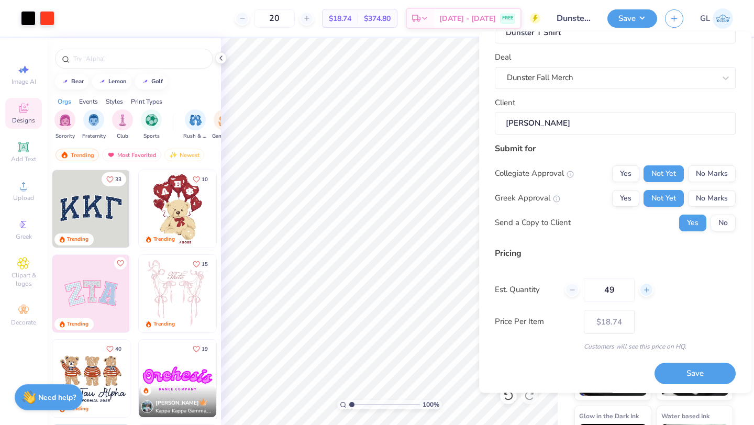
click at [643, 295] on div at bounding box center [647, 290] width 14 height 14
type input "50"
click at [676, 303] on div "Pricing Est. Quantity 50 Price Per Item $11.30 Customers will see this price on…" at bounding box center [615, 299] width 241 height 104
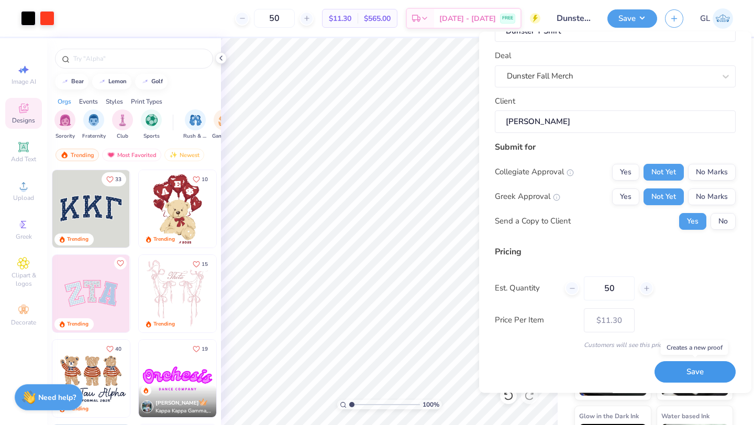
click at [674, 370] on button "Save" at bounding box center [695, 372] width 81 height 21
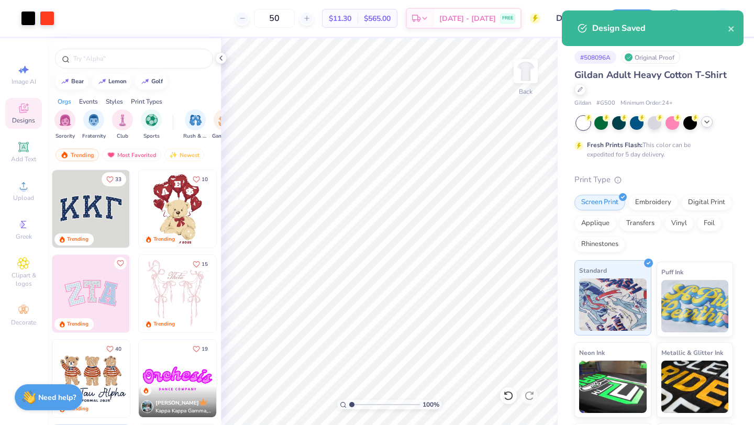
type input "$11.30"
click at [710, 103] on div "Gildan # G500 Minimum Order: 24 +" at bounding box center [654, 103] width 159 height 9
click at [734, 30] on div "Design Saved" at bounding box center [653, 28] width 182 height 36
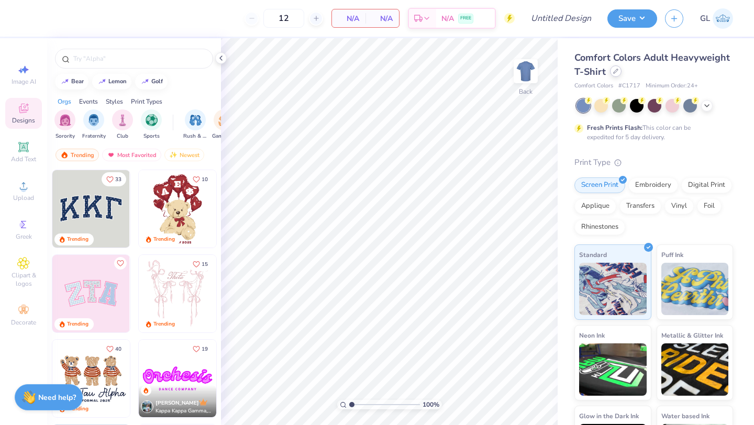
click at [614, 72] on icon at bounding box center [615, 71] width 5 height 5
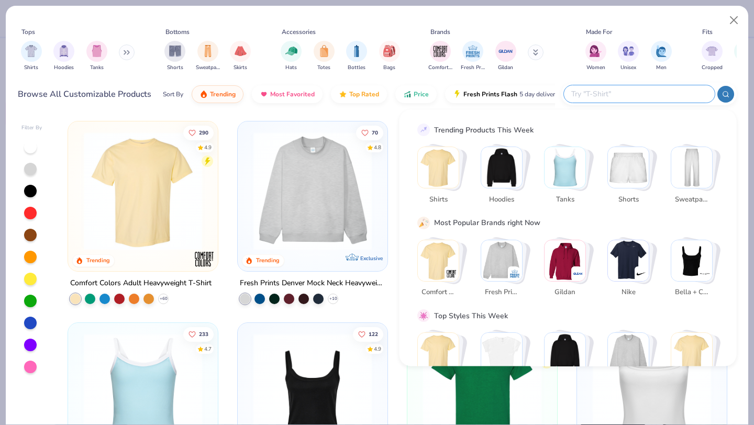
click at [650, 91] on input "text" at bounding box center [638, 94] width 137 height 12
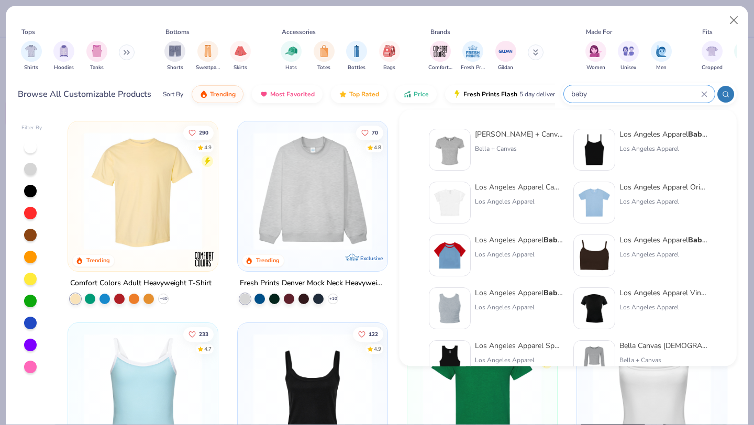
type input "baby"
click at [448, 199] on img at bounding box center [450, 202] width 32 height 32
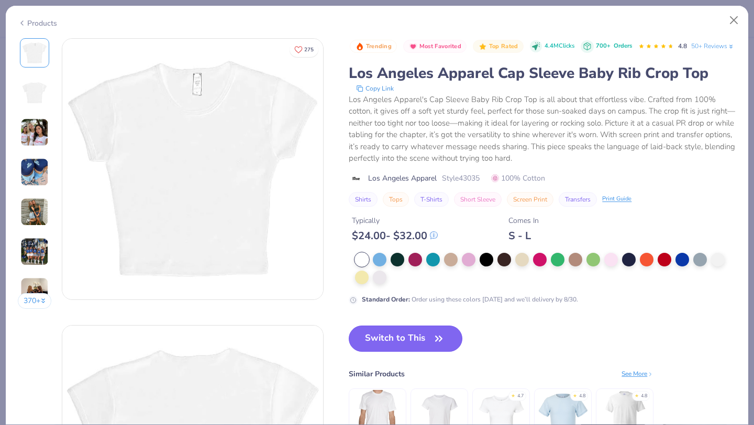
click at [408, 347] on button "Switch to This" at bounding box center [406, 339] width 114 height 26
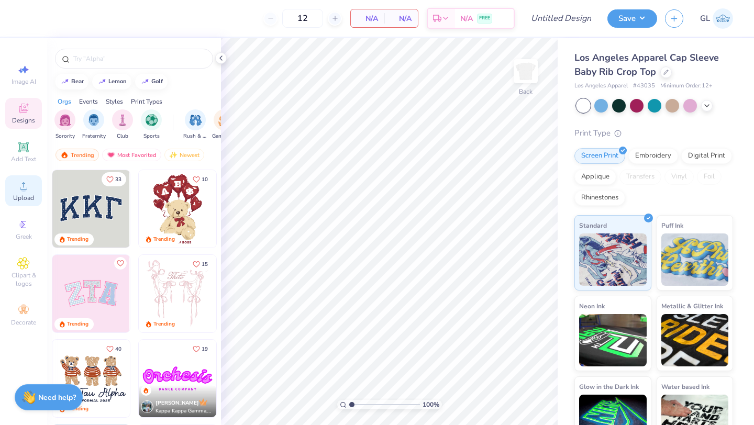
click at [22, 187] on circle at bounding box center [23, 189] width 6 height 6
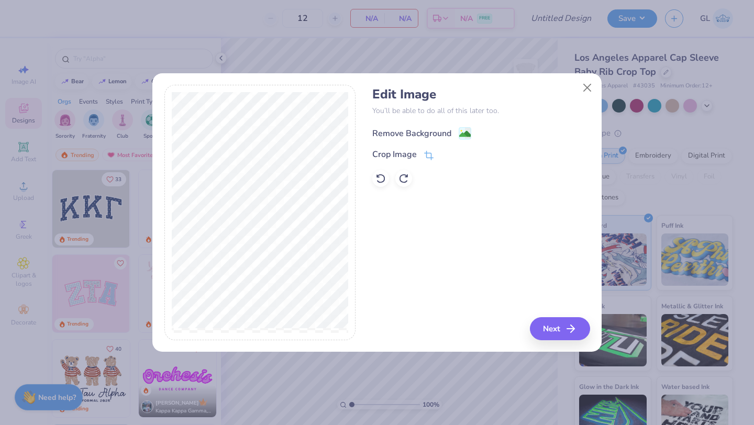
click at [421, 129] on div "Remove Background" at bounding box center [411, 133] width 79 height 13
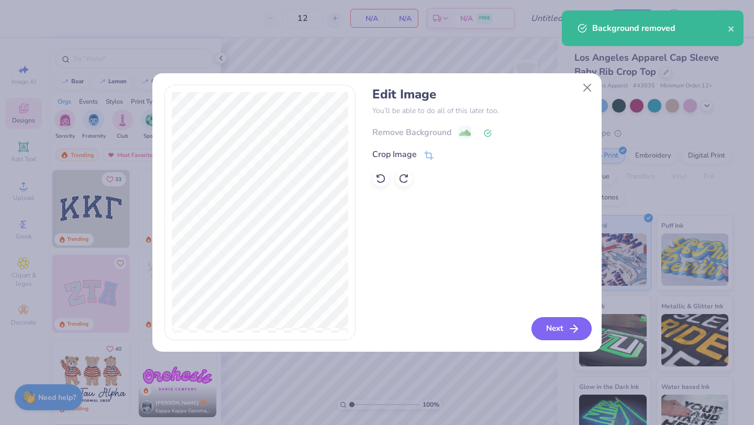
click at [556, 326] on button "Next" at bounding box center [562, 328] width 60 height 23
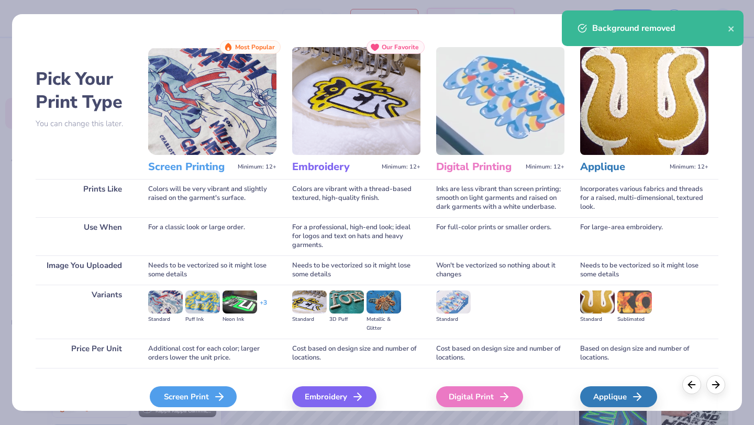
click at [181, 402] on div "Screen Print" at bounding box center [193, 397] width 87 height 21
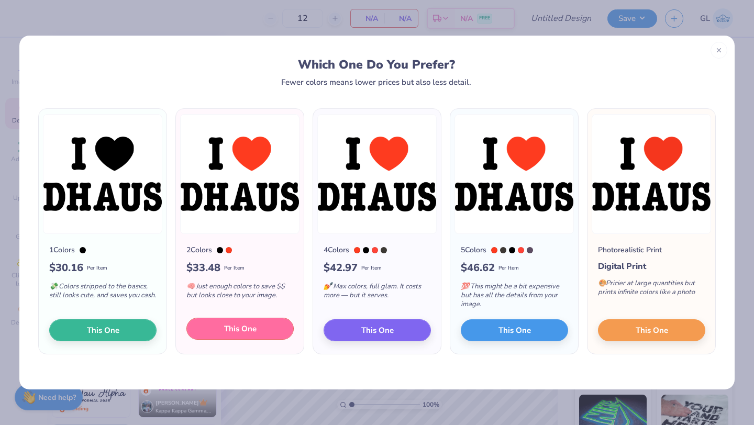
click at [202, 326] on button "This One" at bounding box center [239, 329] width 107 height 22
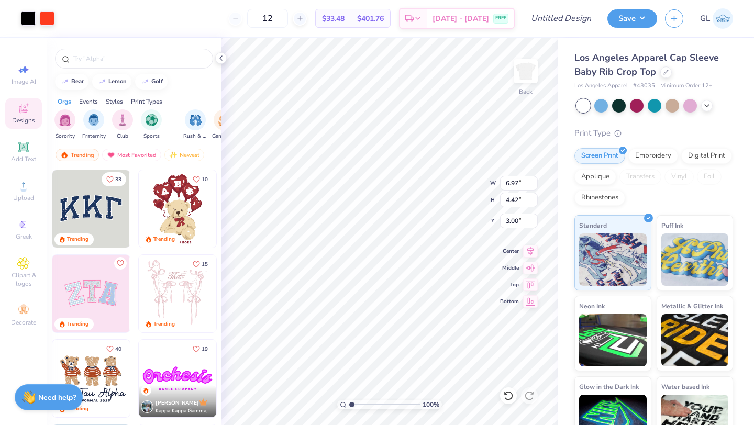
type input "3.00"
click at [560, 22] on input "Design Title" at bounding box center [573, 18] width 51 height 21
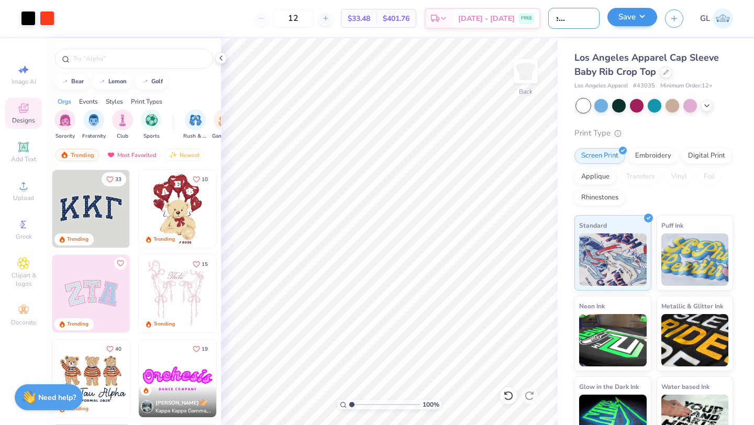
type input "Dunster Baby T"
click at [640, 20] on button "Save" at bounding box center [633, 17] width 50 height 18
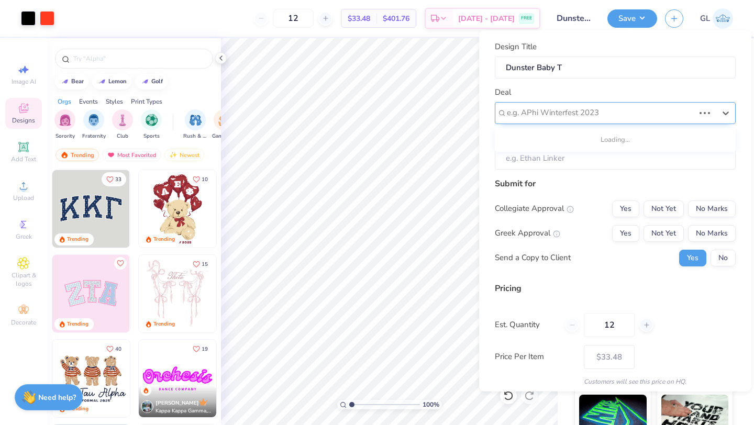
click at [589, 122] on div "e.g. APhi Winterfest 2023" at bounding box center [615, 113] width 241 height 22
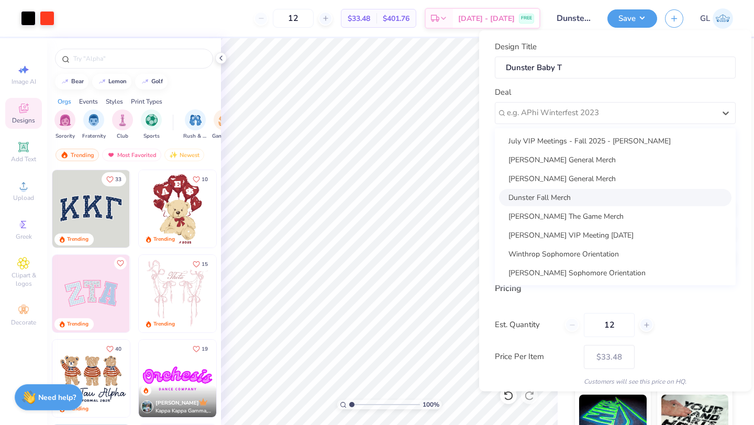
click at [557, 196] on div "Dunster Fall Merch" at bounding box center [615, 197] width 233 height 17
type input "[PERSON_NAME]"
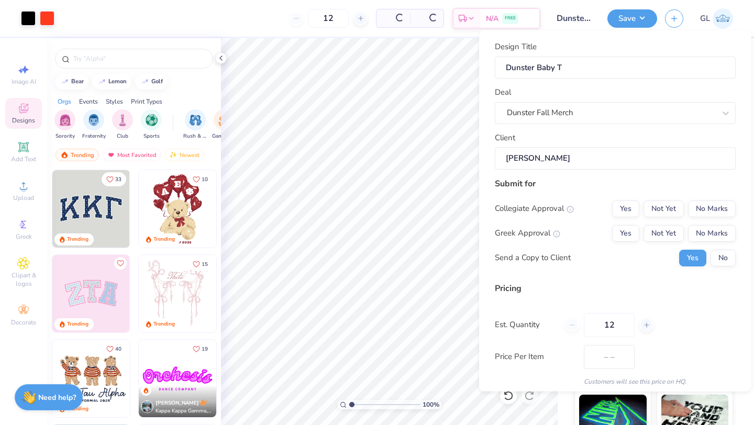
type input "$33.48"
click at [671, 206] on button "Not Yet" at bounding box center [664, 208] width 40 height 17
click at [667, 229] on button "Not Yet" at bounding box center [664, 233] width 40 height 17
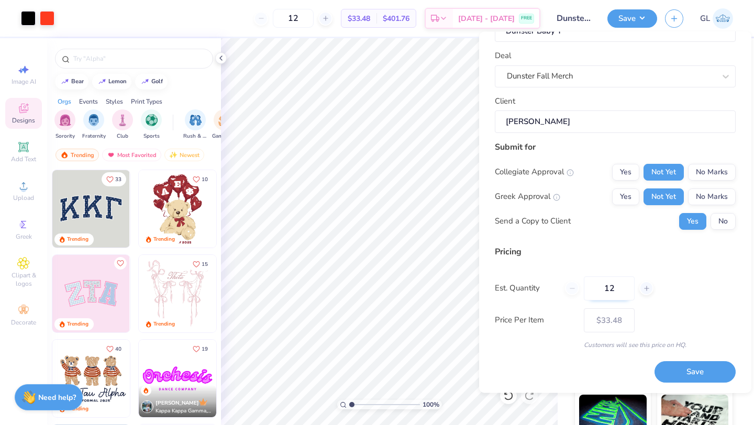
click at [612, 296] on input "12" at bounding box center [609, 289] width 51 height 24
type input "50"
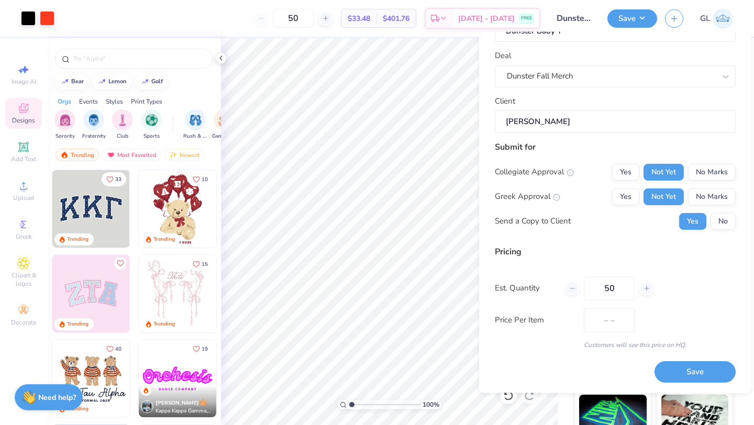
type input "$22.25"
type input "50"
click at [691, 307] on div "Pricing Est. Quantity 50 Price Per Item $22.25 Customers will see this price on…" at bounding box center [615, 298] width 241 height 104
click at [668, 372] on button "Save" at bounding box center [695, 372] width 81 height 21
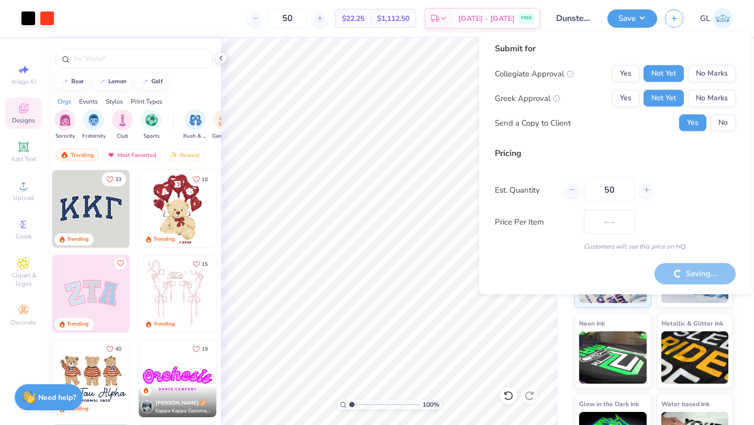
type input "$22.25"
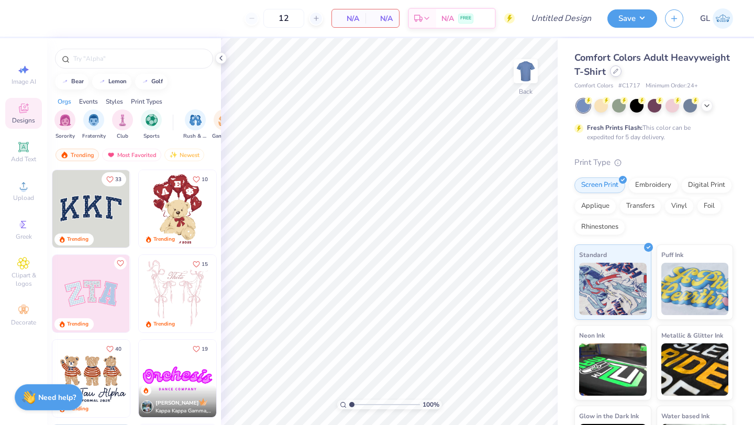
click at [616, 67] on div at bounding box center [616, 71] width 12 height 12
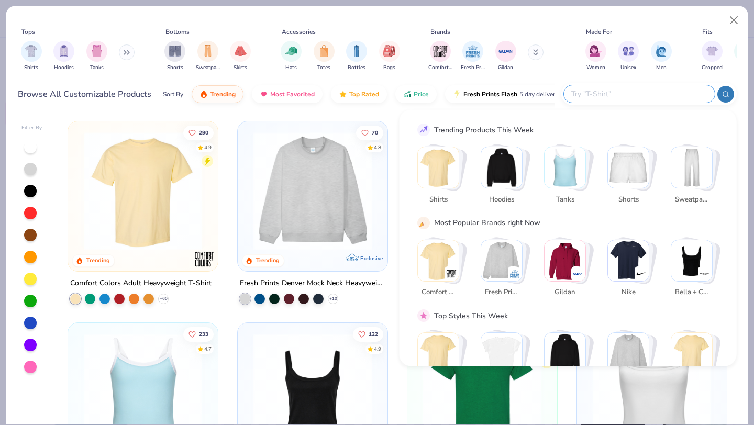
click at [650, 96] on input "text" at bounding box center [638, 94] width 137 height 12
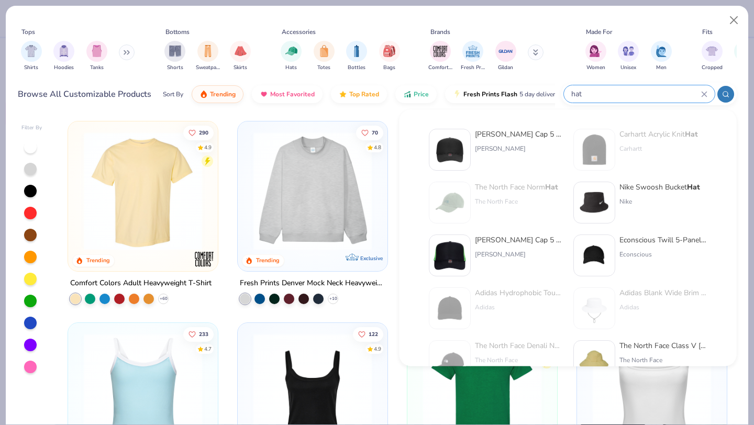
click at [570, 92] on input "hat" at bounding box center [635, 94] width 131 height 12
click at [574, 93] on input "hat" at bounding box center [635, 94] width 131 height 12
click at [579, 92] on input "hat" at bounding box center [635, 94] width 131 height 12
type input "trucker hat"
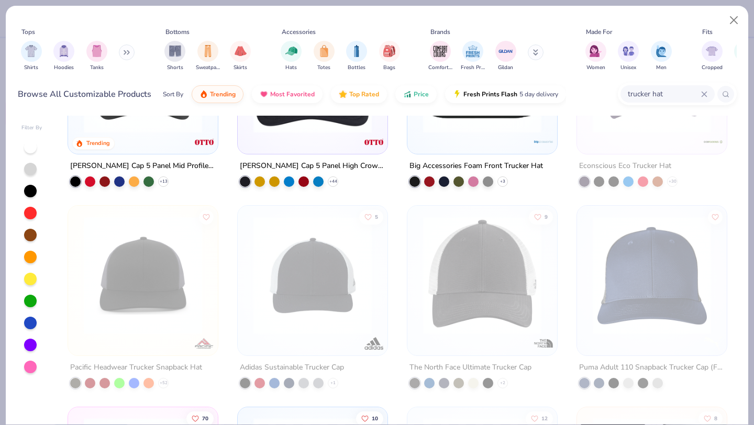
scroll to position [28, 0]
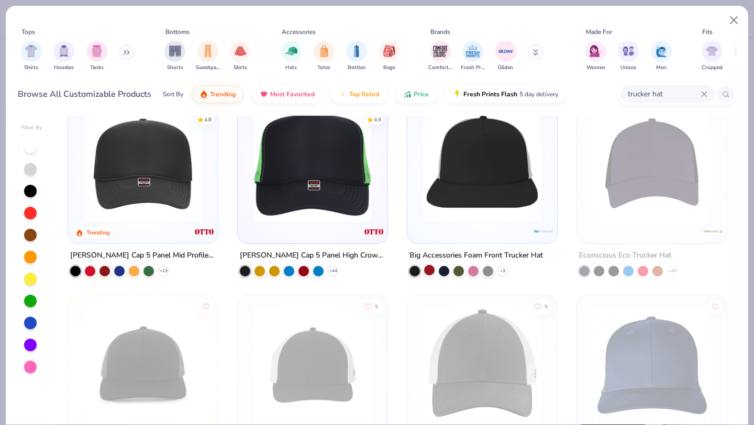
click at [429, 270] on div at bounding box center [429, 270] width 10 height 10
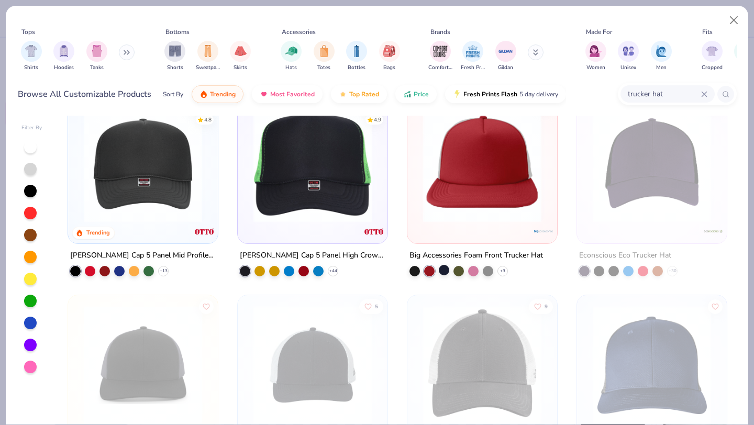
click at [445, 269] on div at bounding box center [444, 270] width 10 height 10
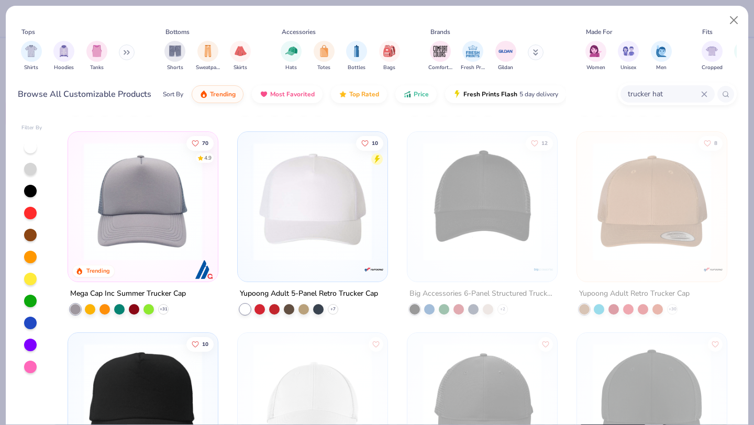
scroll to position [392, 0]
click at [150, 308] on div at bounding box center [149, 308] width 10 height 10
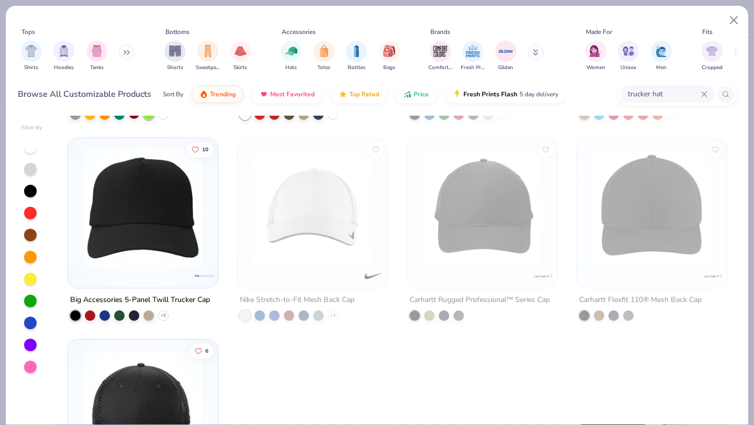
scroll to position [703, 0]
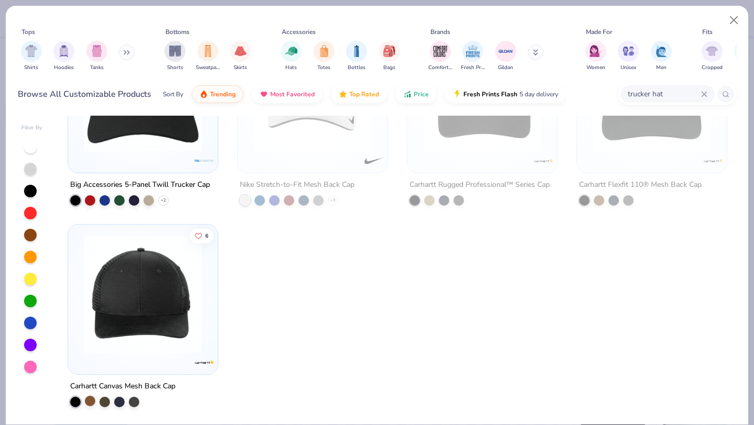
click at [90, 402] on div at bounding box center [90, 401] width 10 height 10
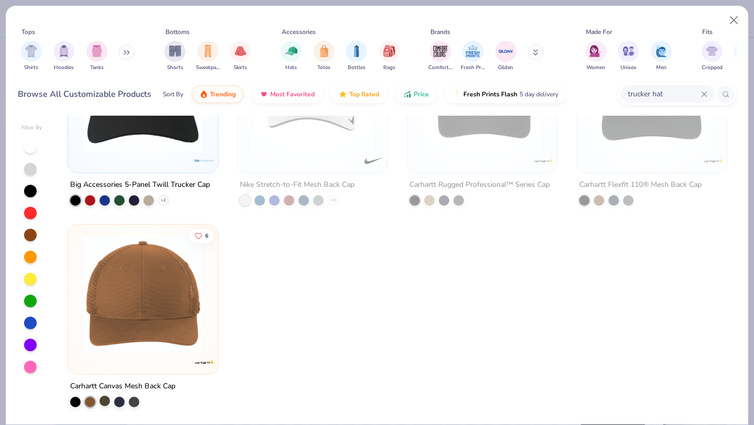
click at [105, 398] on div at bounding box center [105, 401] width 10 height 10
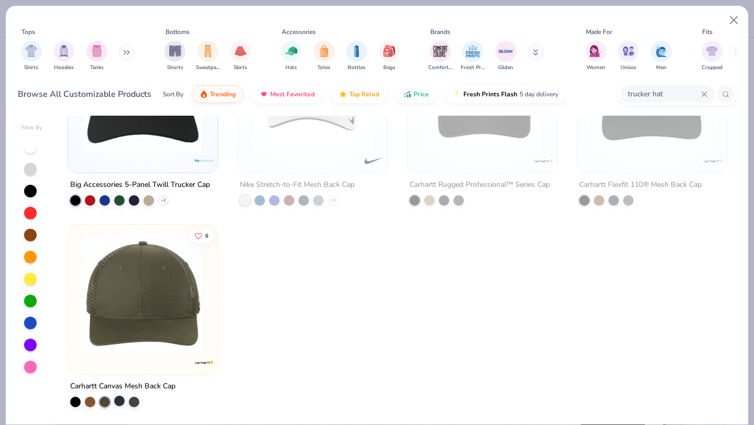
click at [117, 400] on div at bounding box center [119, 401] width 10 height 10
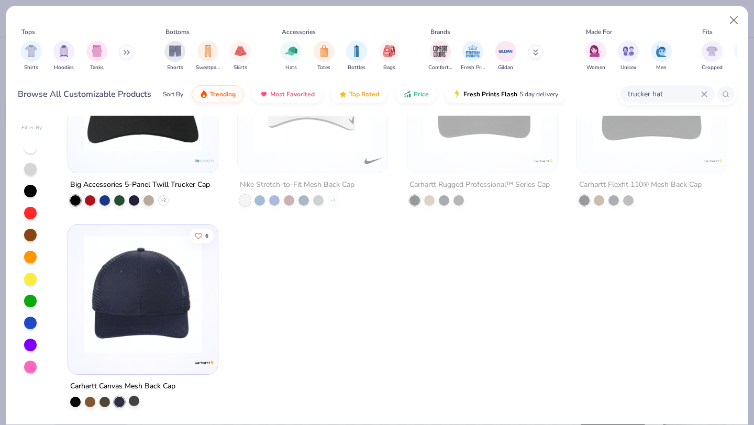
click at [136, 401] on div at bounding box center [134, 401] width 10 height 10
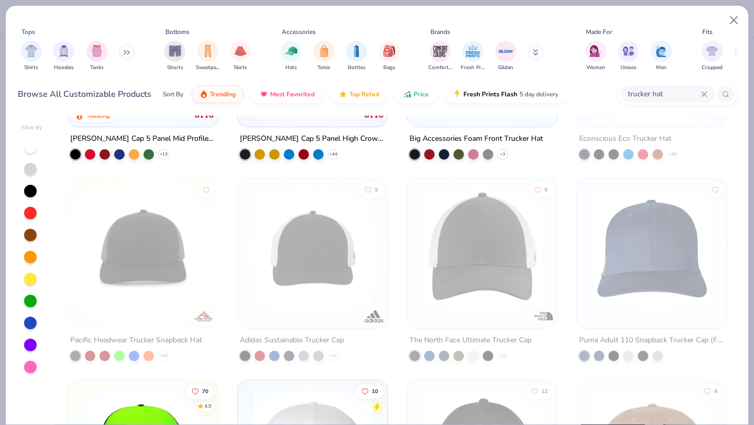
scroll to position [356, 0]
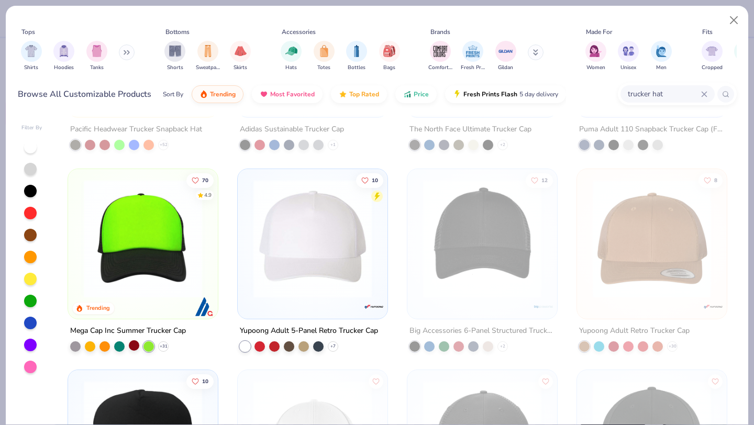
click at [133, 342] on div at bounding box center [134, 345] width 10 height 10
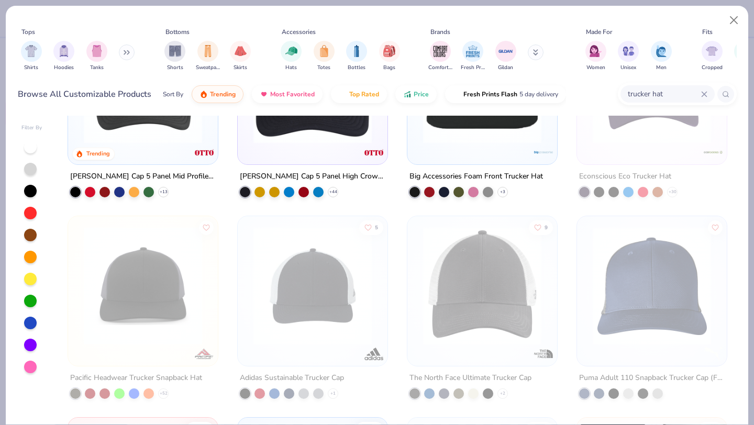
scroll to position [0, 0]
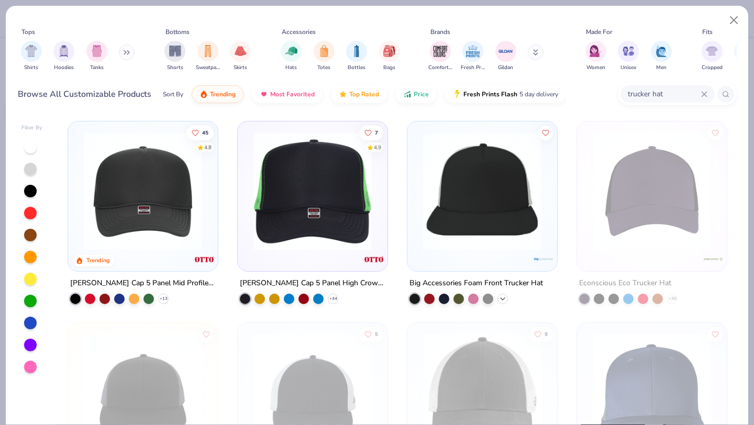
click at [503, 298] on polyline at bounding box center [503, 299] width 4 height 2
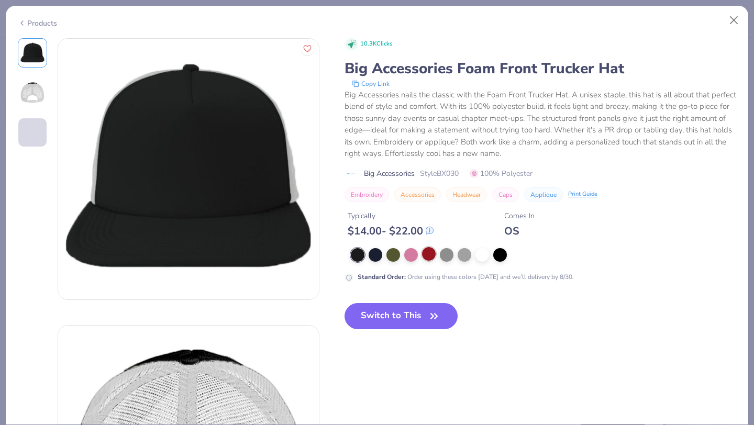
click at [425, 251] on div at bounding box center [429, 254] width 14 height 14
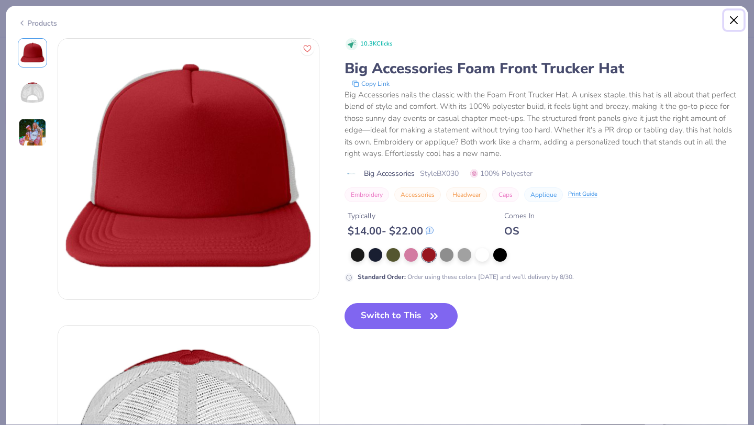
click at [730, 19] on button "Close" at bounding box center [734, 20] width 20 height 20
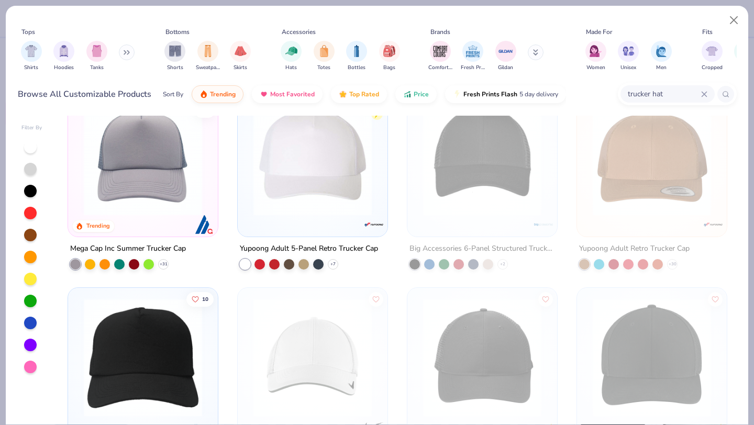
scroll to position [449, 0]
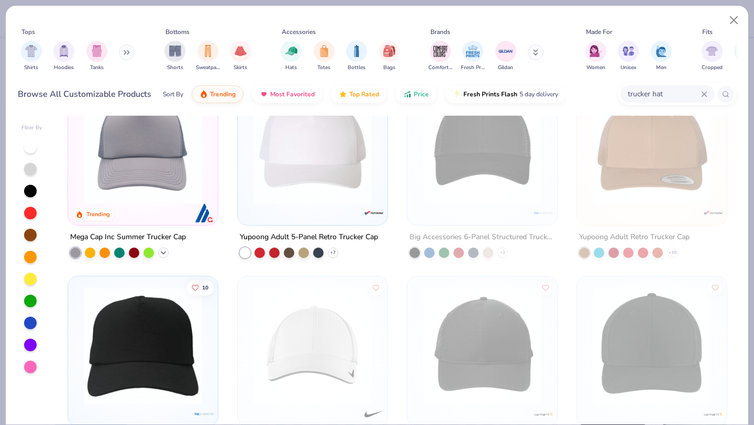
click at [165, 252] on icon at bounding box center [163, 252] width 8 height 8
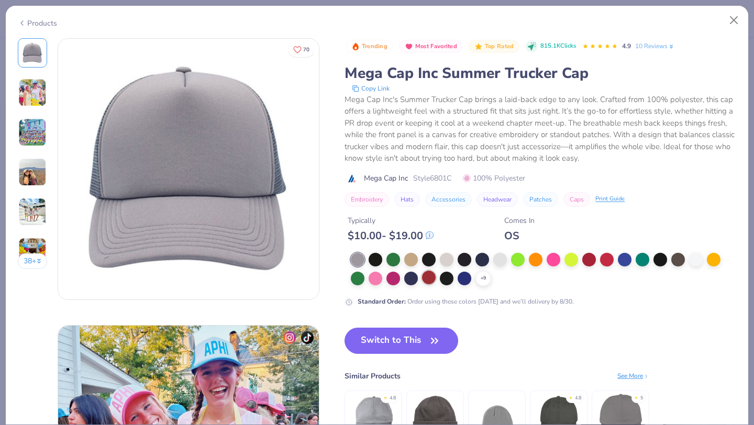
click at [432, 278] on div at bounding box center [429, 278] width 14 height 14
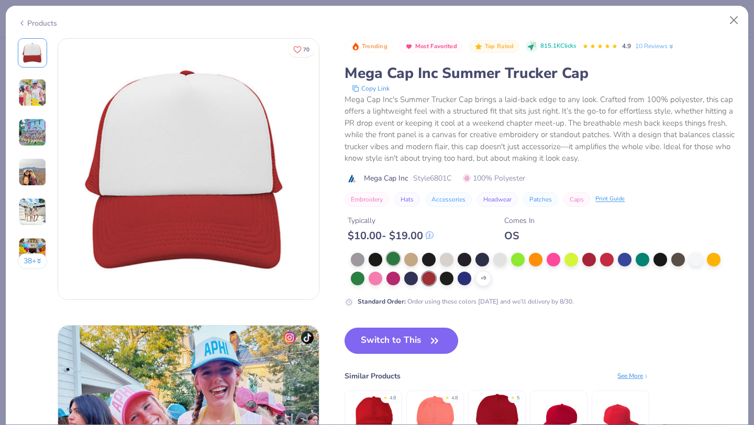
click at [400, 259] on div at bounding box center [394, 259] width 14 height 14
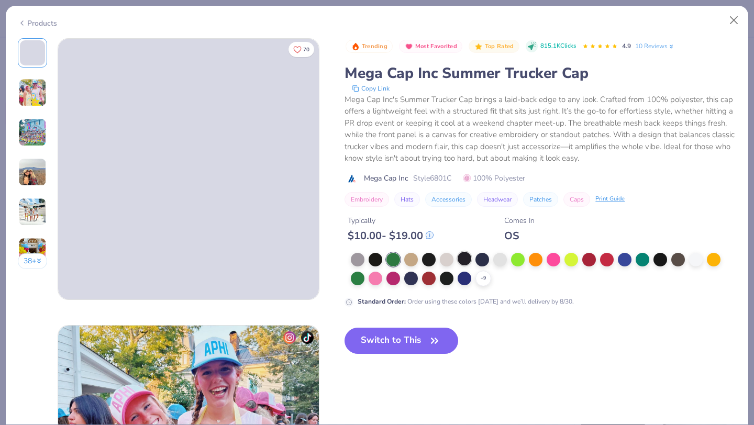
click at [465, 259] on div at bounding box center [465, 259] width 14 height 14
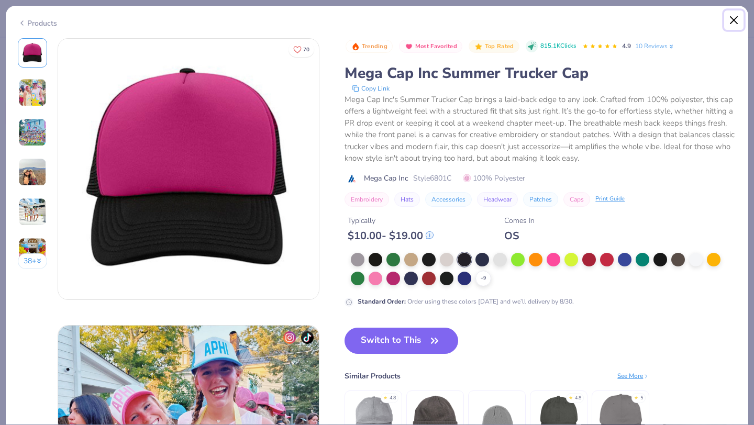
click at [735, 19] on button "Close" at bounding box center [734, 20] width 20 height 20
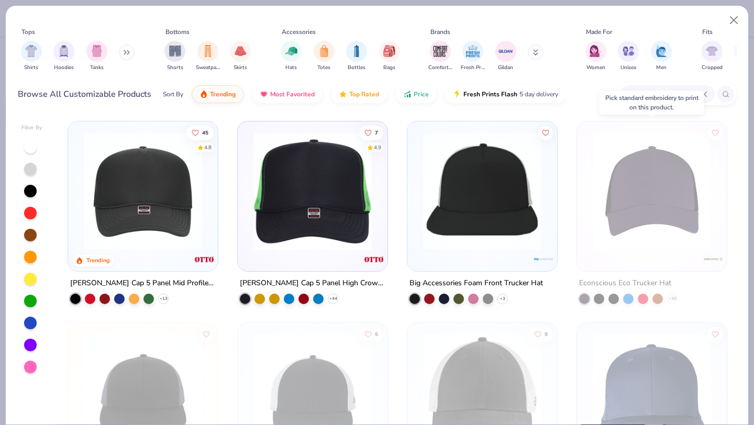
click at [658, 297] on div at bounding box center [658, 299] width 10 height 10
click at [661, 189] on img at bounding box center [652, 191] width 129 height 118
click at [656, 161] on img at bounding box center [652, 191] width 129 height 118
click at [733, 23] on button "Close" at bounding box center [734, 20] width 20 height 20
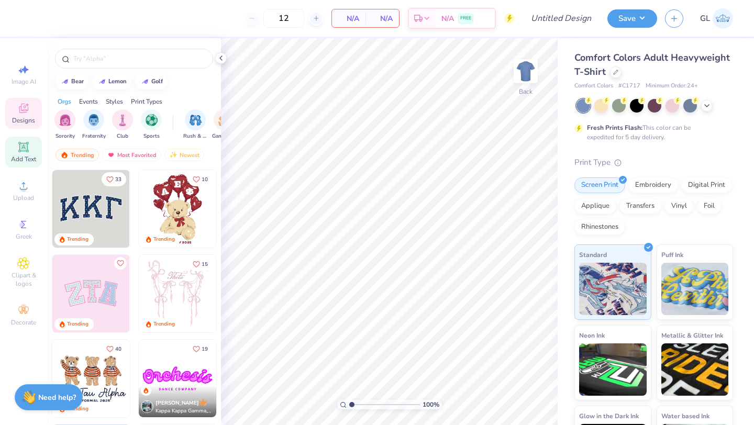
click at [31, 158] on span "Add Text" at bounding box center [23, 159] width 25 height 8
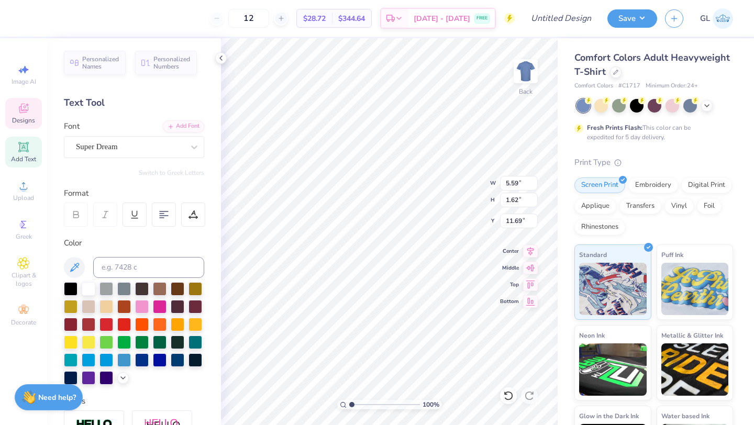
click at [19, 109] on icon at bounding box center [23, 108] width 13 height 13
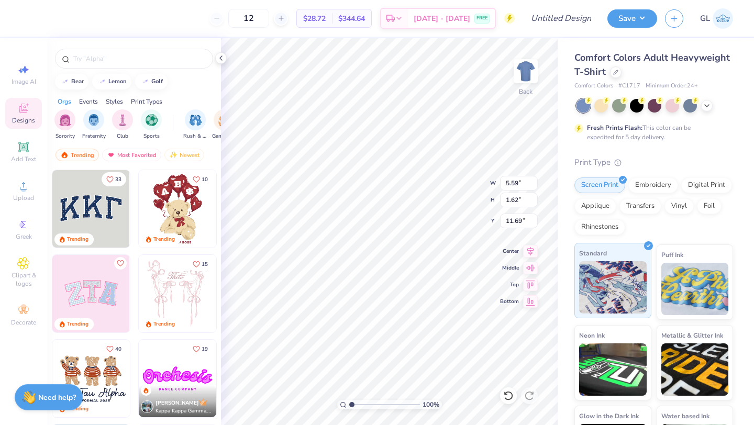
scroll to position [10, 0]
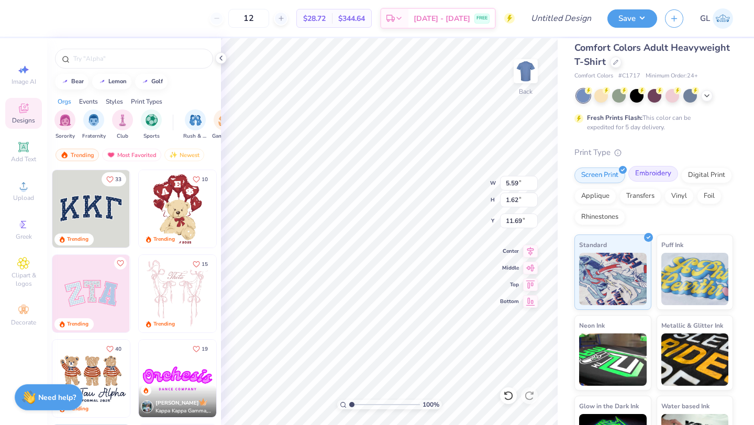
click at [654, 181] on div "Embroidery" at bounding box center [654, 174] width 50 height 16
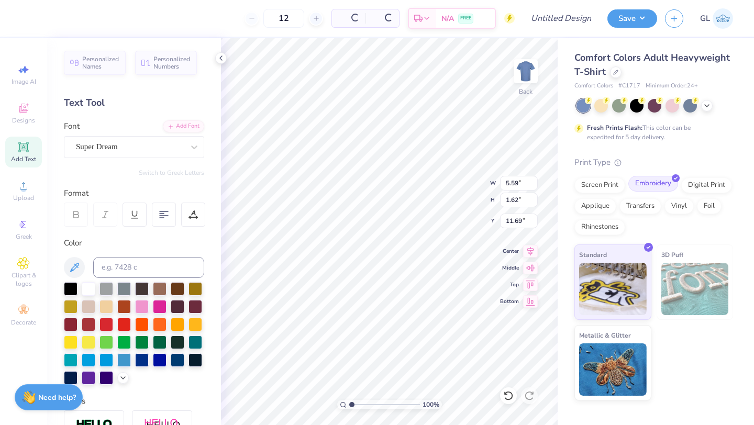
scroll to position [0, 0]
click at [618, 74] on div at bounding box center [616, 71] width 12 height 12
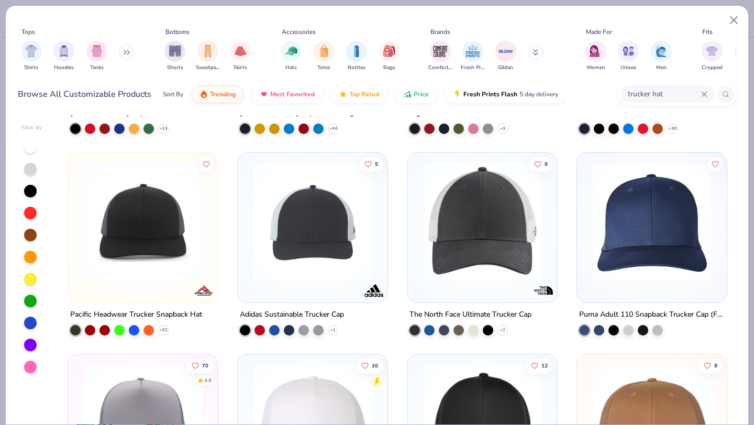
scroll to position [192, 0]
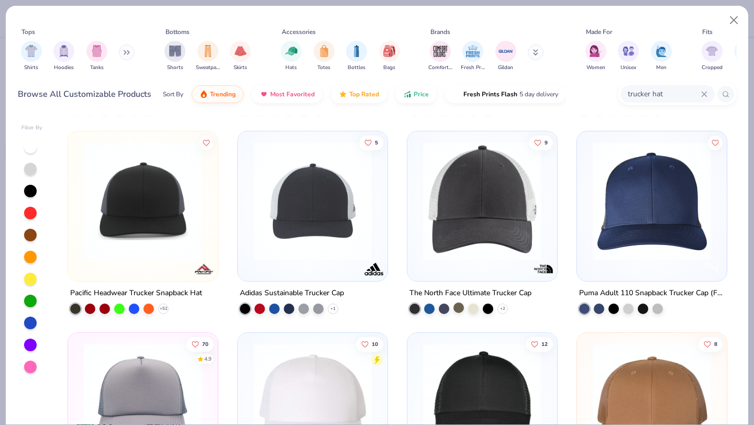
click at [458, 307] on div at bounding box center [459, 307] width 10 height 10
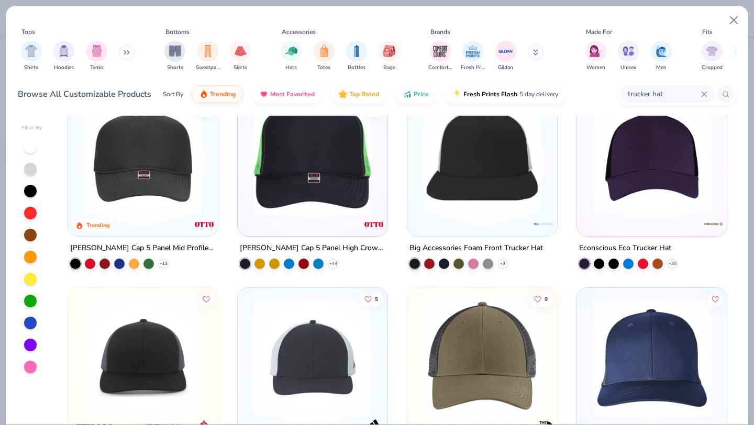
scroll to position [0, 0]
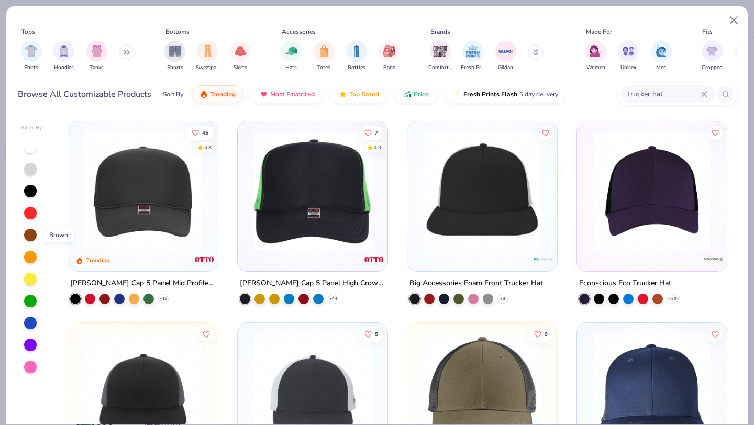
click at [35, 236] on div at bounding box center [30, 235] width 13 height 13
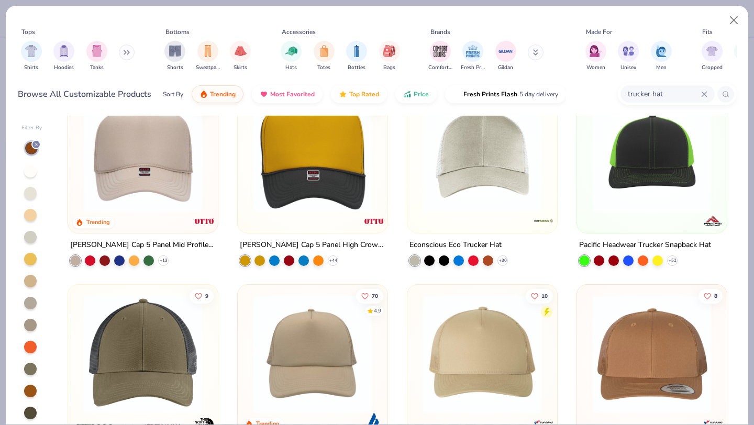
scroll to position [48, 0]
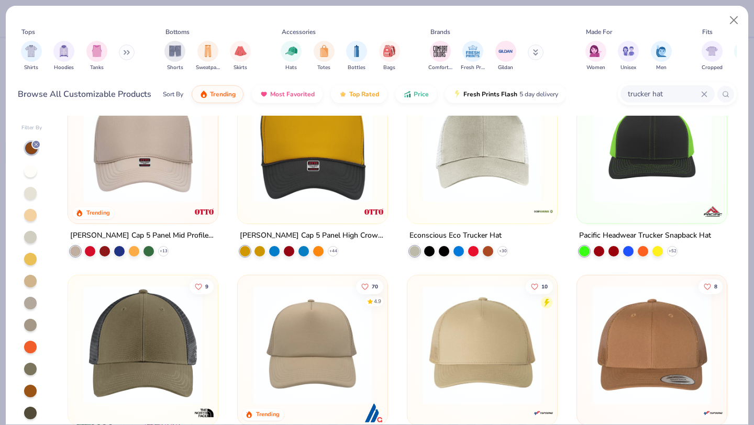
click at [30, 391] on div at bounding box center [30, 391] width 13 height 13
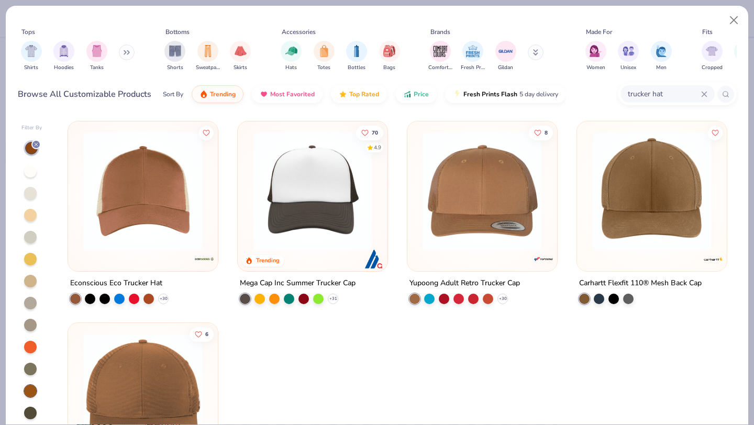
scroll to position [5, 0]
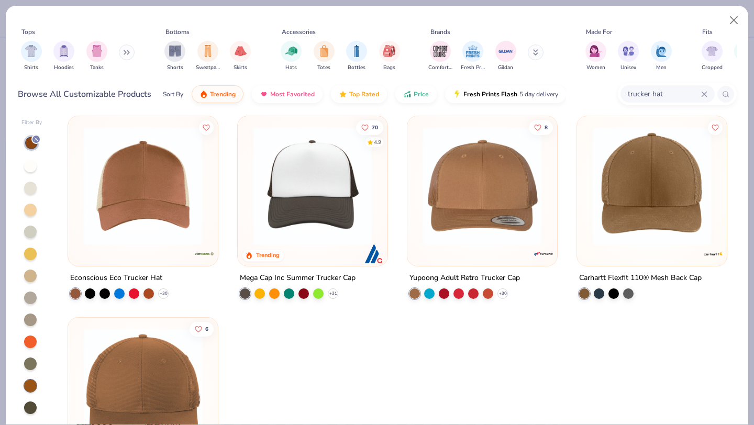
click at [29, 404] on div at bounding box center [30, 408] width 13 height 13
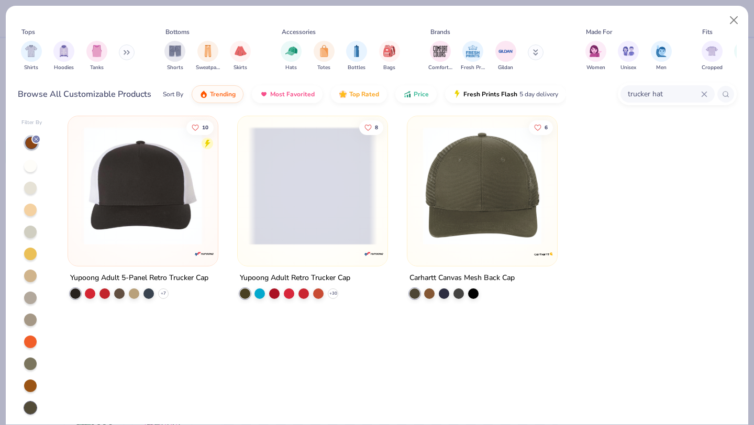
click at [37, 411] on div at bounding box center [31, 275] width 21 height 280
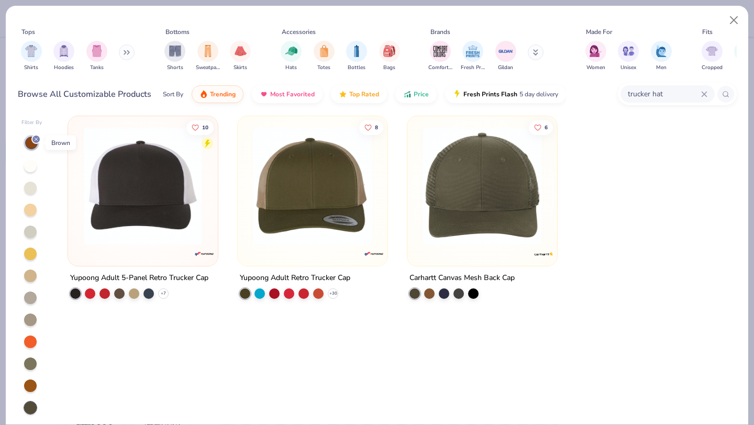
click at [36, 135] on div at bounding box center [35, 139] width 9 height 9
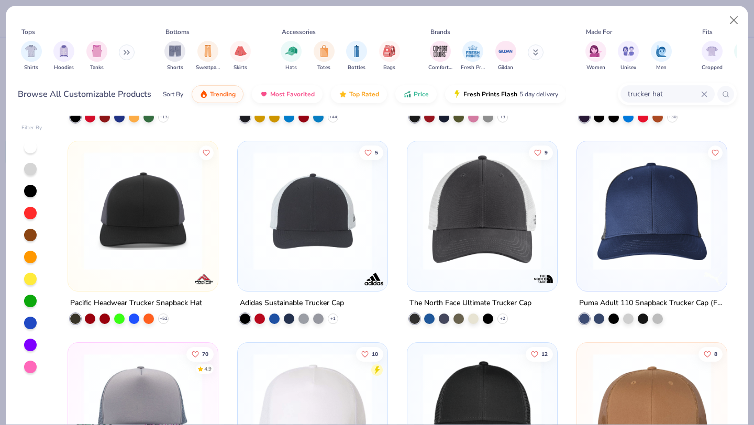
scroll to position [186, 0]
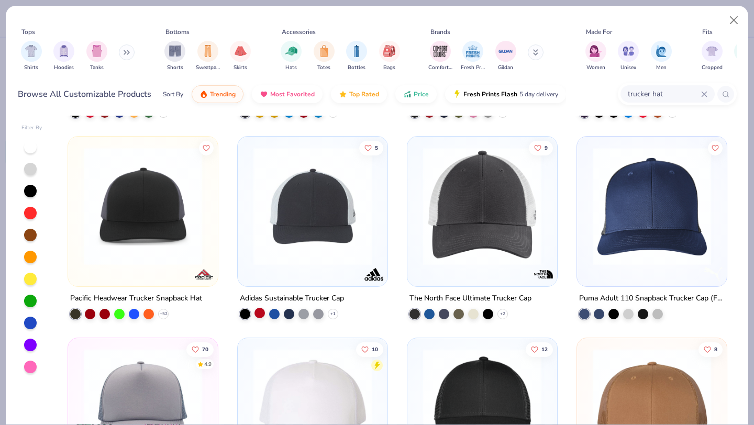
click at [262, 312] on div at bounding box center [260, 312] width 10 height 10
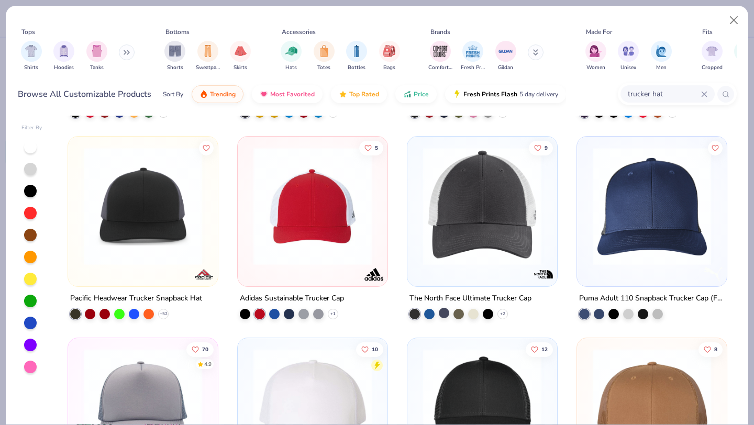
click at [443, 313] on div at bounding box center [444, 312] width 10 height 10
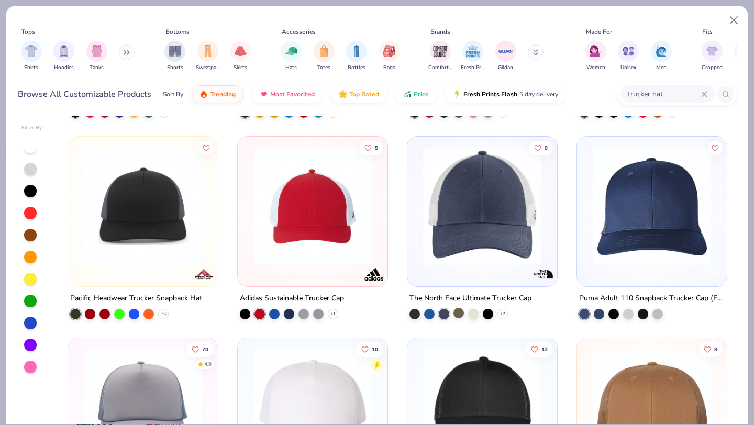
click at [460, 310] on div at bounding box center [459, 312] width 10 height 10
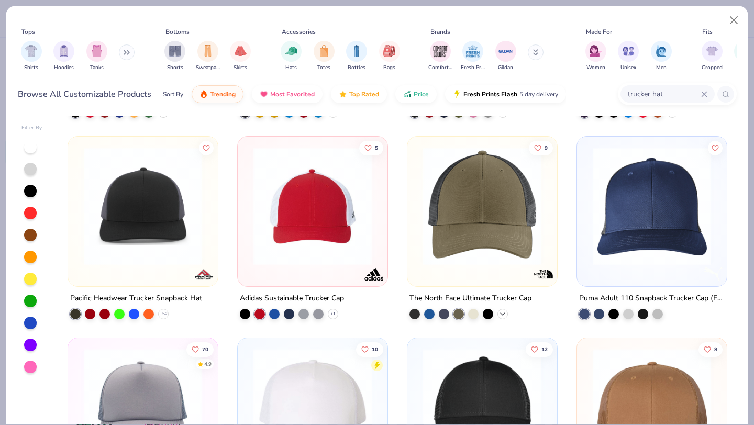
click at [504, 314] on icon at bounding box center [503, 314] width 8 height 8
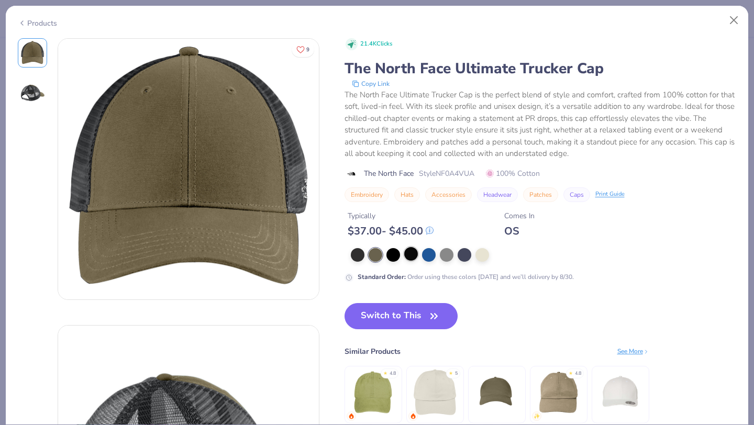
click at [414, 257] on div at bounding box center [411, 254] width 14 height 14
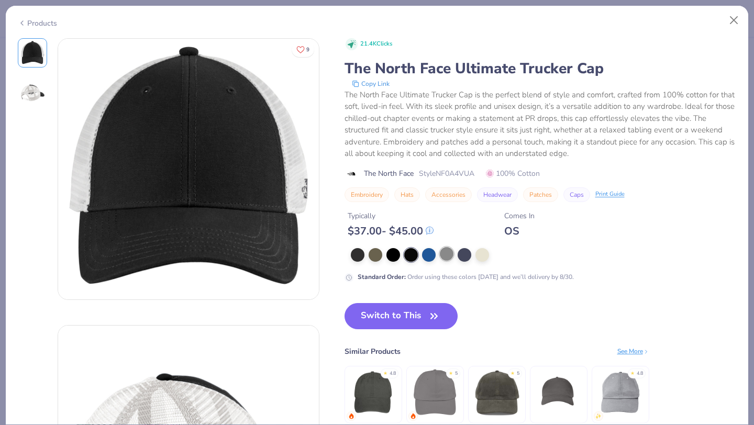
click at [447, 255] on div at bounding box center [447, 254] width 14 height 14
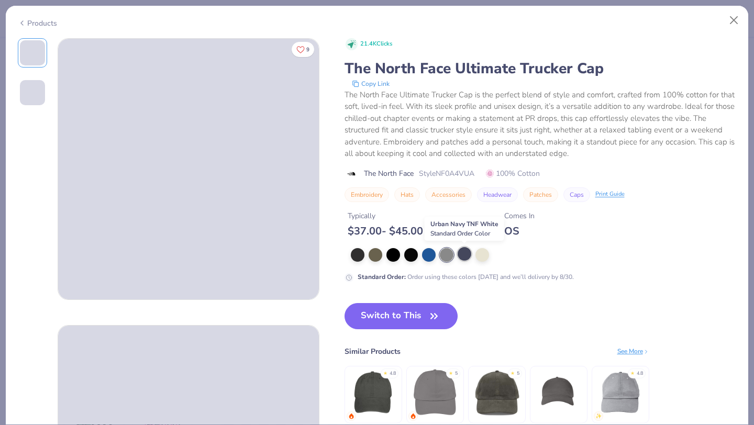
click at [465, 254] on div at bounding box center [465, 254] width 14 height 14
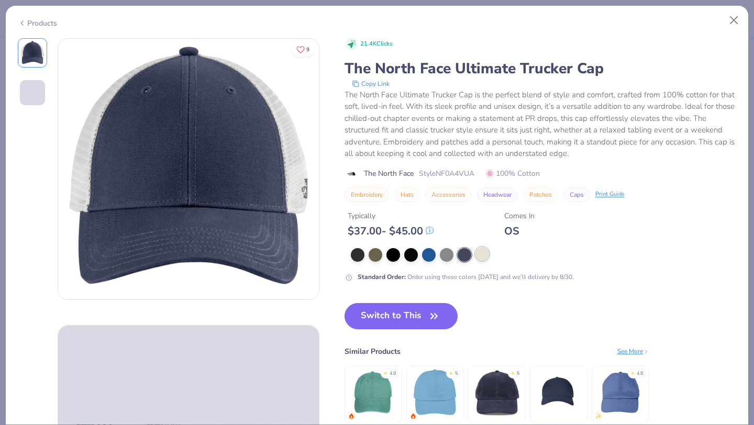
click at [480, 255] on div at bounding box center [483, 254] width 14 height 14
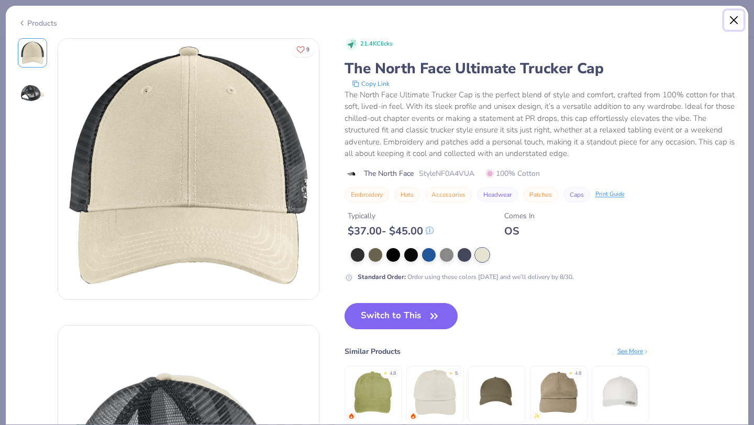
click at [731, 21] on button "Close" at bounding box center [734, 20] width 20 height 20
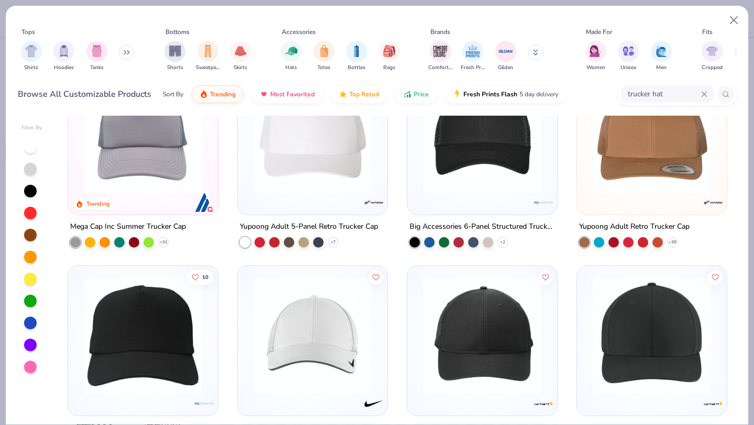
scroll to position [412, 0]
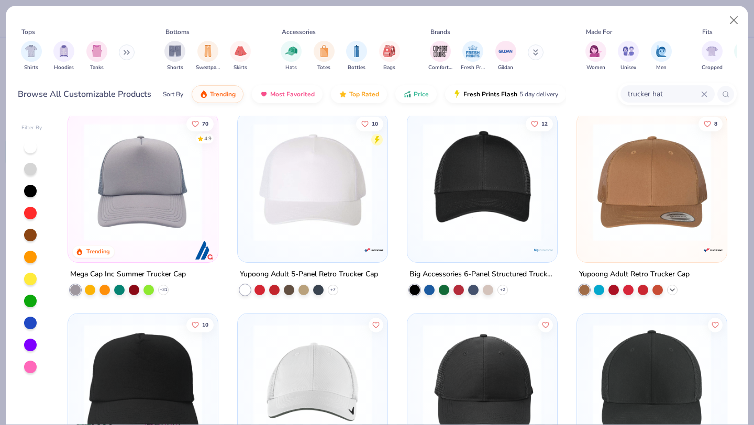
click at [672, 289] on polyline at bounding box center [673, 290] width 4 height 2
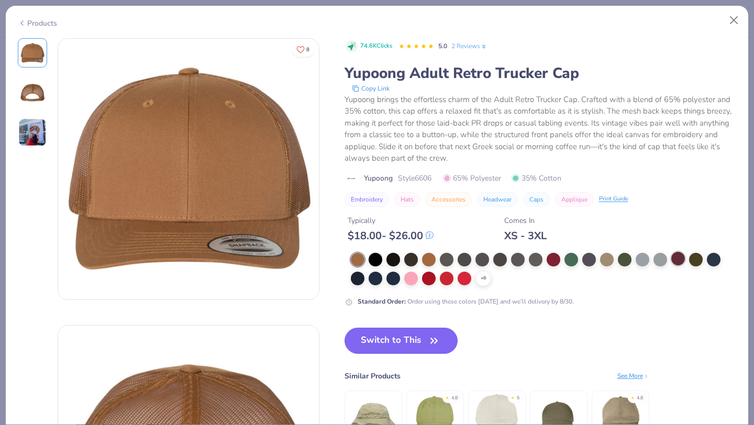
click at [677, 257] on div at bounding box center [679, 259] width 14 height 14
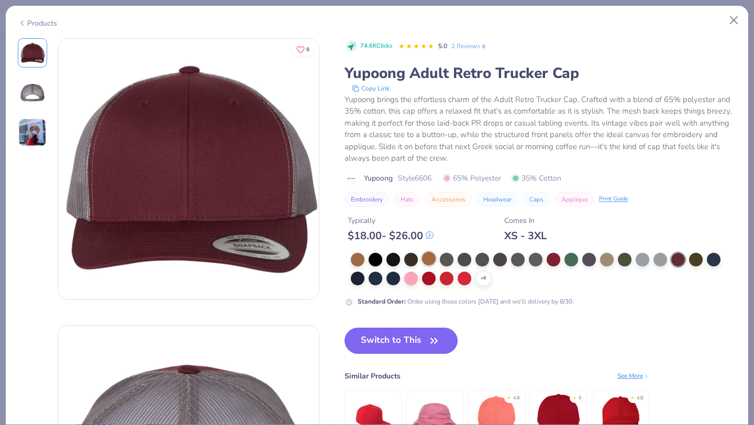
click at [429, 254] on div at bounding box center [429, 259] width 14 height 14
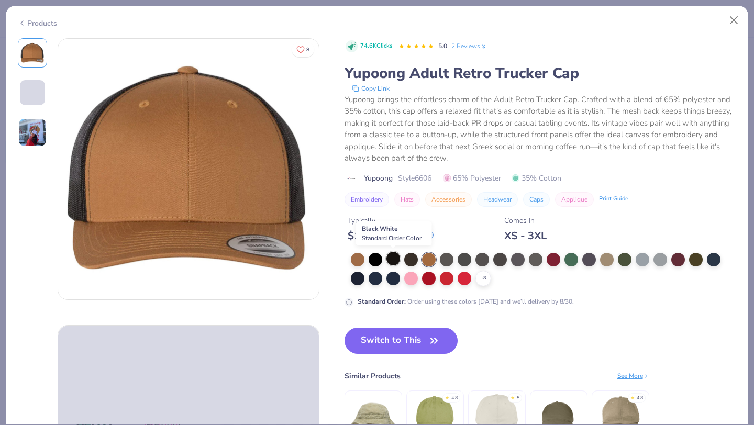
click at [391, 259] on div at bounding box center [394, 259] width 14 height 14
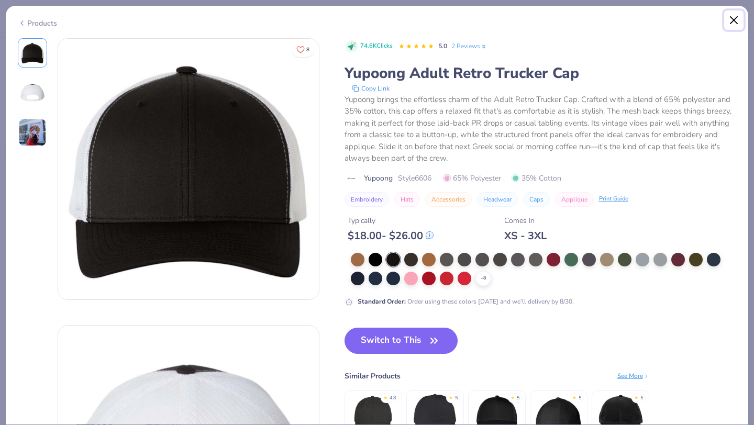
click at [730, 17] on button "Close" at bounding box center [734, 20] width 20 height 20
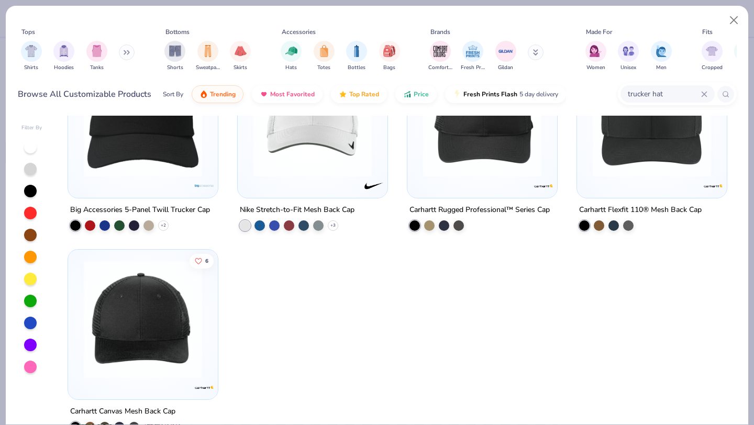
scroll to position [703, 0]
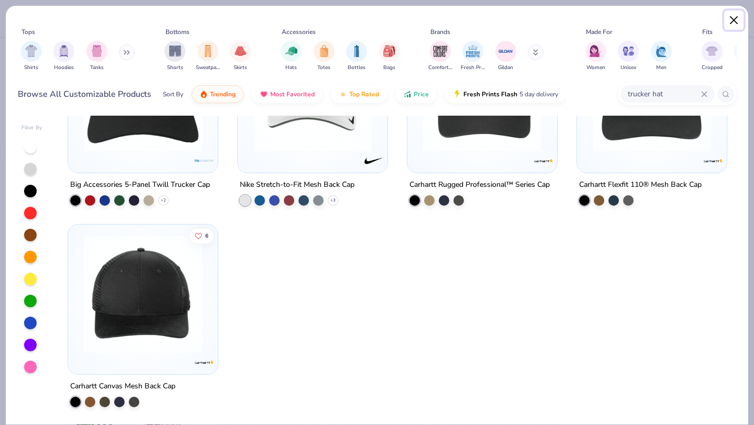
click at [734, 19] on button "Close" at bounding box center [734, 20] width 20 height 20
